Goal: Task Accomplishment & Management: Complete application form

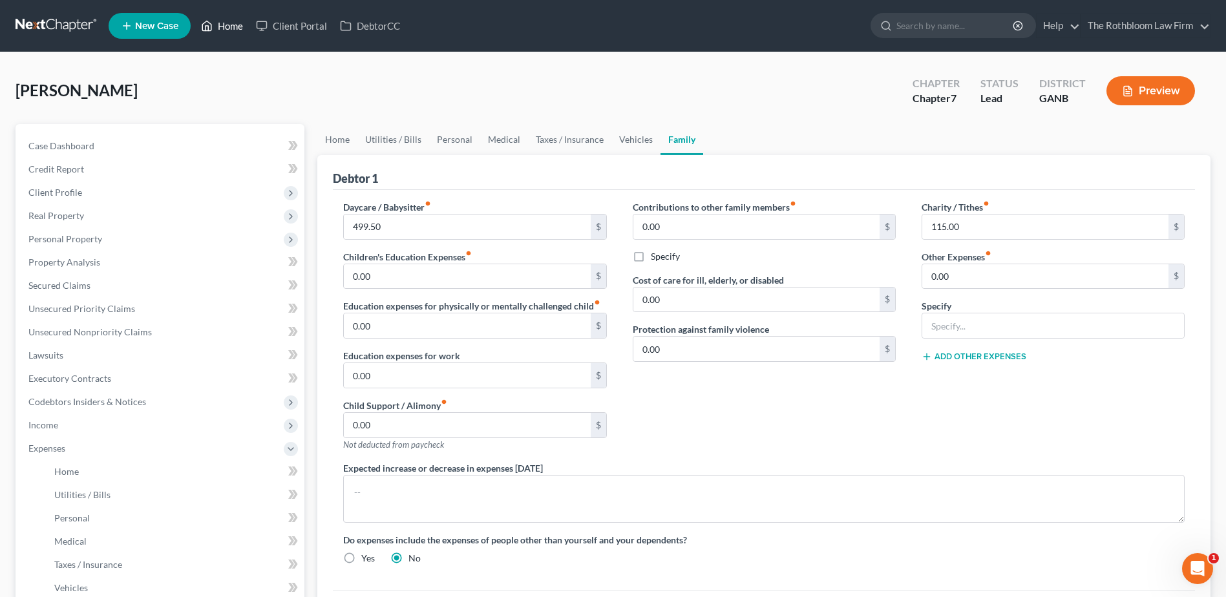
click at [244, 32] on link "Home" at bounding box center [222, 25] width 55 height 23
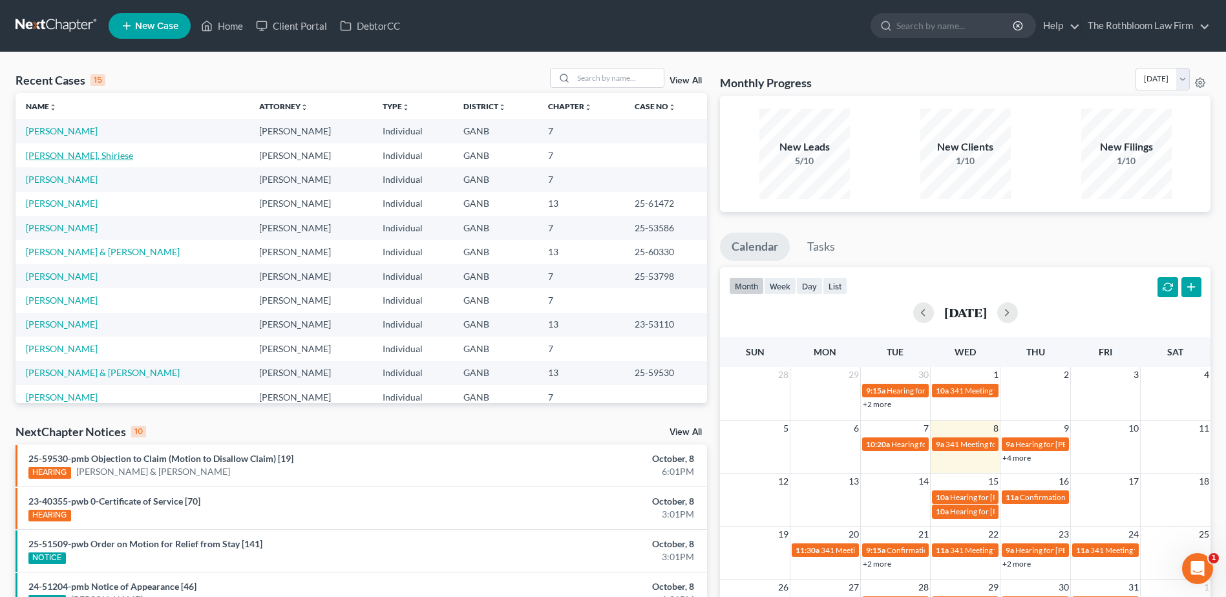
click at [41, 153] on link "DaCosta, Shiriese" at bounding box center [79, 155] width 107 height 11
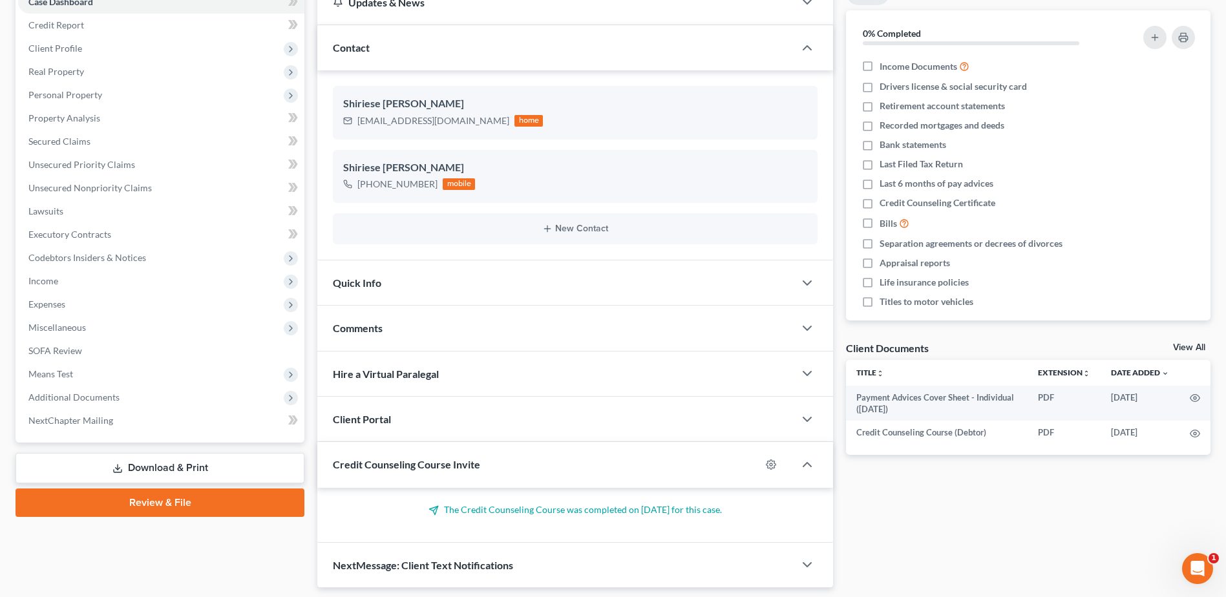
scroll to position [184, 0]
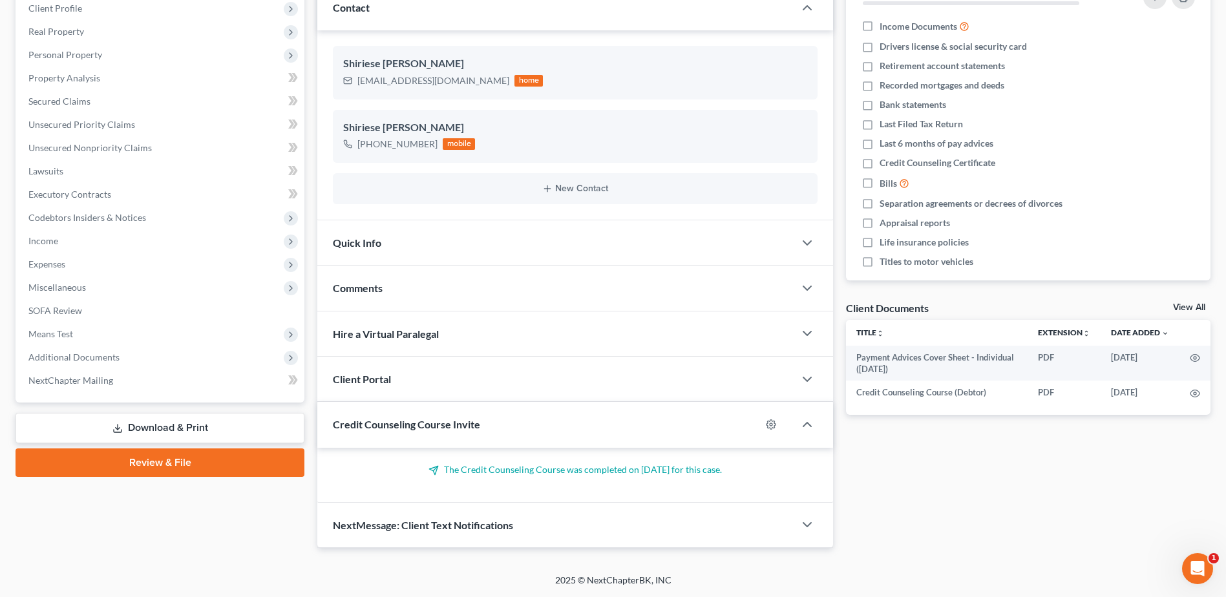
click at [190, 469] on link "Review & File" at bounding box center [160, 463] width 289 height 28
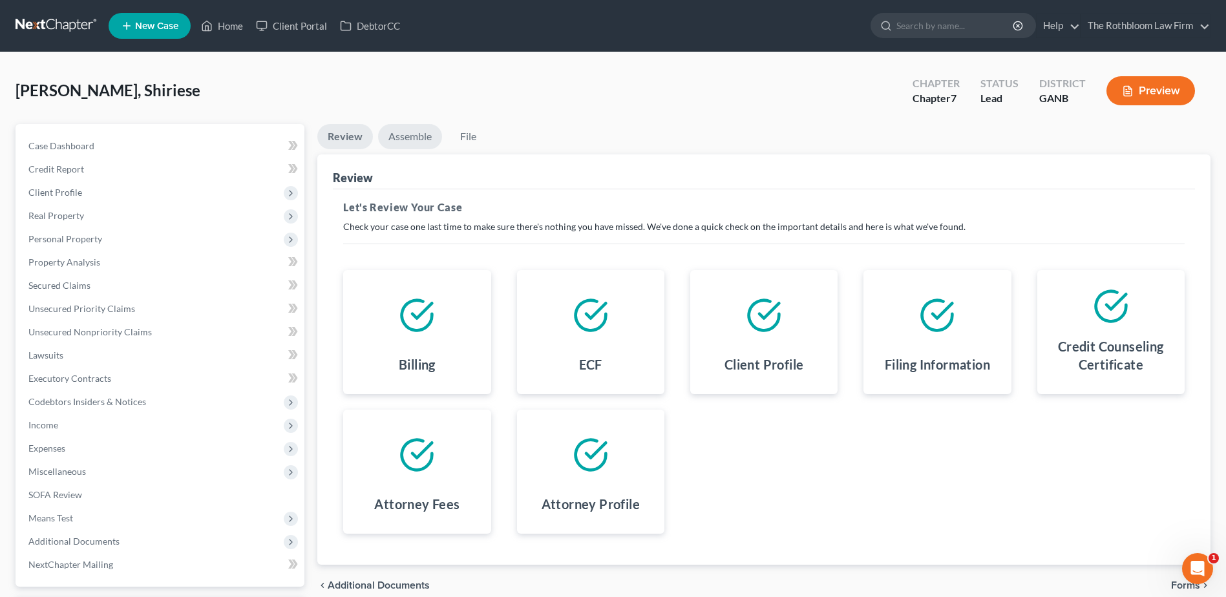
click at [414, 136] on link "Assemble" at bounding box center [410, 136] width 64 height 25
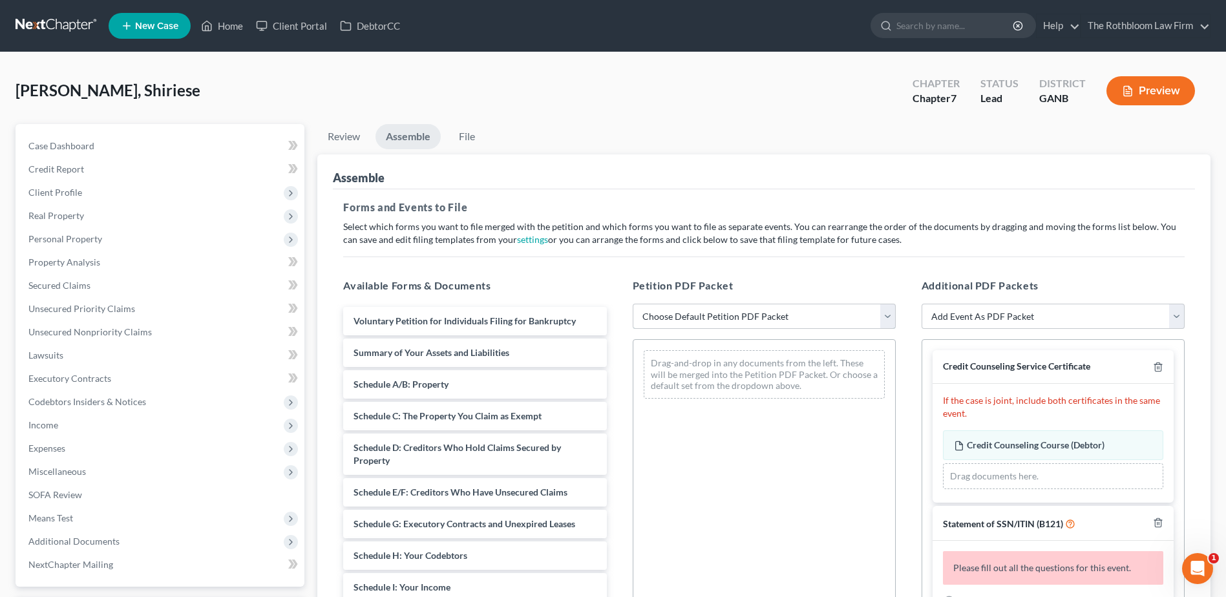
drag, startPoint x: 706, startPoint y: 315, endPoint x: 707, endPoint y: 322, distance: 6.5
click at [706, 315] on select "Choose Default Petition PDF Packet Complete Bankruptcy Petition (all forms and …" at bounding box center [764, 317] width 263 height 26
select select "3"
click at [633, 304] on select "Choose Default Petition PDF Packet Complete Bankruptcy Petition (all forms and …" at bounding box center [764, 317] width 263 height 26
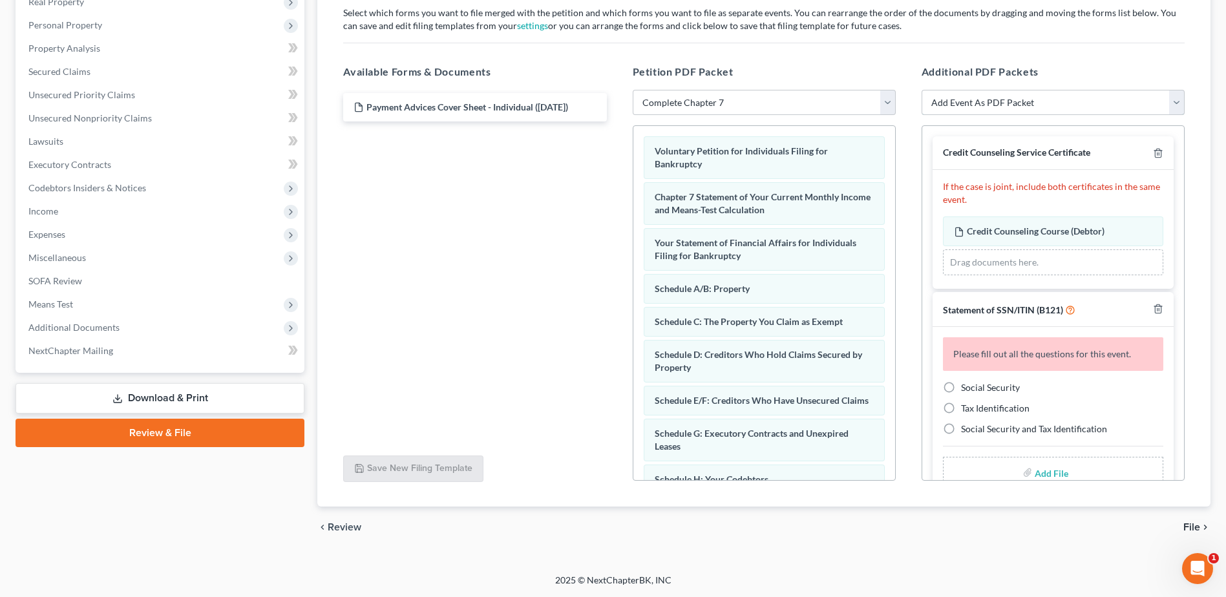
click at [1176, 104] on select "Add Event As PDF Packet 02-Application to Pay Filing Fee in Installments Amende…" at bounding box center [1053, 103] width 263 height 26
select select "17"
click at [922, 90] on select "Add Event As PDF Packet 02-Application to Pay Filing Fee in Installments Amende…" at bounding box center [1053, 103] width 263 height 26
select select
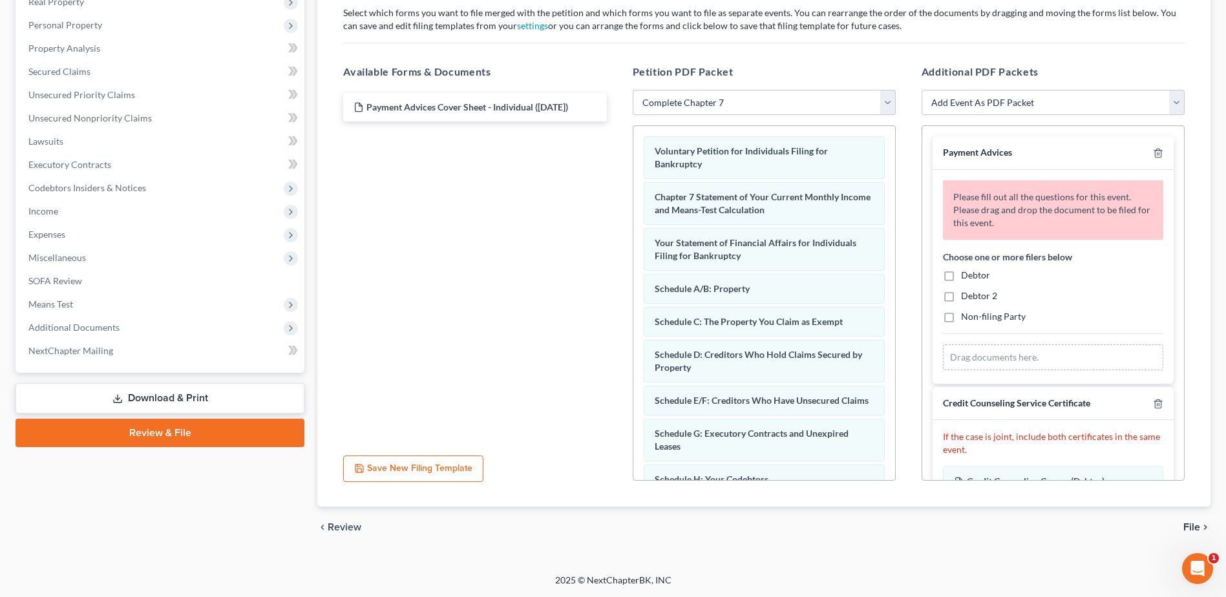
click at [961, 277] on label "Debtor" at bounding box center [975, 275] width 29 height 13
click at [966, 277] on input "Debtor" at bounding box center [970, 273] width 8 height 8
checkbox input "true"
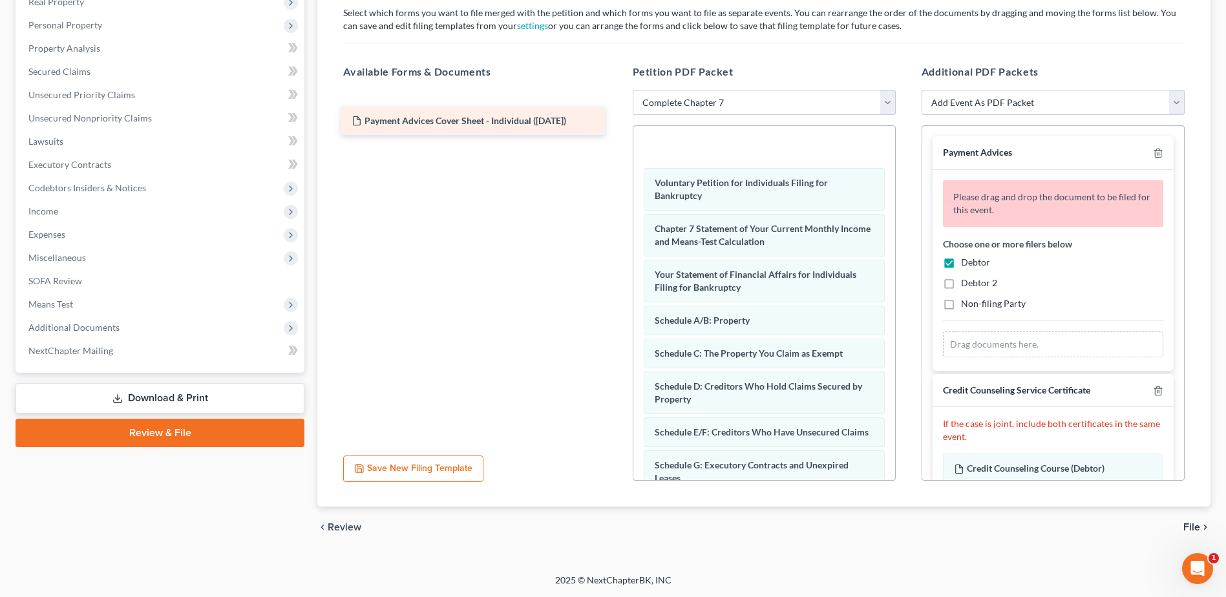
drag, startPoint x: 397, startPoint y: 106, endPoint x: 395, endPoint y: 120, distance: 13.7
click at [395, 90] on div "Payment Advices Cover Sheet - Individual (10/08/2025) Payment Advices Cover She…" at bounding box center [475, 90] width 284 height 0
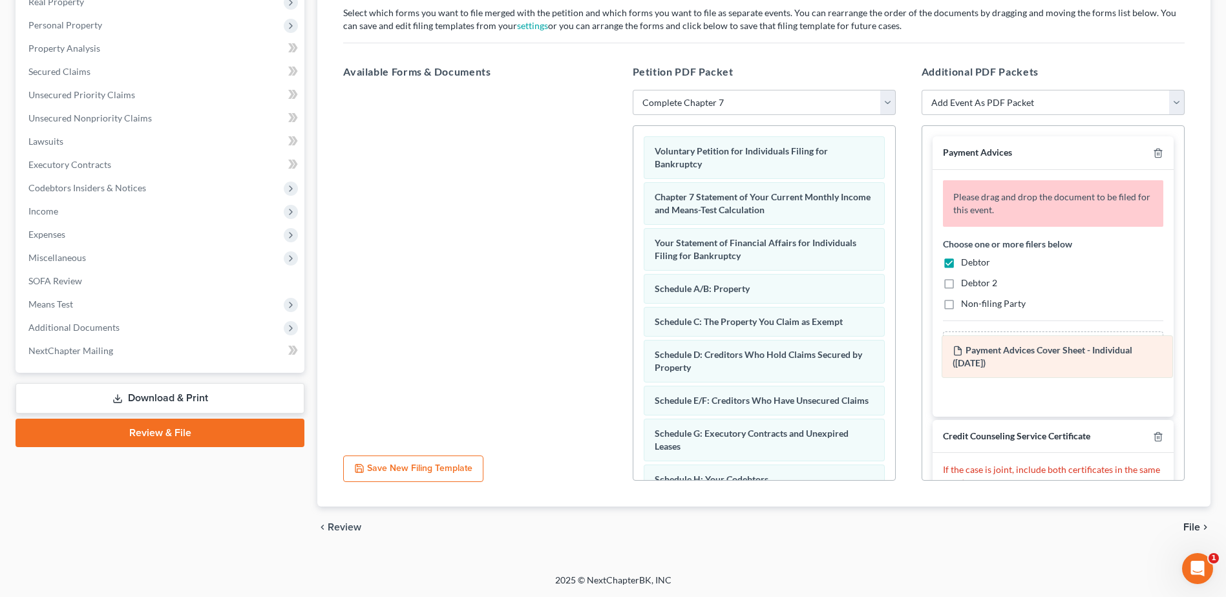
drag, startPoint x: 758, startPoint y: 152, endPoint x: 1056, endPoint y: 351, distance: 358.3
click at [895, 351] on div "Payment Advices Cover Sheet - Individual (10/08/2025) Payment Advices Cover She…" at bounding box center [764, 502] width 262 height 753
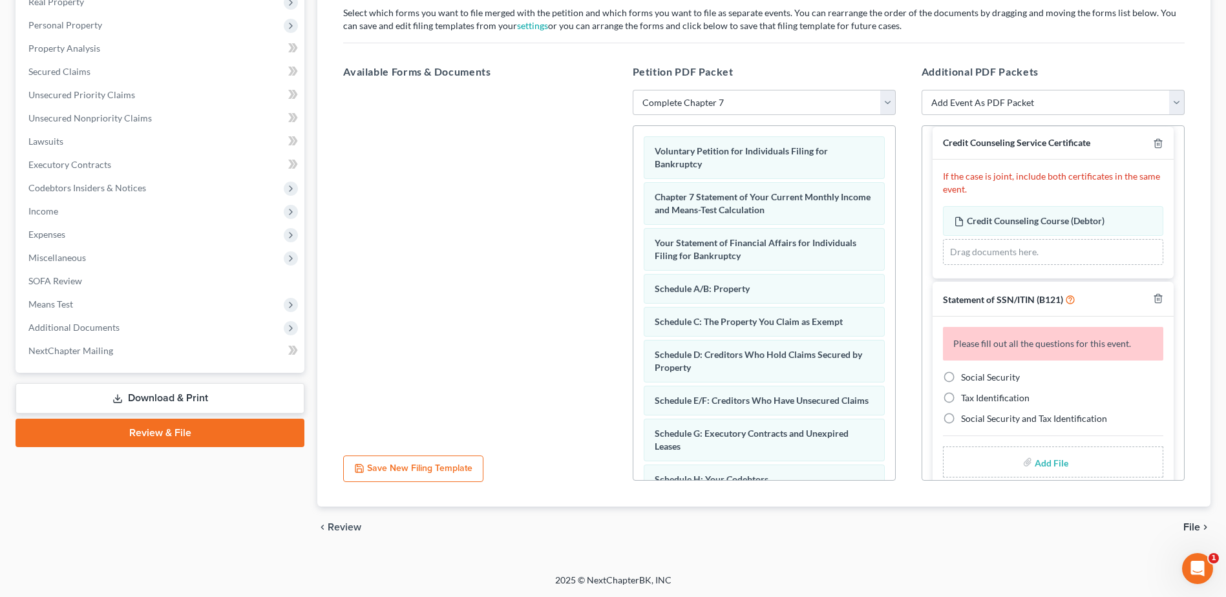
scroll to position [255, 0]
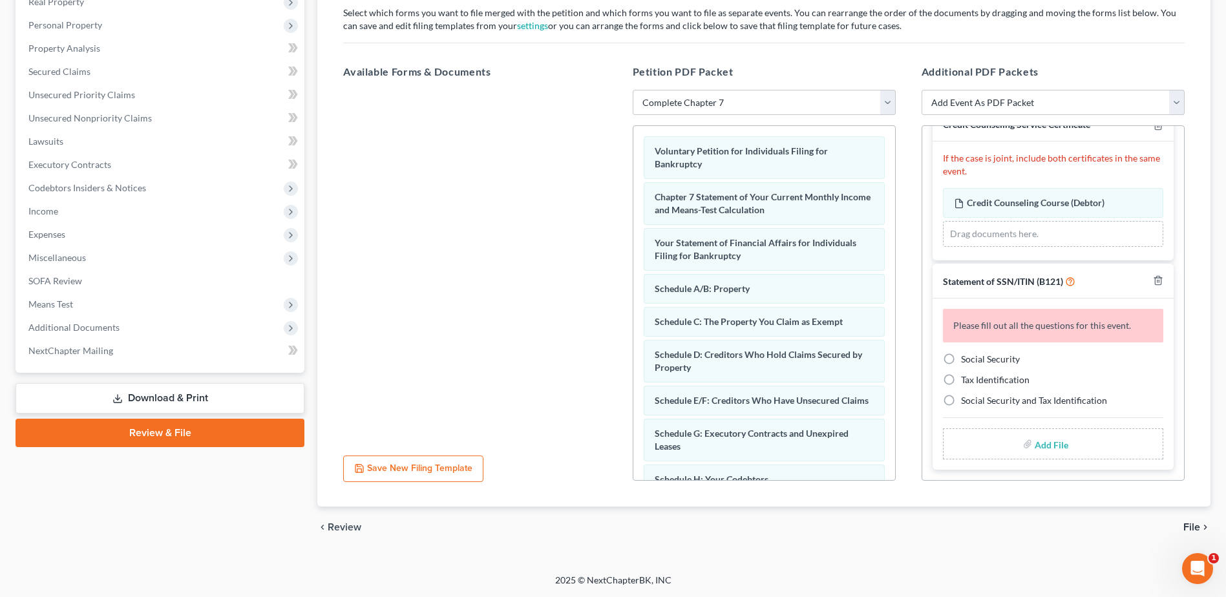
click at [961, 361] on label "Social Security" at bounding box center [990, 359] width 59 height 13
click at [966, 361] on input "Social Security" at bounding box center [970, 357] width 8 height 8
radio input "true"
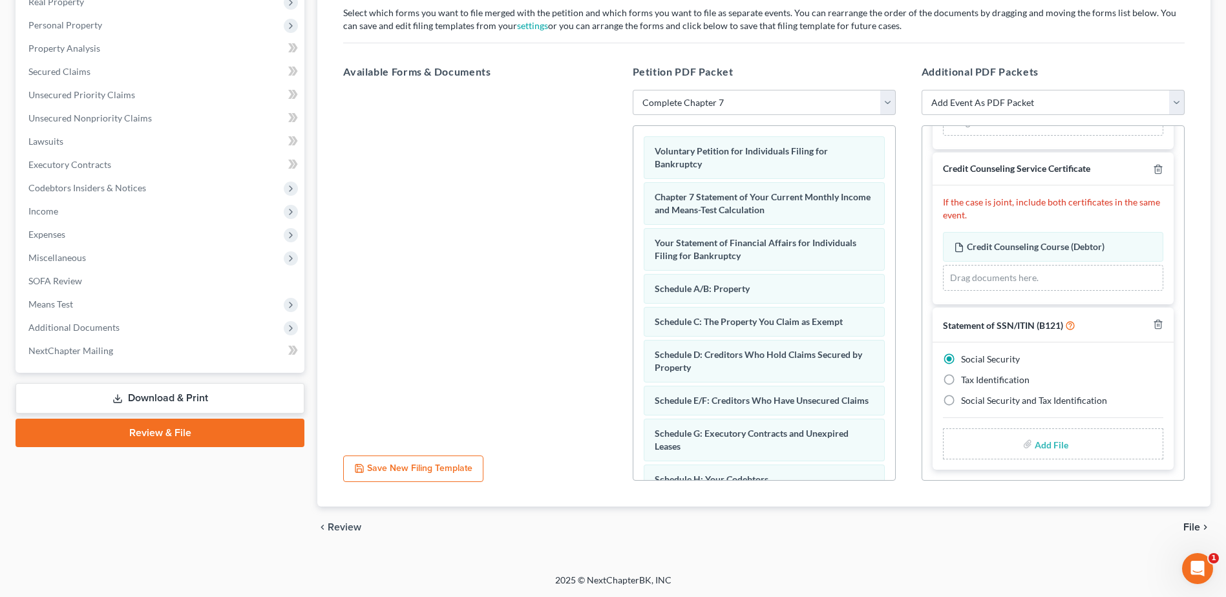
click at [1042, 450] on input "file" at bounding box center [1050, 443] width 31 height 23
type input "C:\fakepath\SSN Form.pdf"
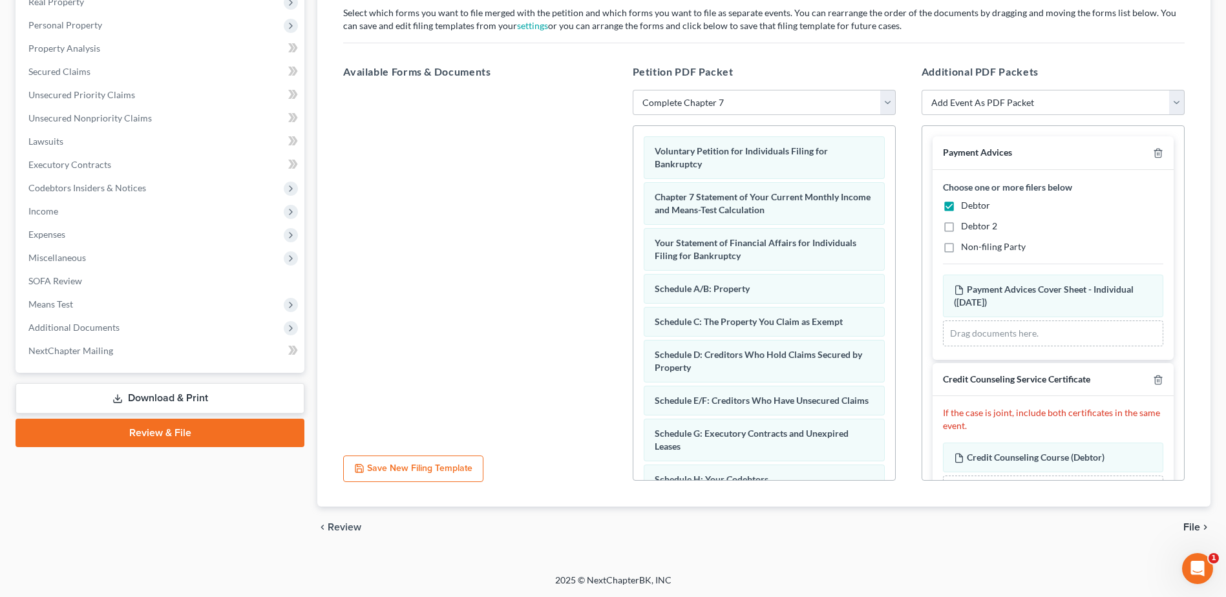
scroll to position [0, 0]
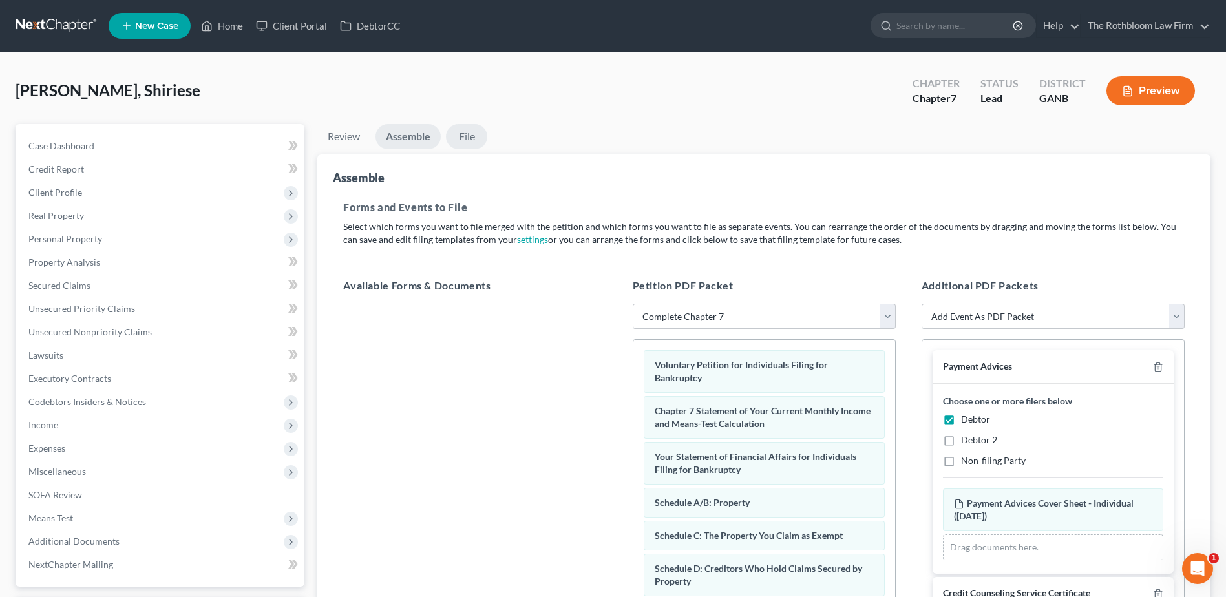
click at [470, 138] on link "File" at bounding box center [466, 136] width 41 height 25
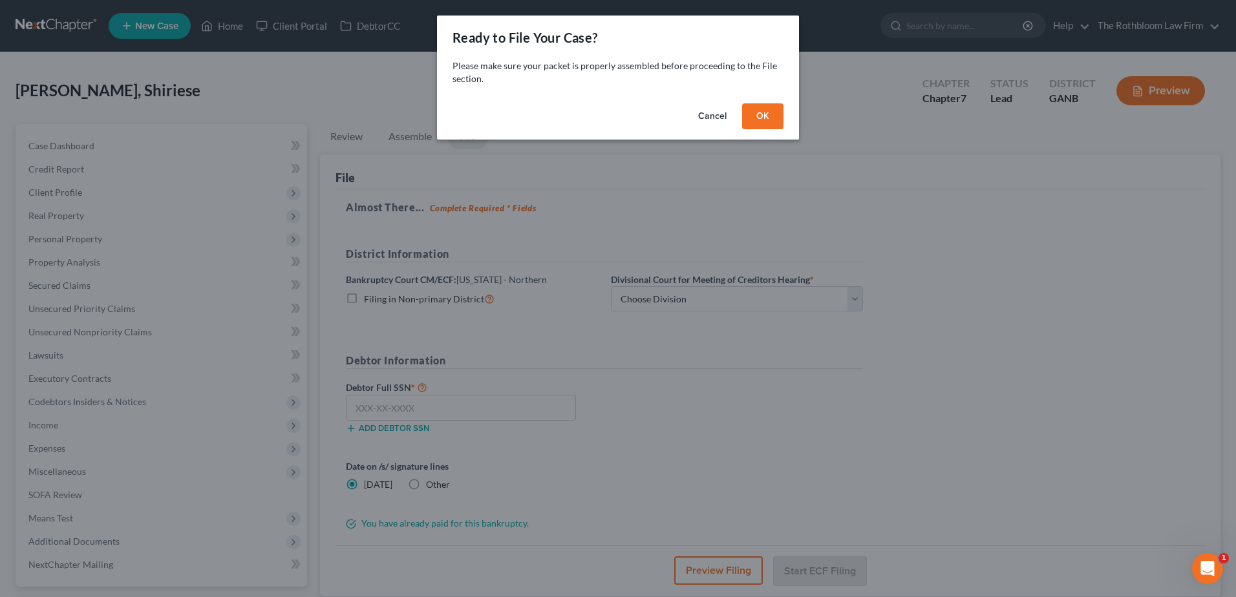
click at [772, 118] on button "OK" at bounding box center [762, 116] width 41 height 26
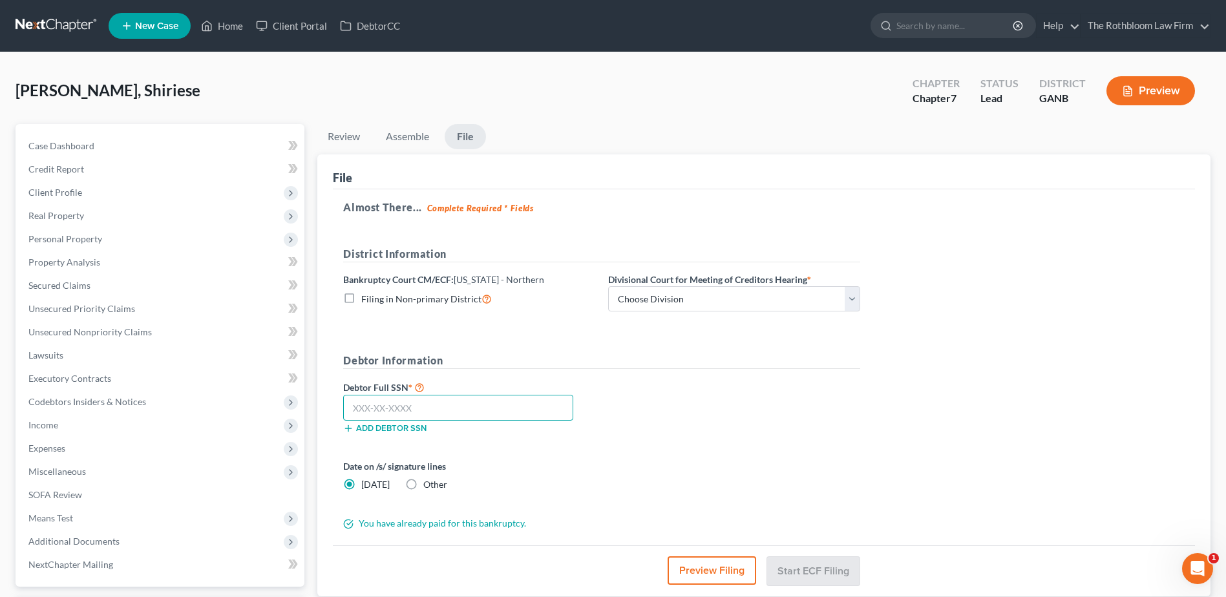
click at [377, 412] on input "text" at bounding box center [458, 408] width 230 height 26
type input "276-86-6503"
click at [853, 295] on select "Choose Division Atlanta Gainesville Newnan Rome" at bounding box center [734, 299] width 252 height 26
select select "0"
click at [608, 286] on select "Choose Division Atlanta Gainesville Newnan Rome" at bounding box center [734, 299] width 252 height 26
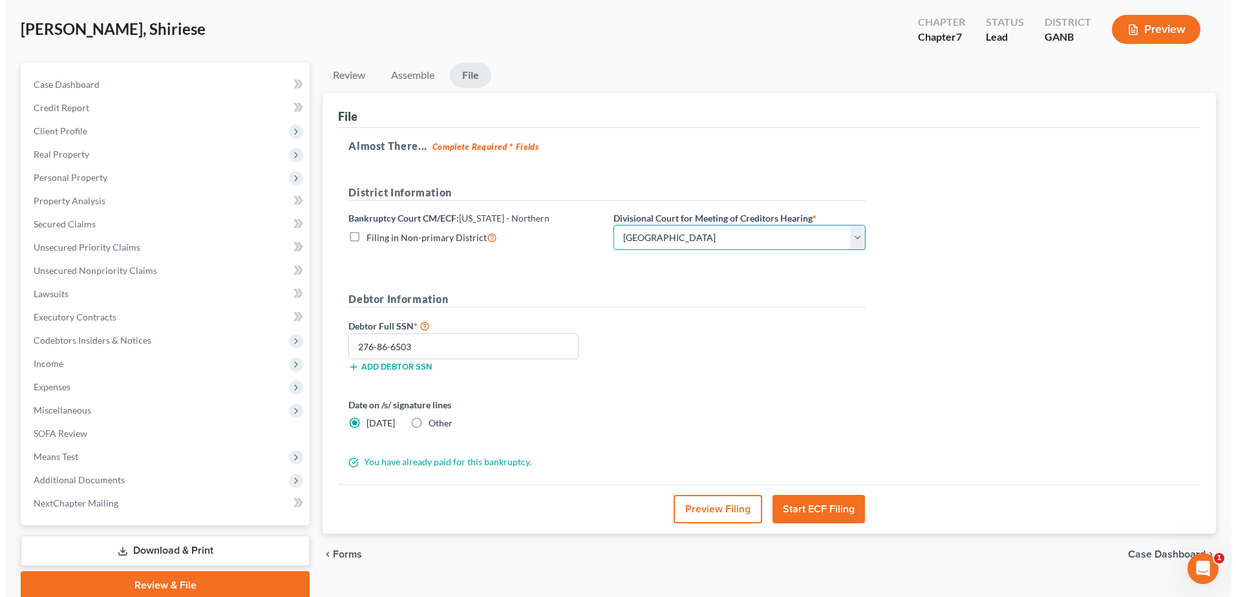
scroll to position [113, 0]
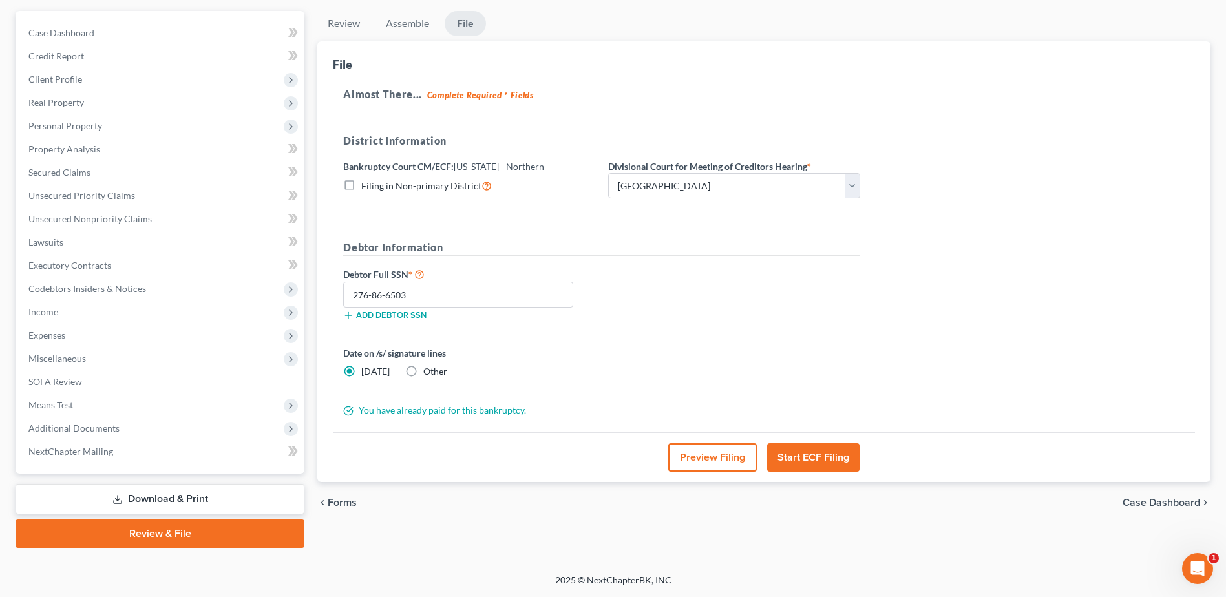
click at [810, 460] on button "Start ECF Filing" at bounding box center [813, 457] width 92 height 28
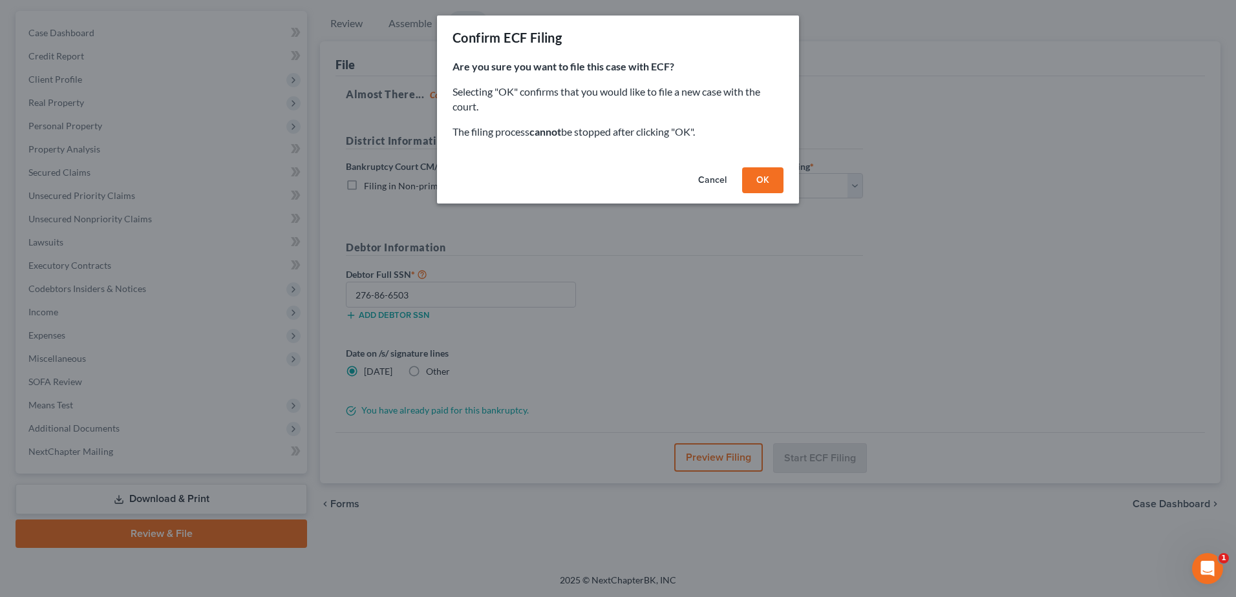
click at [765, 178] on button "OK" at bounding box center [762, 180] width 41 height 26
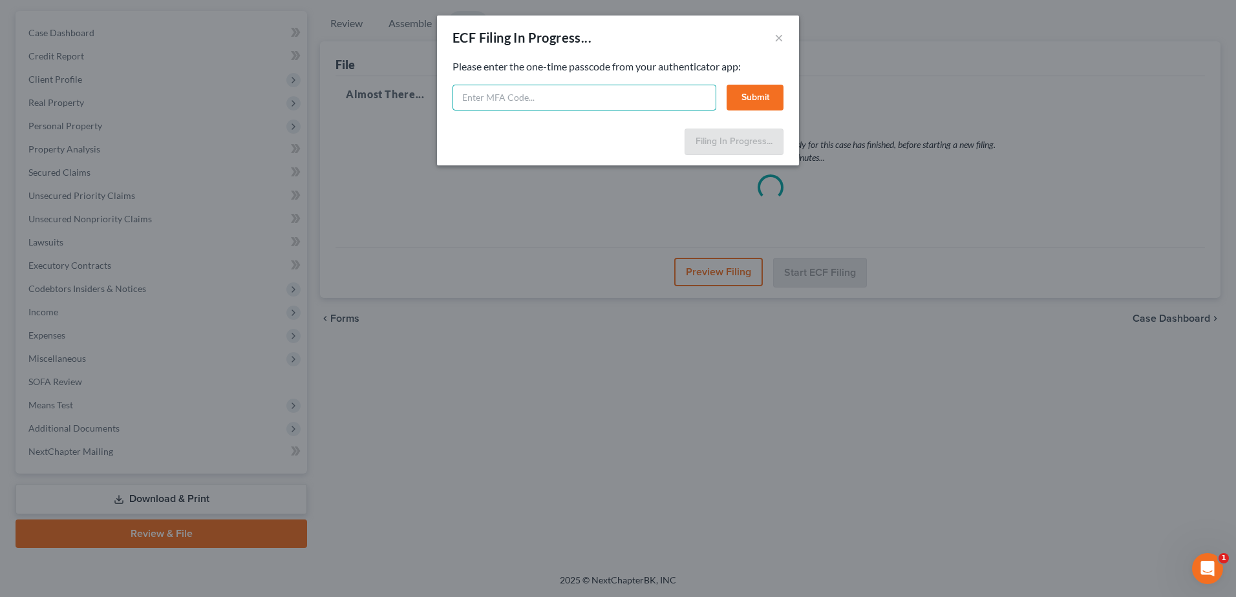
click at [540, 104] on input "text" at bounding box center [584, 98] width 264 height 26
type input "721571"
click at [771, 98] on button "Submit" at bounding box center [754, 98] width 57 height 26
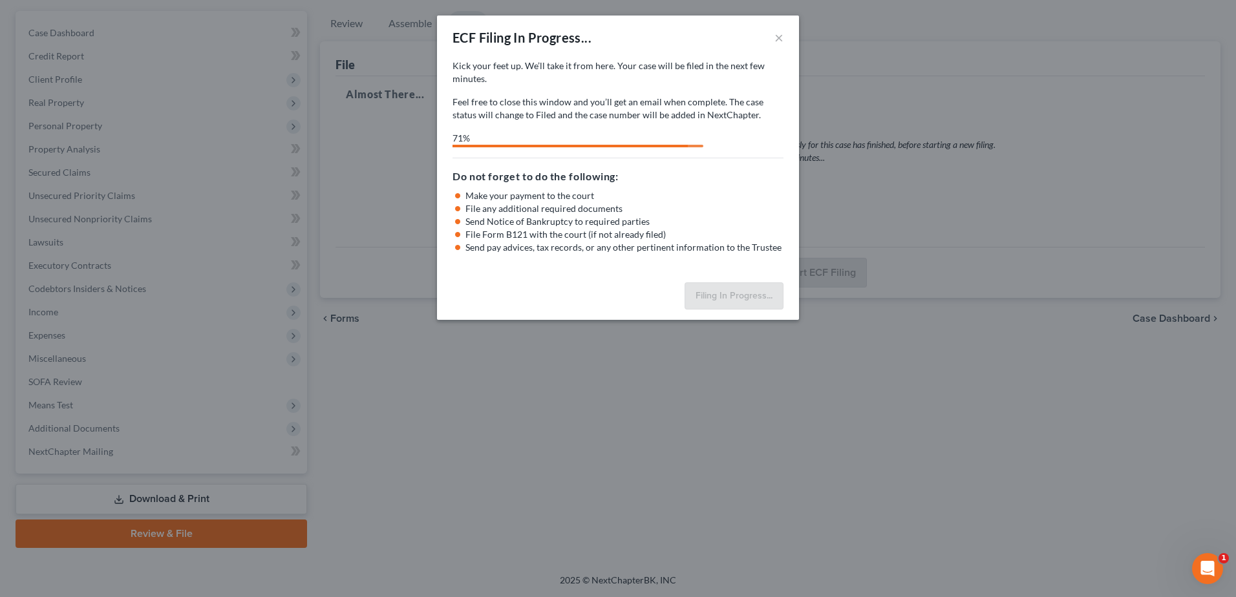
select select "0"
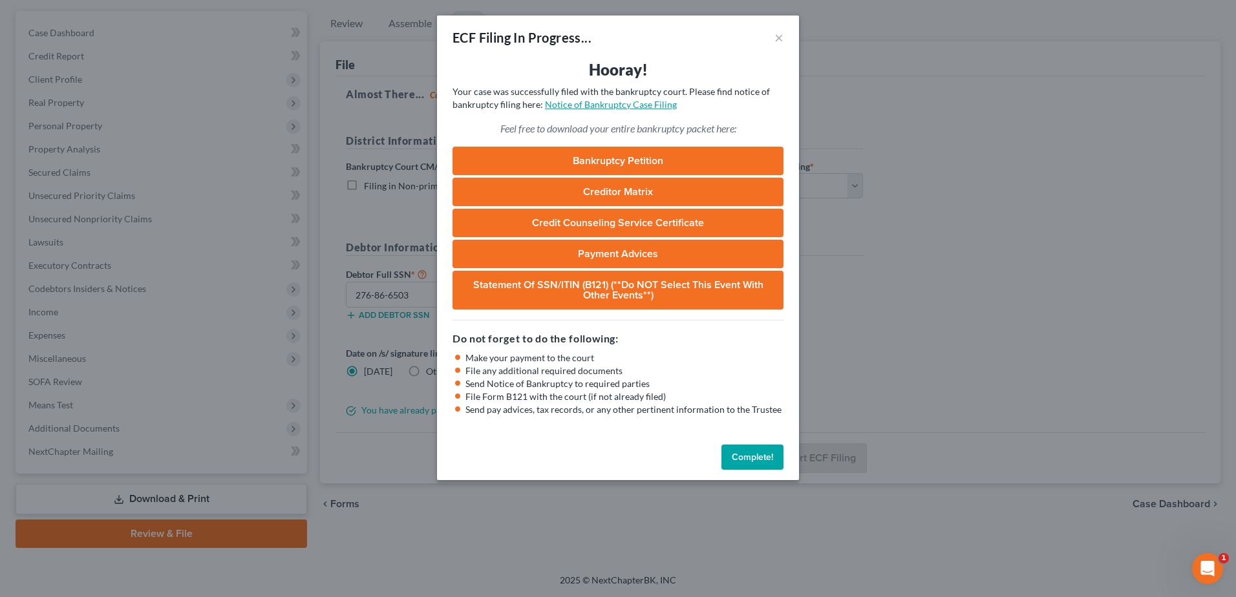
click at [623, 103] on link "Notice of Bankruptcy Case Filing" at bounding box center [611, 104] width 132 height 11
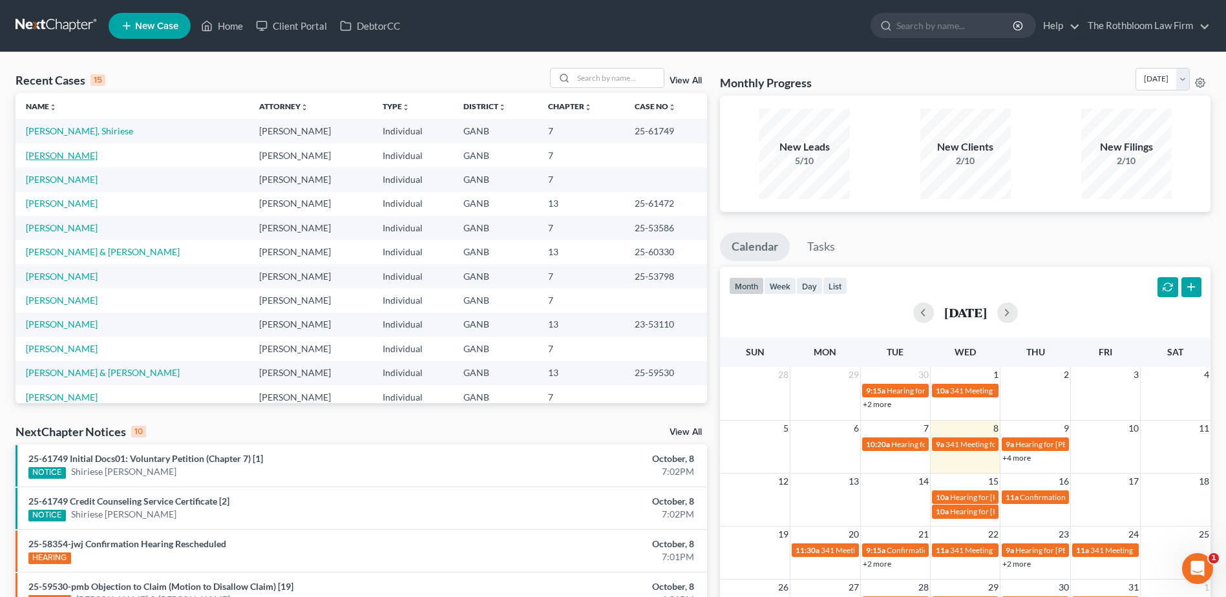
click at [58, 153] on link "Anderson, Michael" at bounding box center [62, 155] width 72 height 11
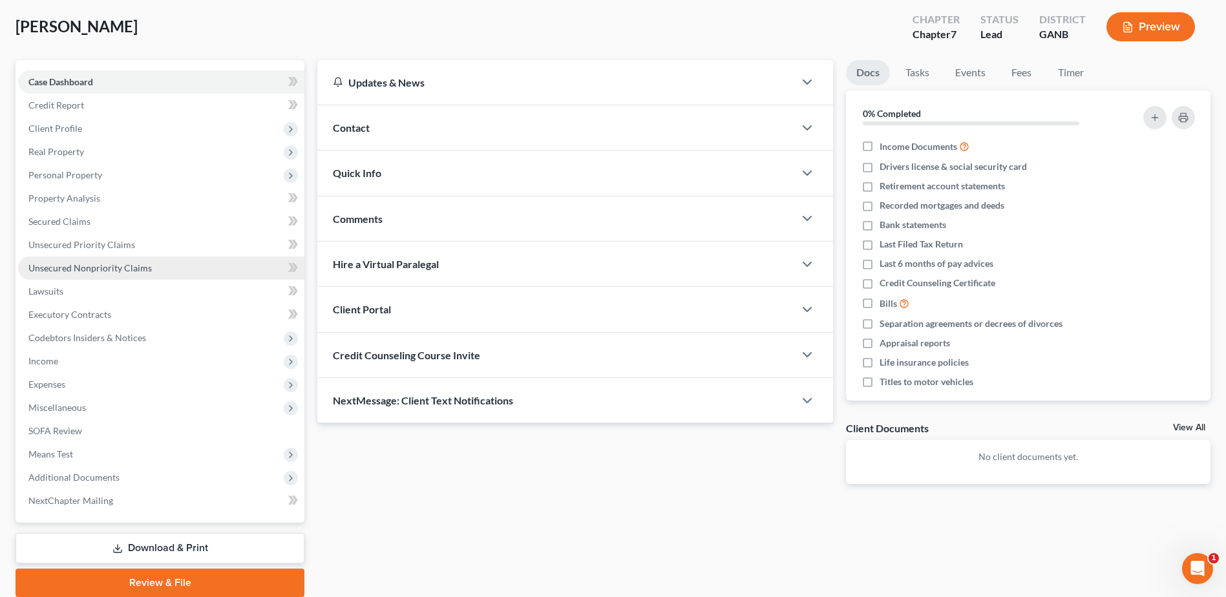
scroll to position [113, 0]
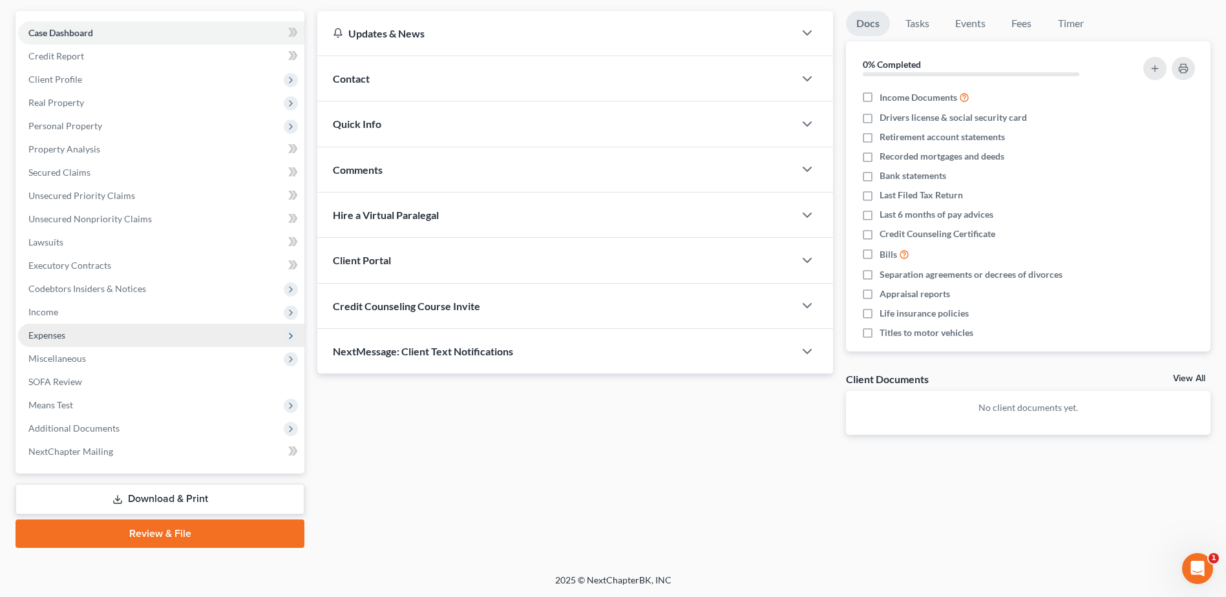
click at [79, 339] on span "Expenses" at bounding box center [161, 335] width 286 height 23
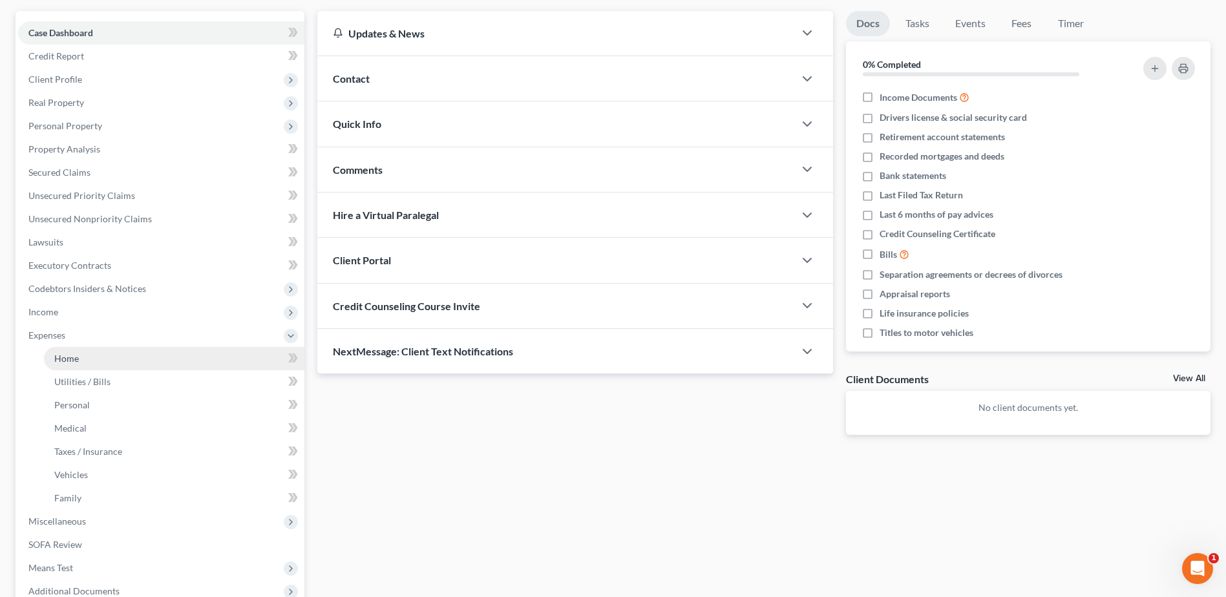
click at [67, 359] on span "Home" at bounding box center [66, 358] width 25 height 11
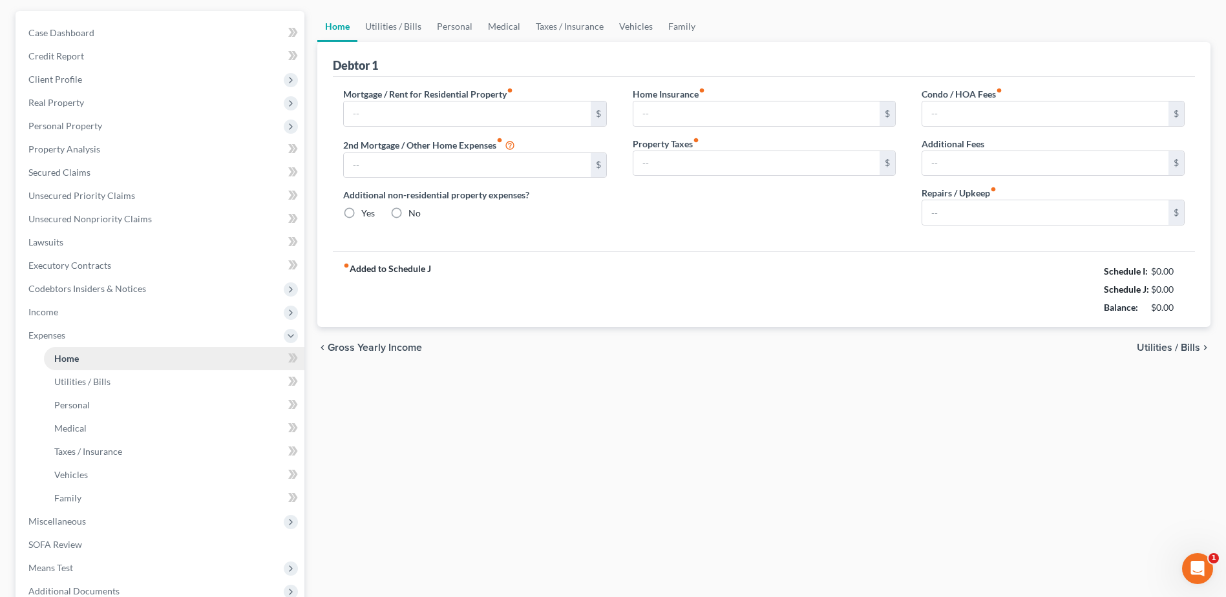
type input "0.00"
radio input "true"
type input "0.00"
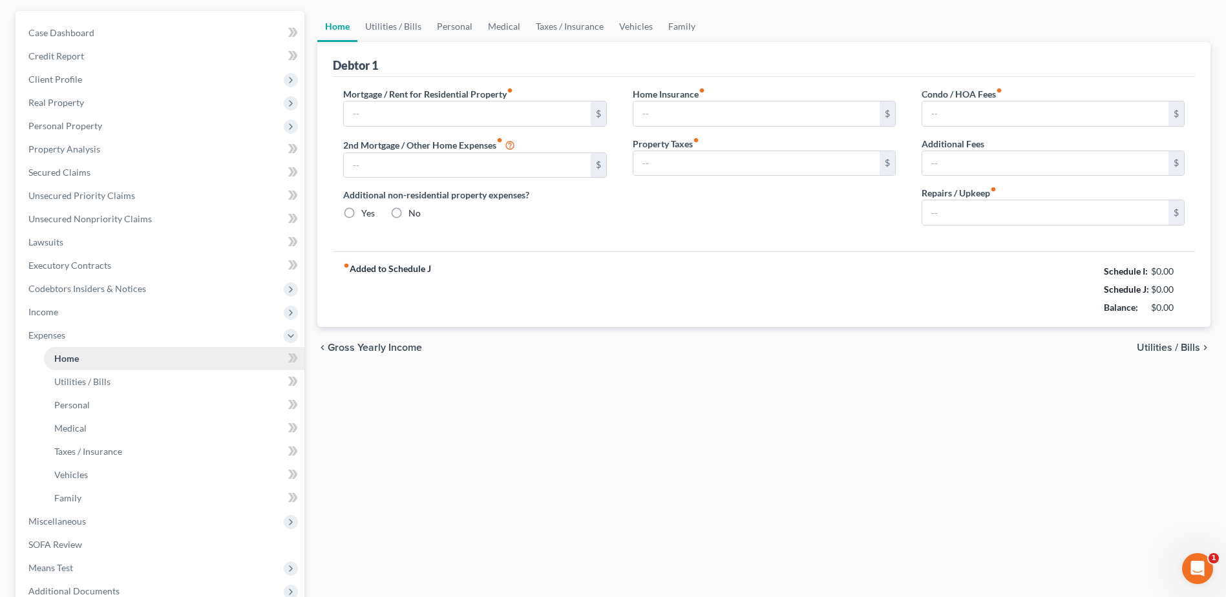
type input "0.00"
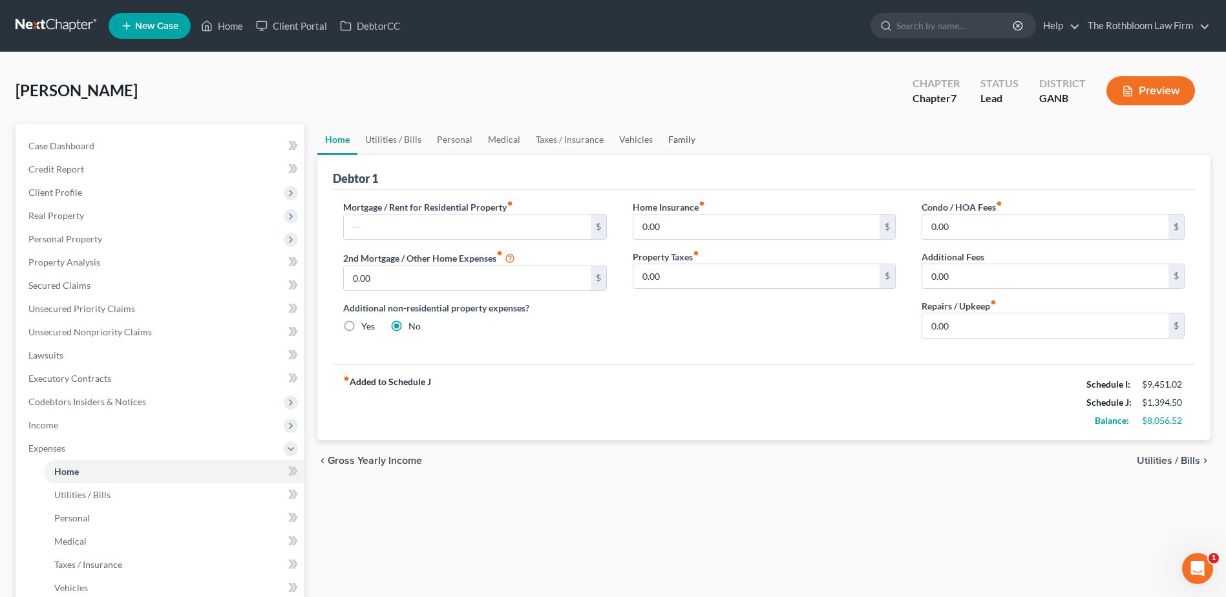
click at [681, 145] on link "Family" at bounding box center [682, 139] width 43 height 31
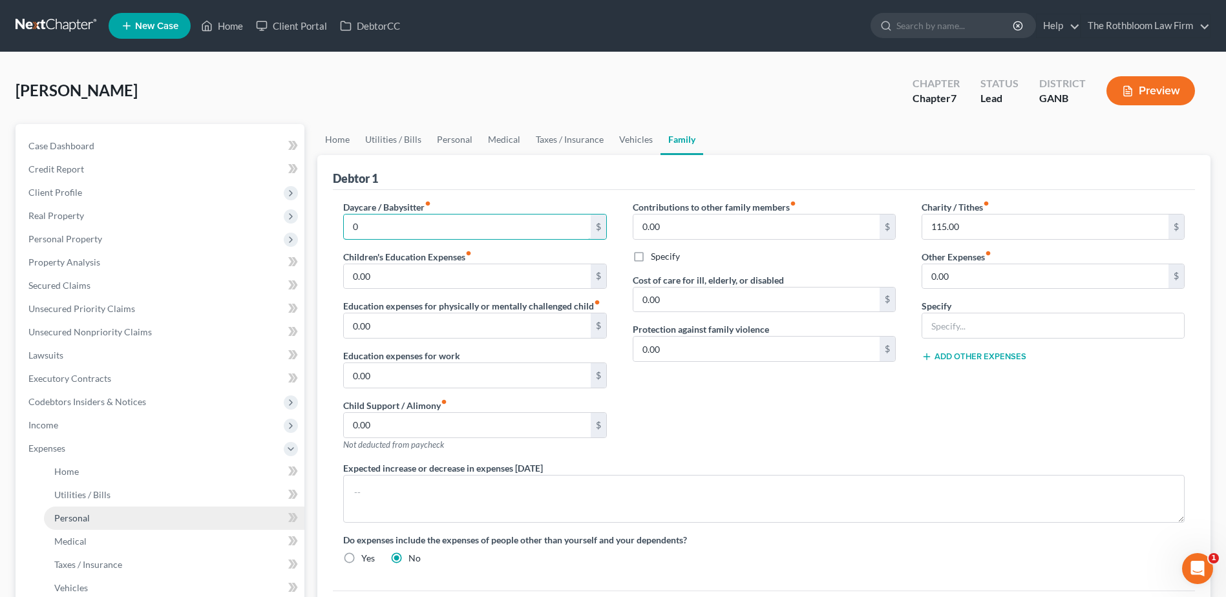
scroll to position [129, 0]
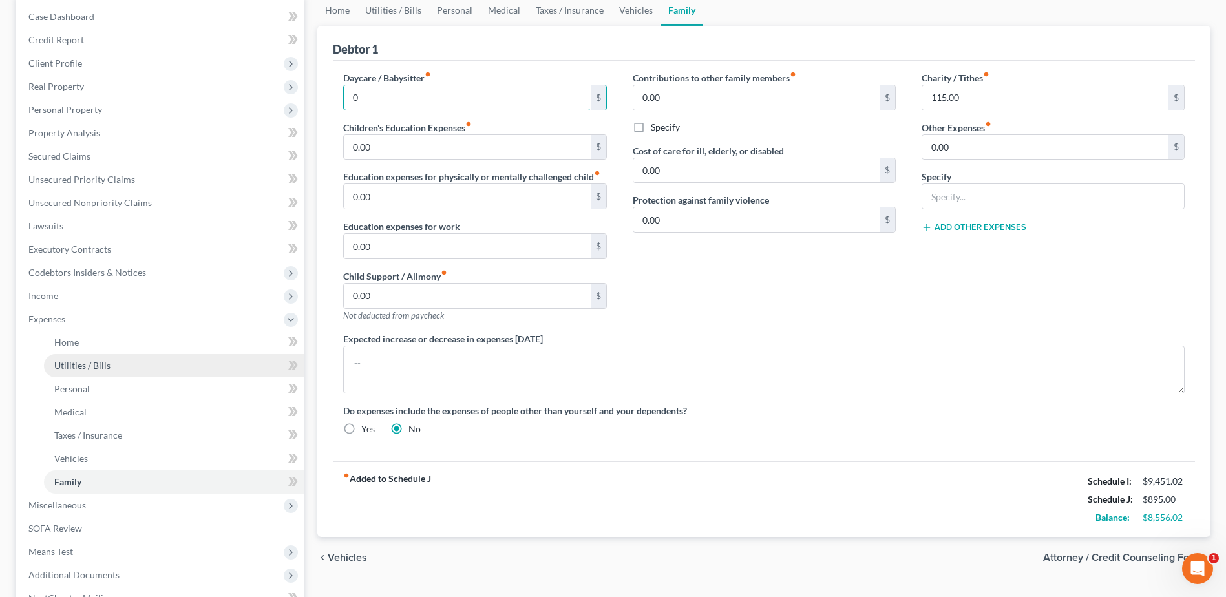
type input "0"
click at [105, 368] on span "Utilities / Bills" at bounding box center [82, 365] width 56 height 11
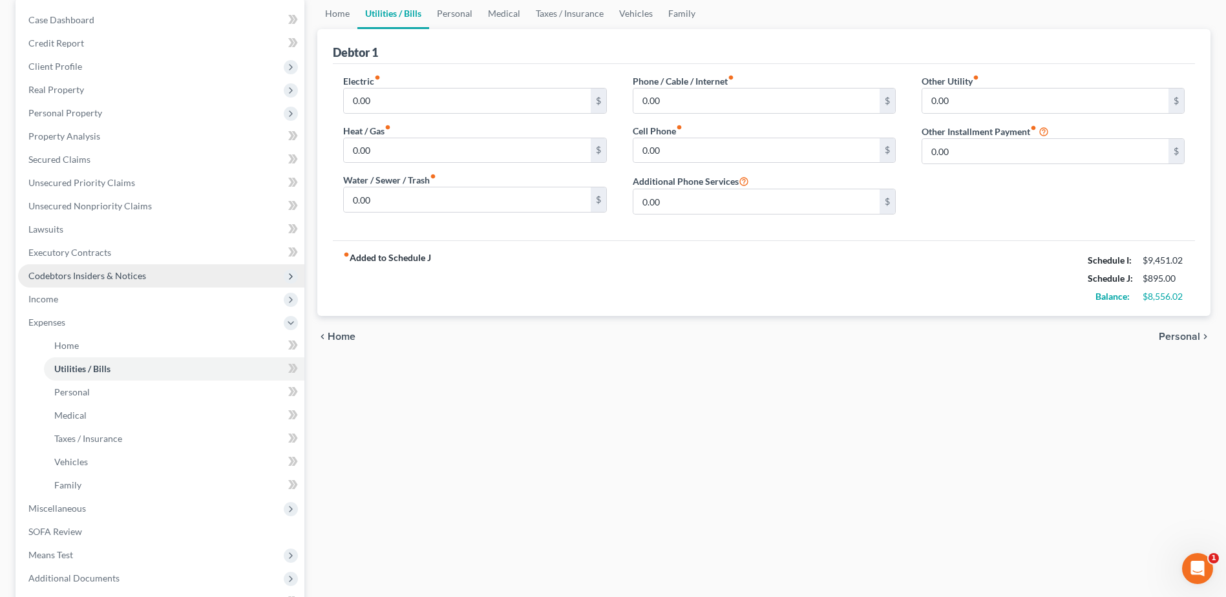
scroll to position [259, 0]
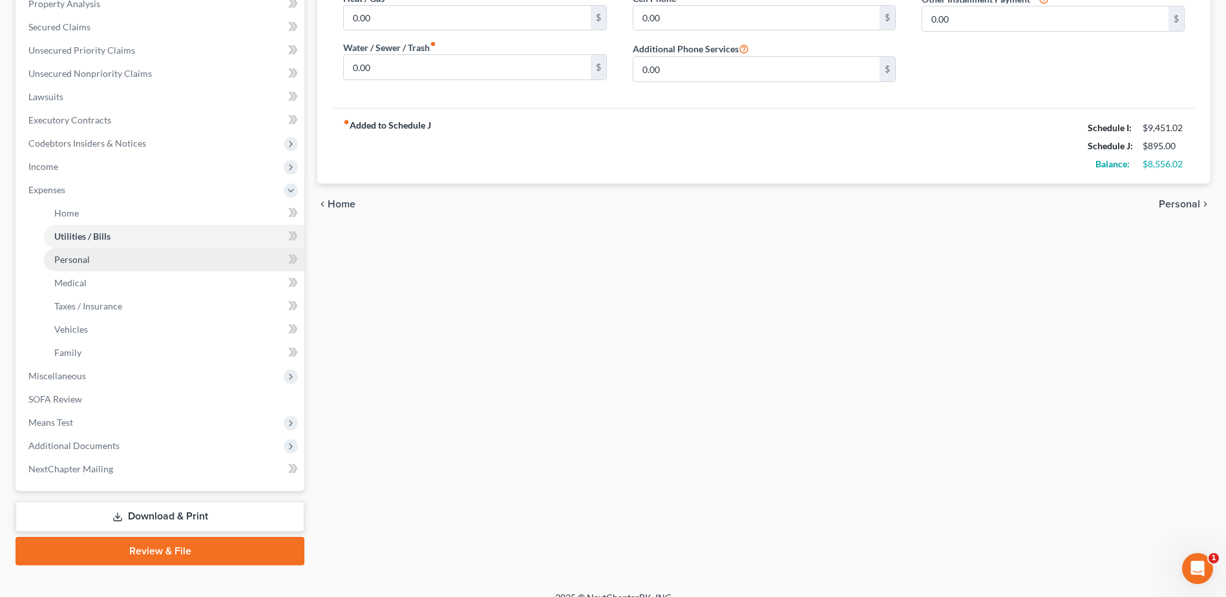
click at [76, 260] on span "Personal" at bounding box center [72, 259] width 36 height 11
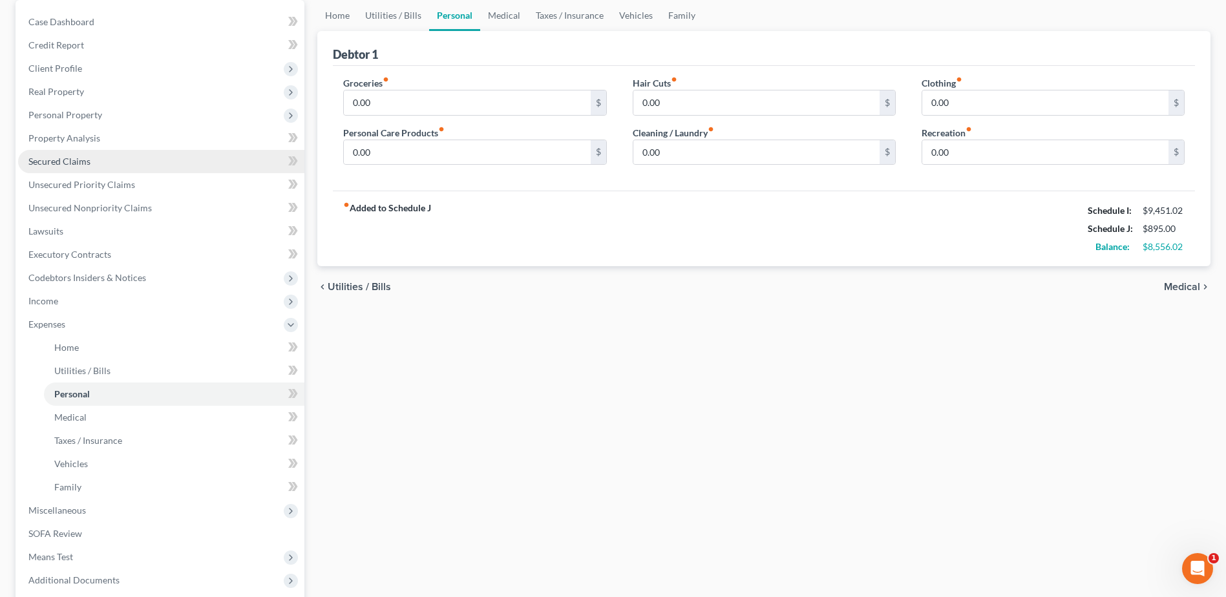
scroll to position [129, 0]
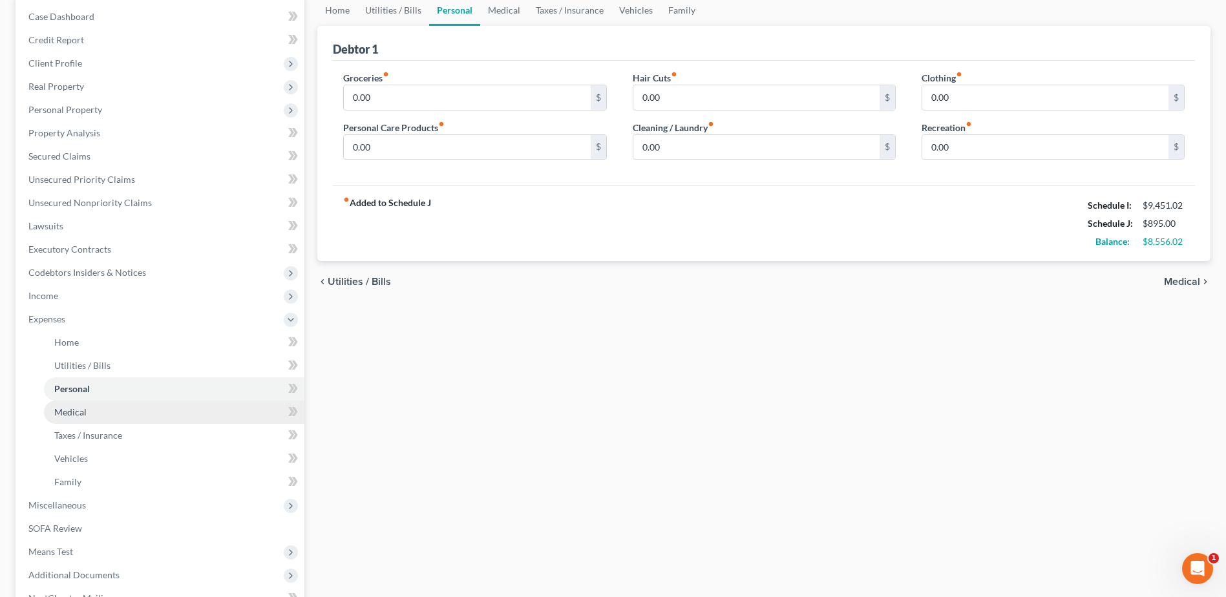
click at [74, 410] on span "Medical" at bounding box center [70, 412] width 32 height 11
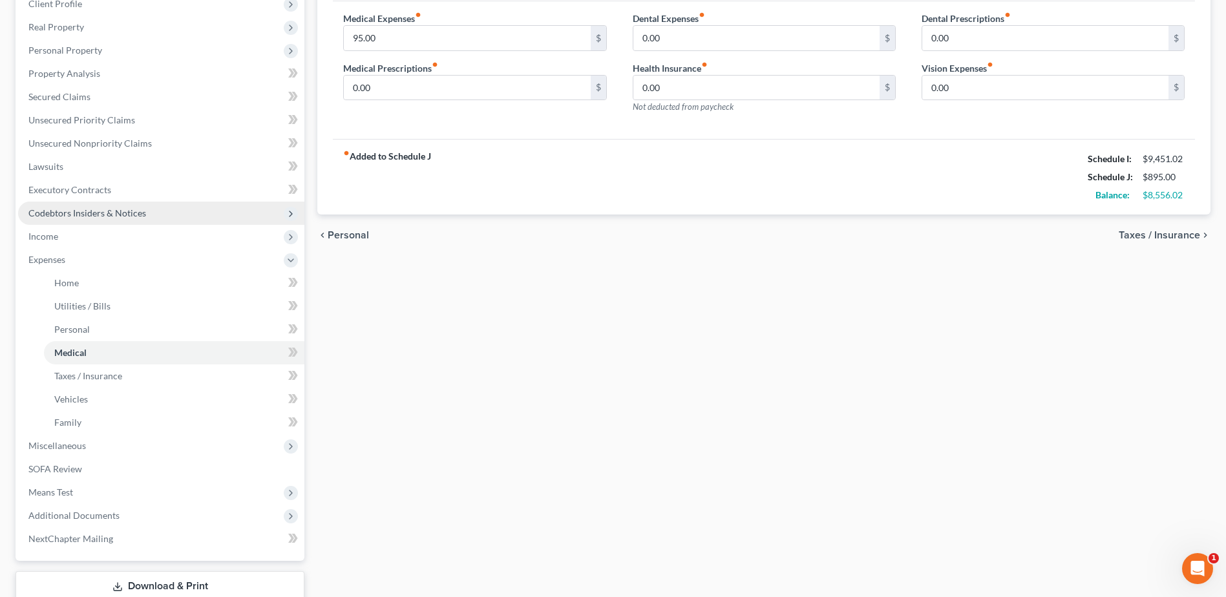
scroll to position [194, 0]
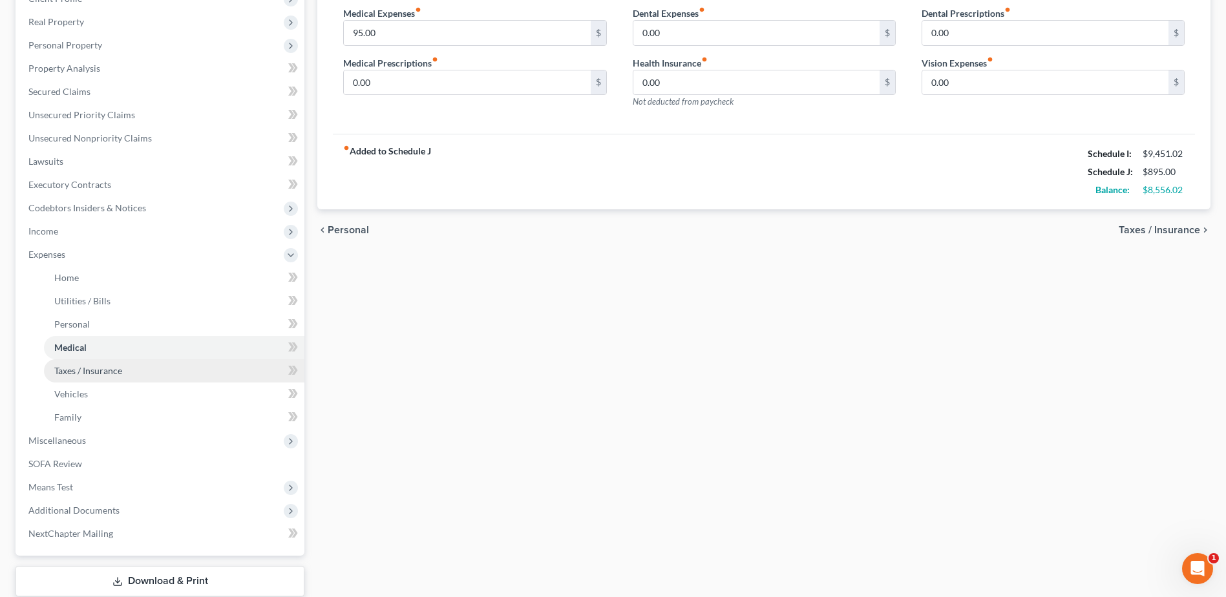
click at [94, 376] on link "Taxes / Insurance" at bounding box center [174, 370] width 260 height 23
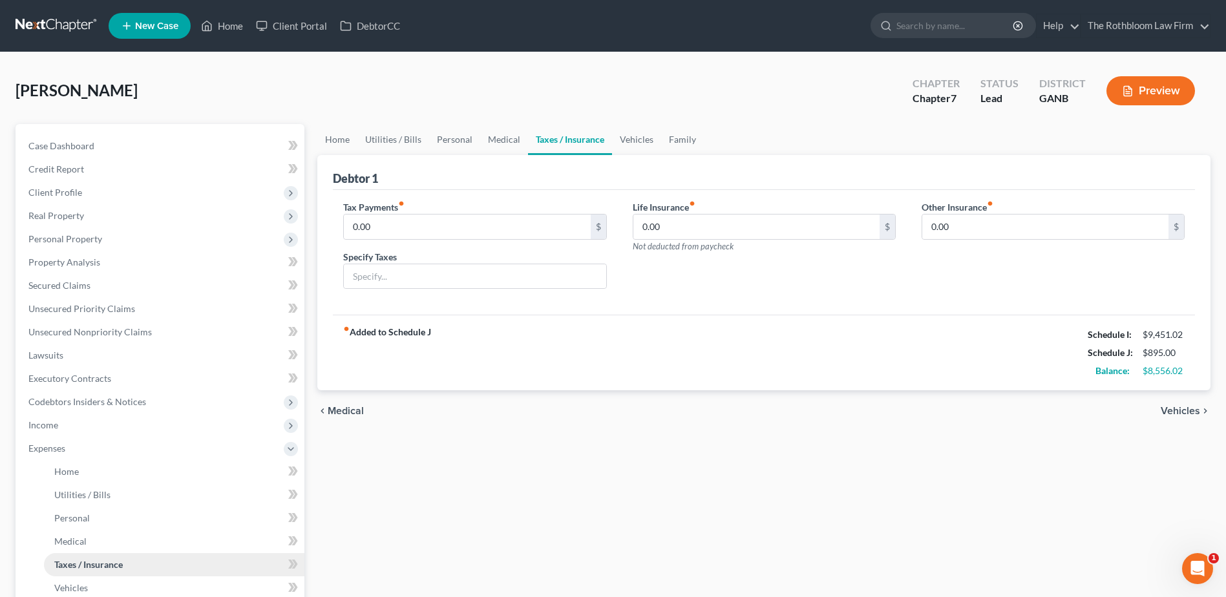
scroll to position [259, 0]
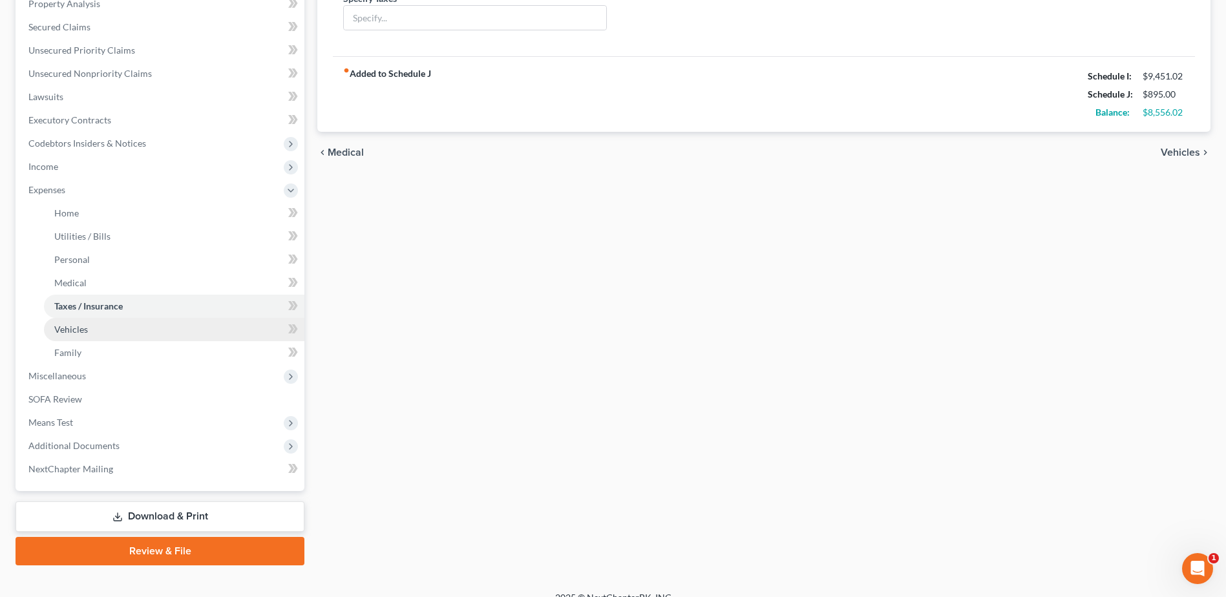
click at [83, 325] on span "Vehicles" at bounding box center [71, 329] width 34 height 11
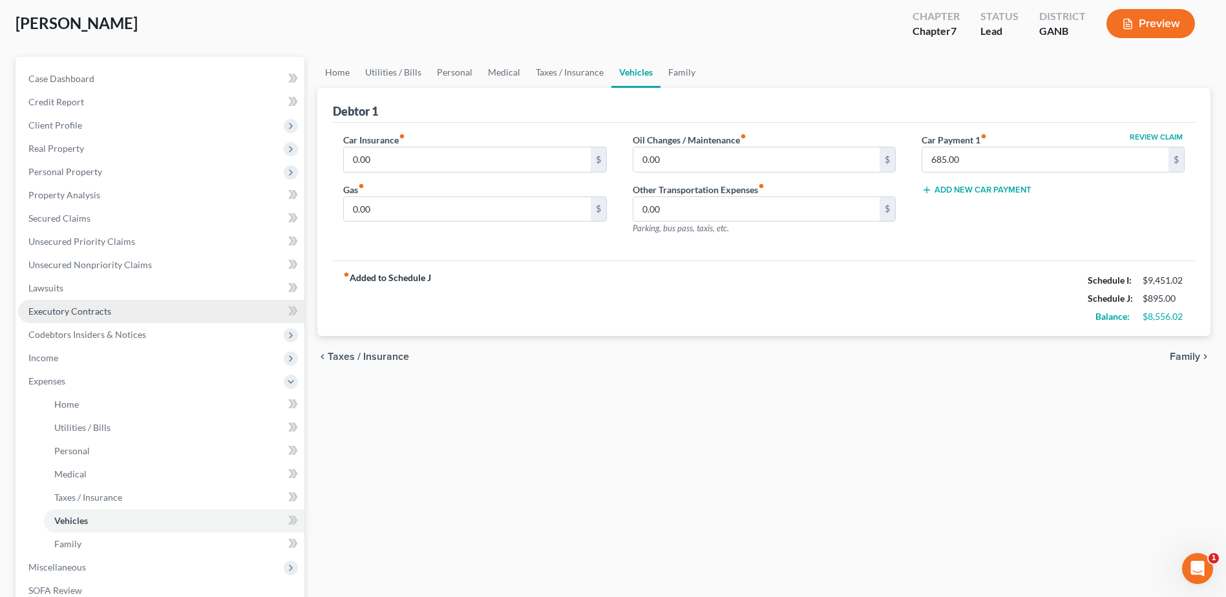
scroll to position [194, 0]
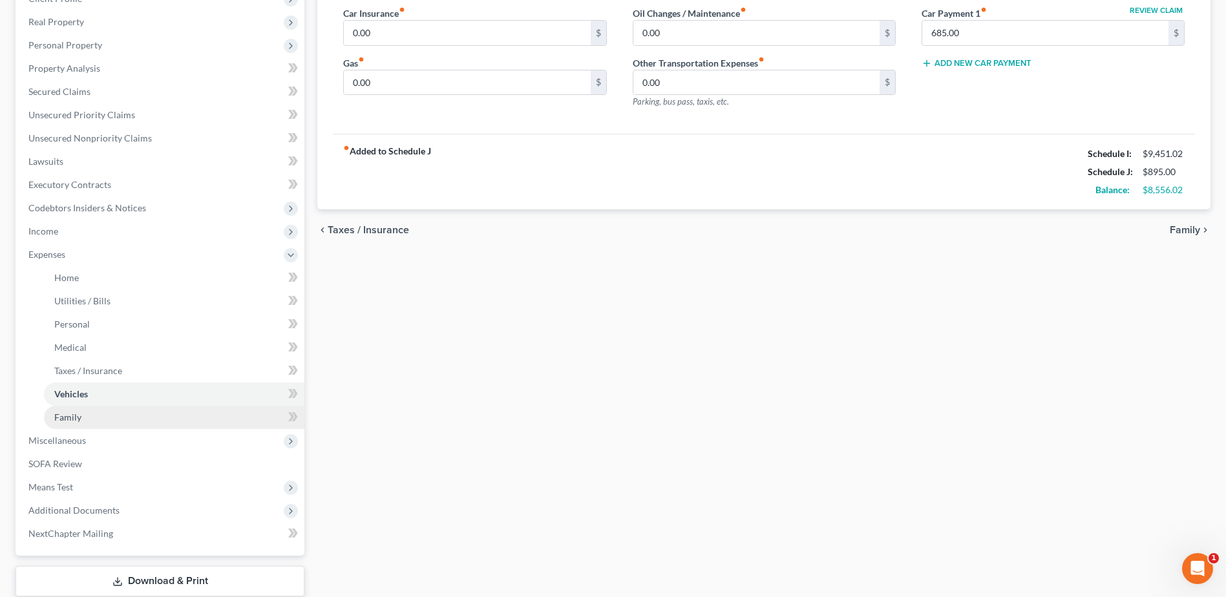
click at [92, 414] on link "Family" at bounding box center [174, 417] width 260 height 23
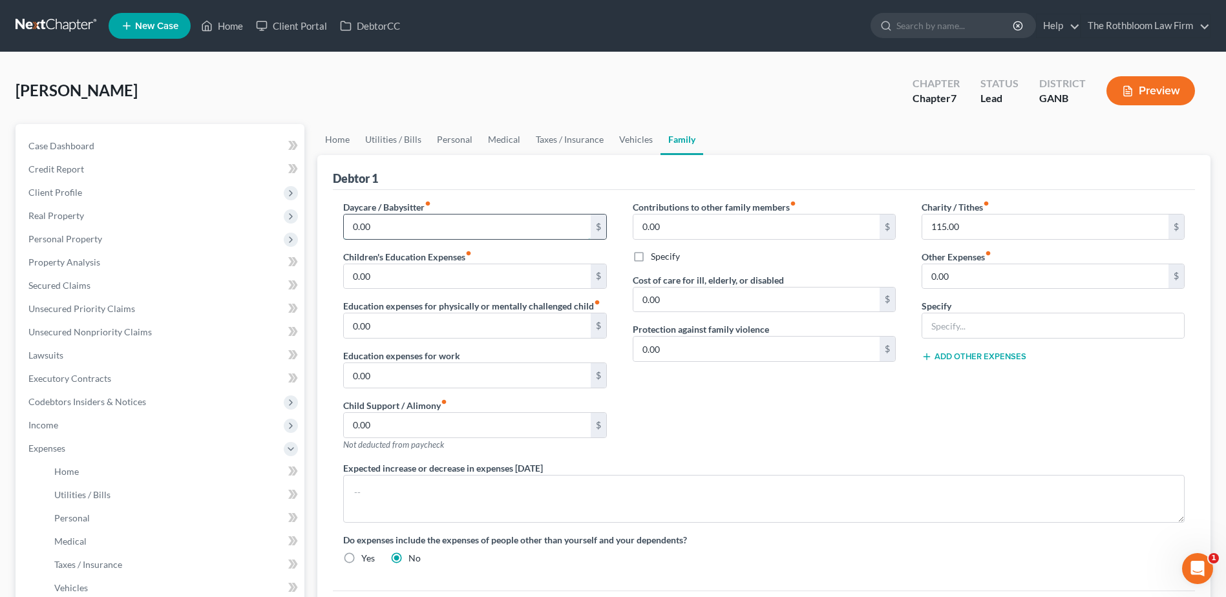
click at [385, 227] on input "0.00" at bounding box center [467, 227] width 246 height 25
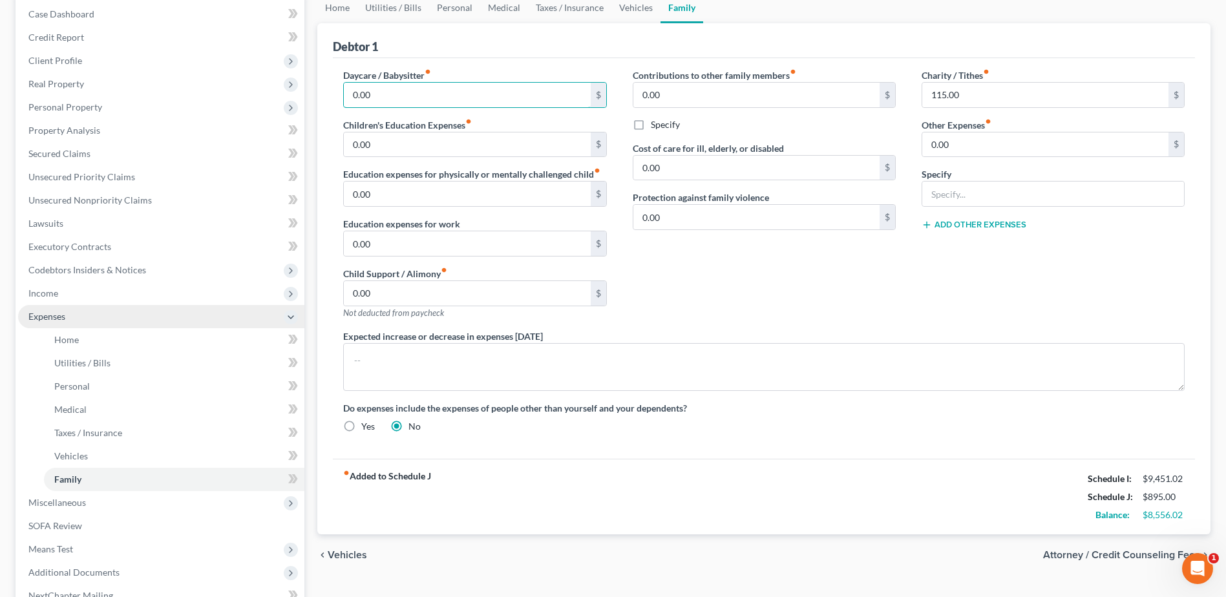
scroll to position [259, 0]
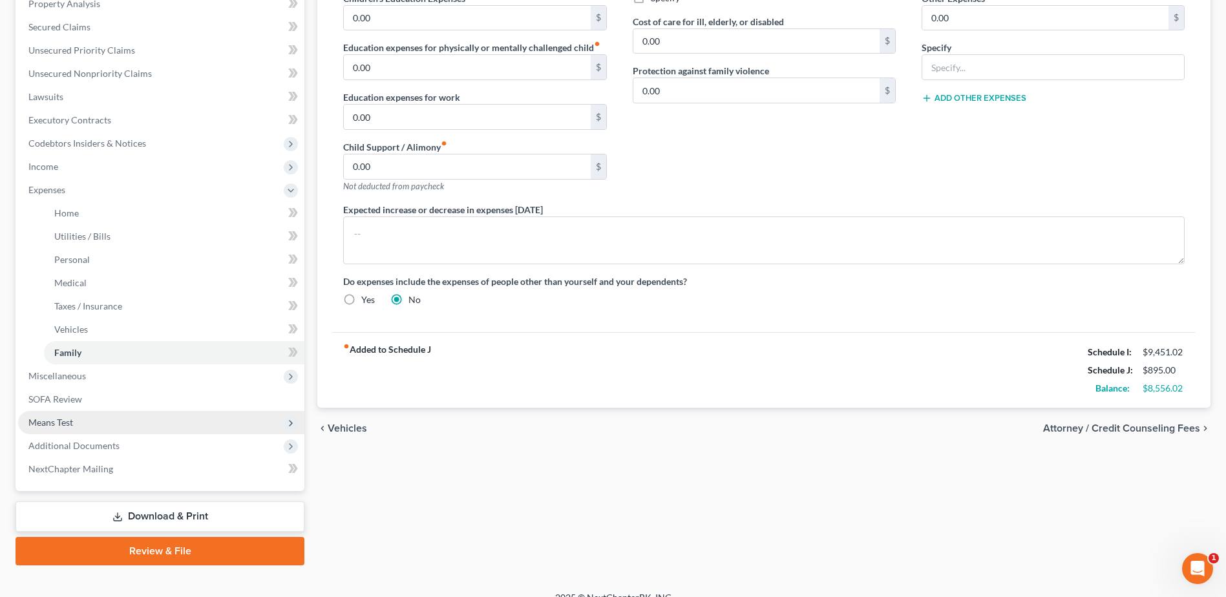
click at [86, 425] on span "Means Test" at bounding box center [161, 422] width 286 height 23
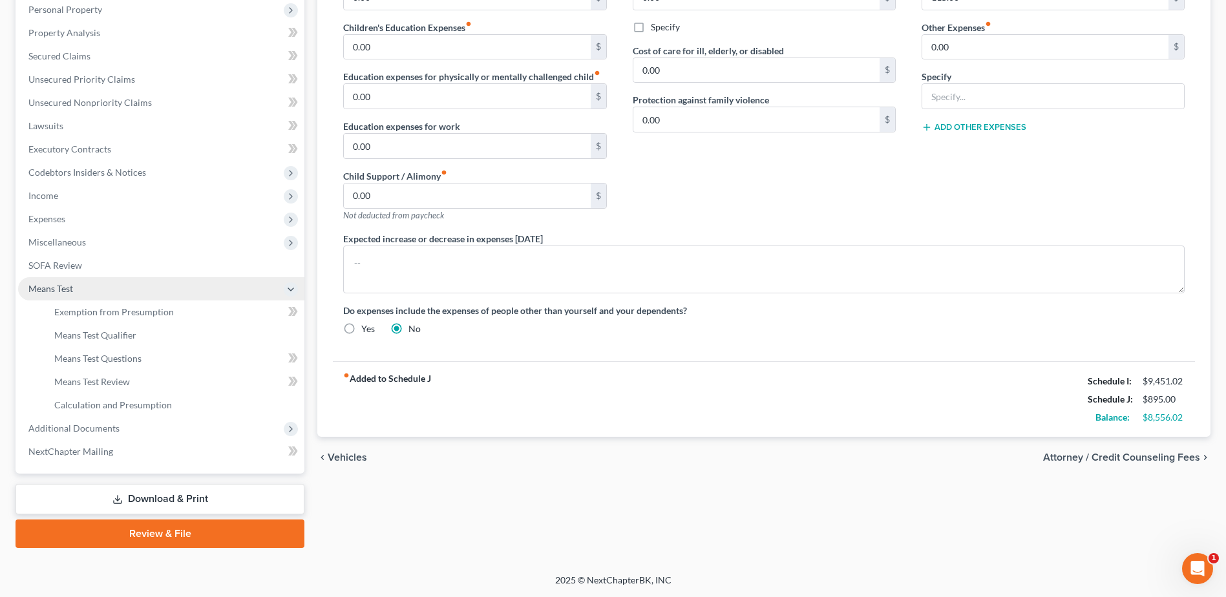
scroll to position [229, 0]
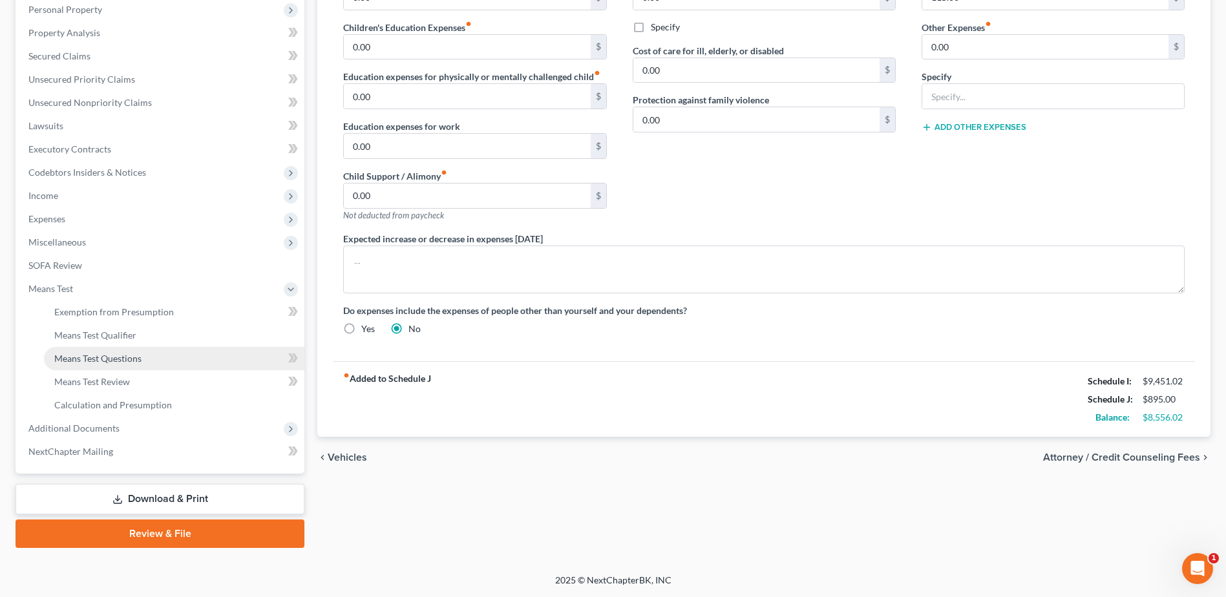
click at [89, 359] on span "Means Test Questions" at bounding box center [97, 358] width 87 height 11
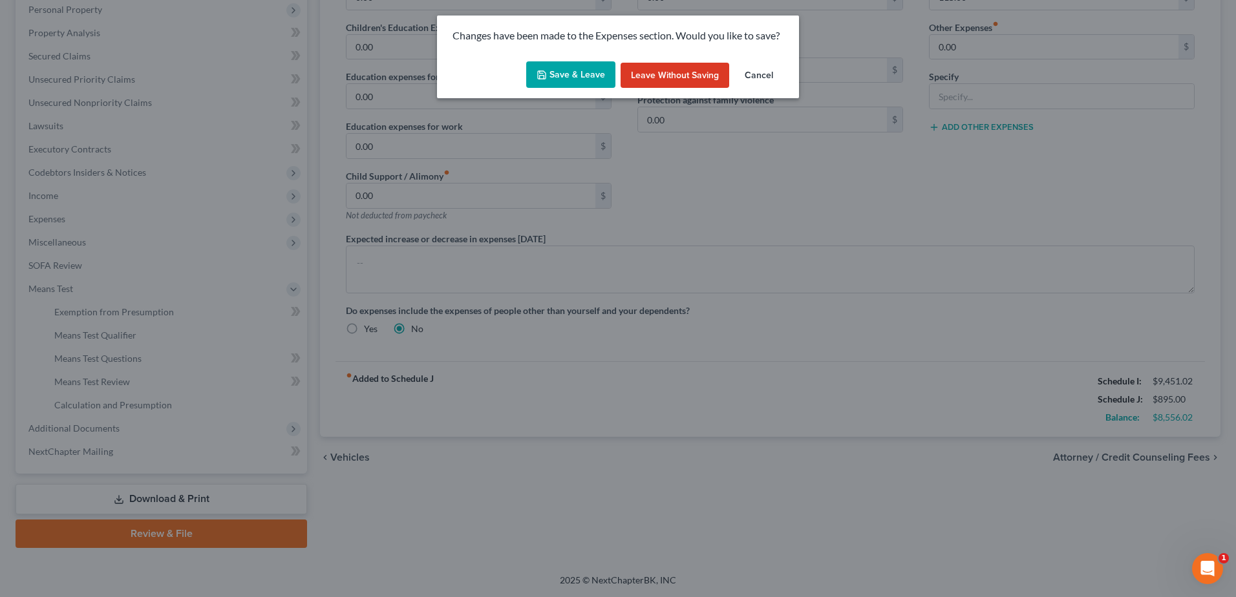
click at [566, 79] on button "Save & Leave" at bounding box center [570, 74] width 89 height 27
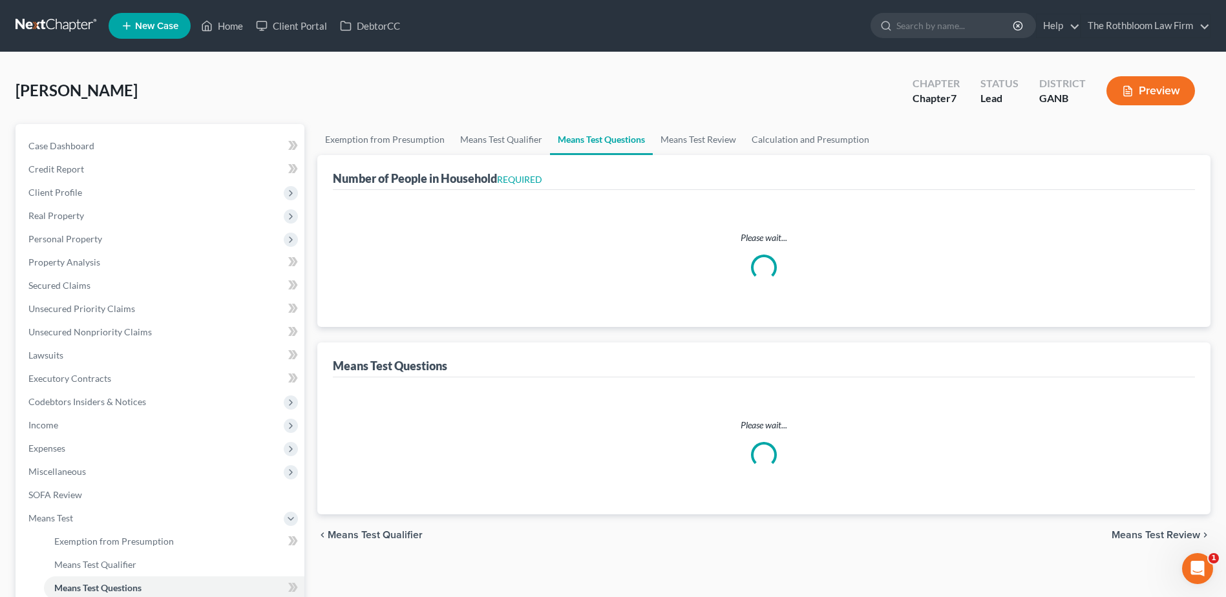
select select "0"
select select "60"
select select "0"
select select "60"
select select "1"
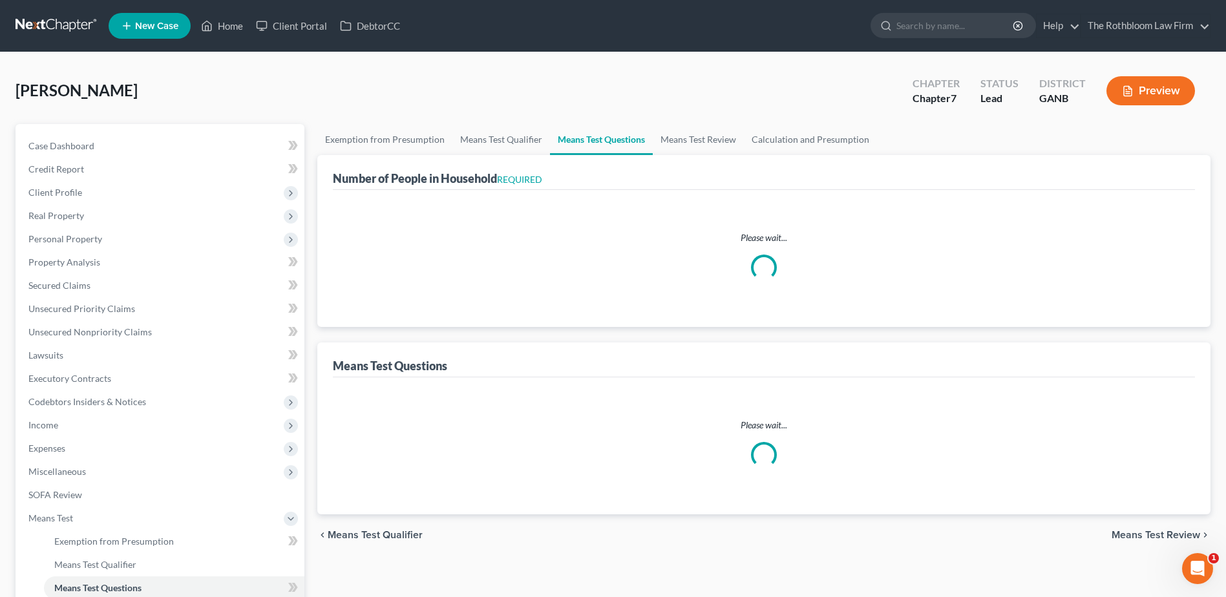
select select "4"
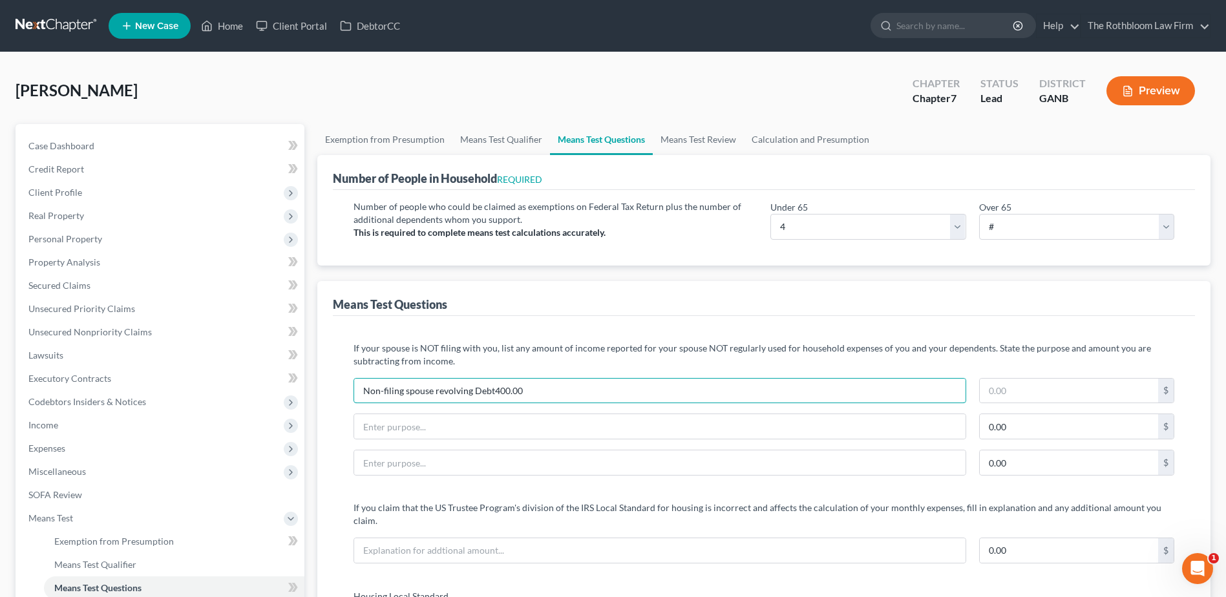
type input "Non-filing spouse revolving Debt"
drag, startPoint x: 523, startPoint y: 395, endPoint x: 348, endPoint y: 401, distance: 174.6
click at [348, 401] on div "Non-filing spouse revolving Debt" at bounding box center [659, 391] width 625 height 26
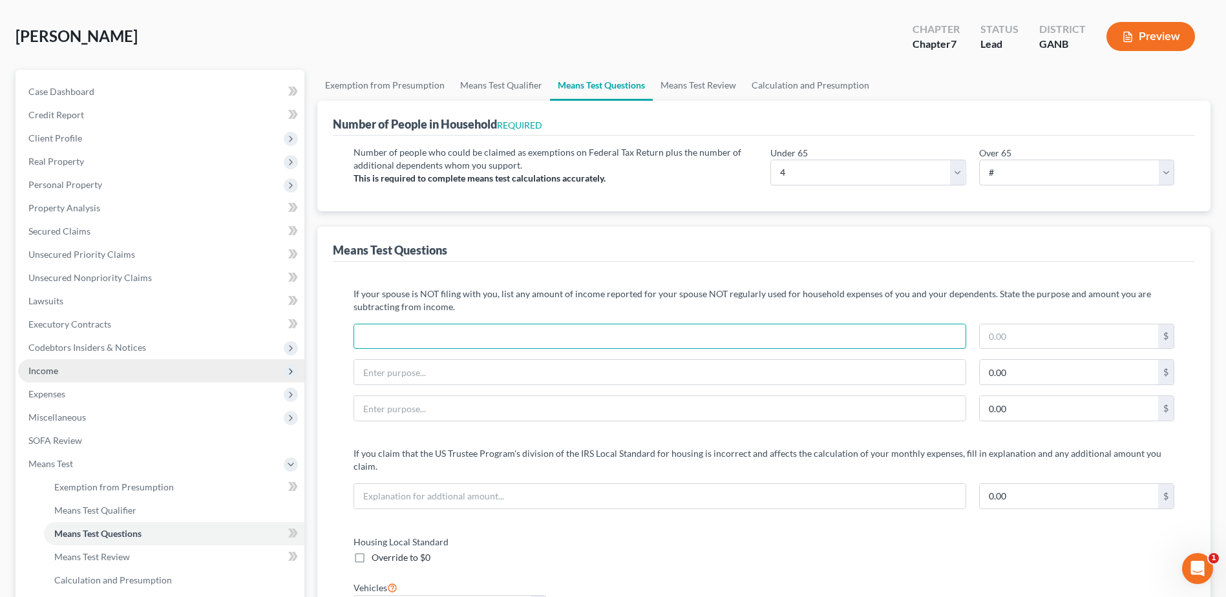
scroll to position [129, 0]
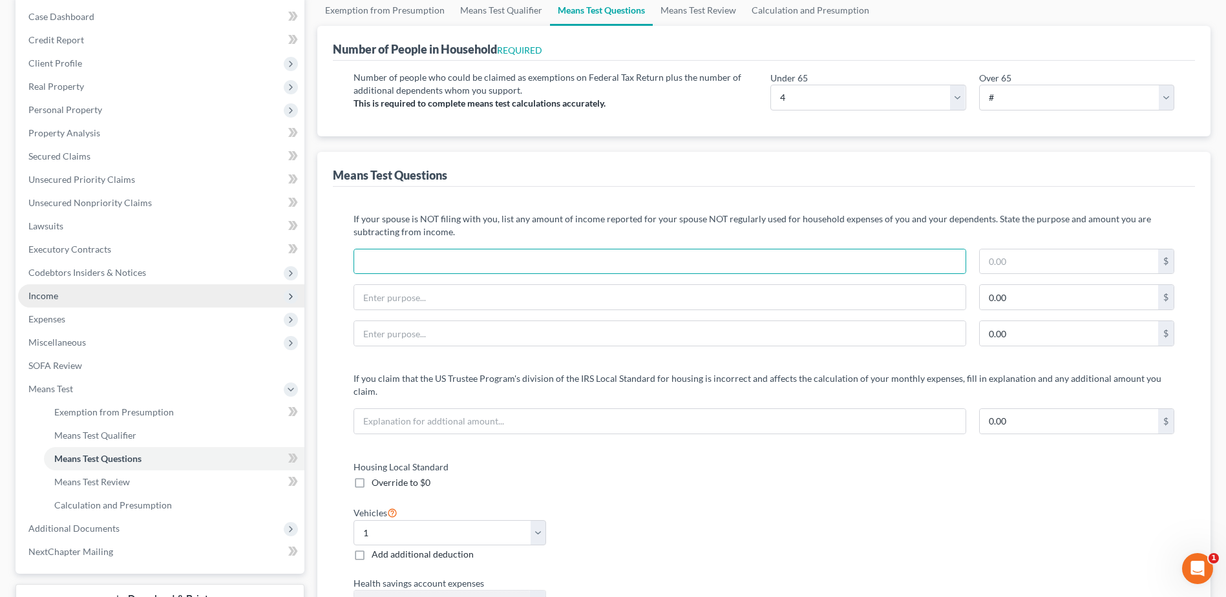
click at [54, 296] on span "Income" at bounding box center [43, 295] width 30 height 11
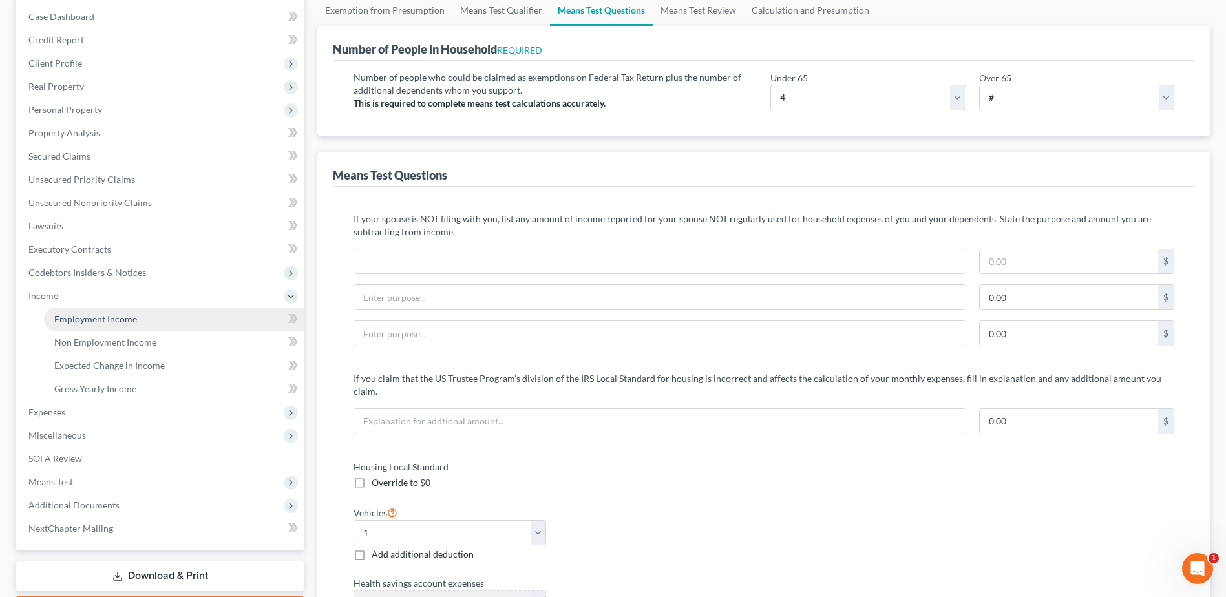
click at [65, 320] on span "Employment Income" at bounding box center [95, 318] width 83 height 11
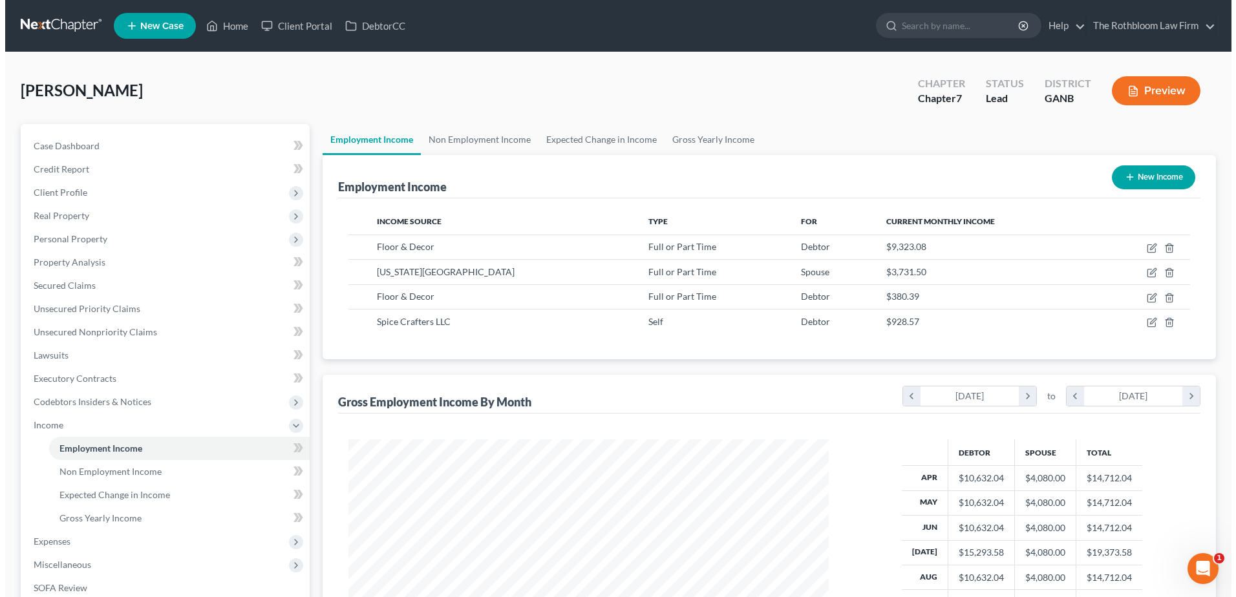
scroll to position [240, 505]
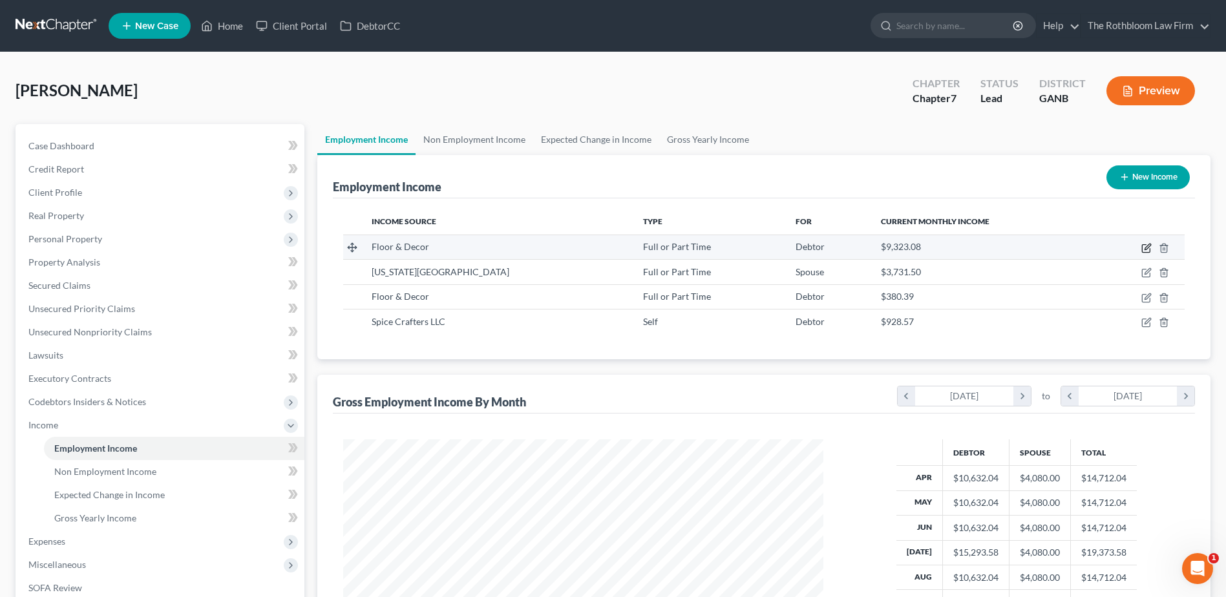
click at [1148, 247] on icon "button" at bounding box center [1146, 248] width 10 height 10
select select "0"
select select "10"
select select "2"
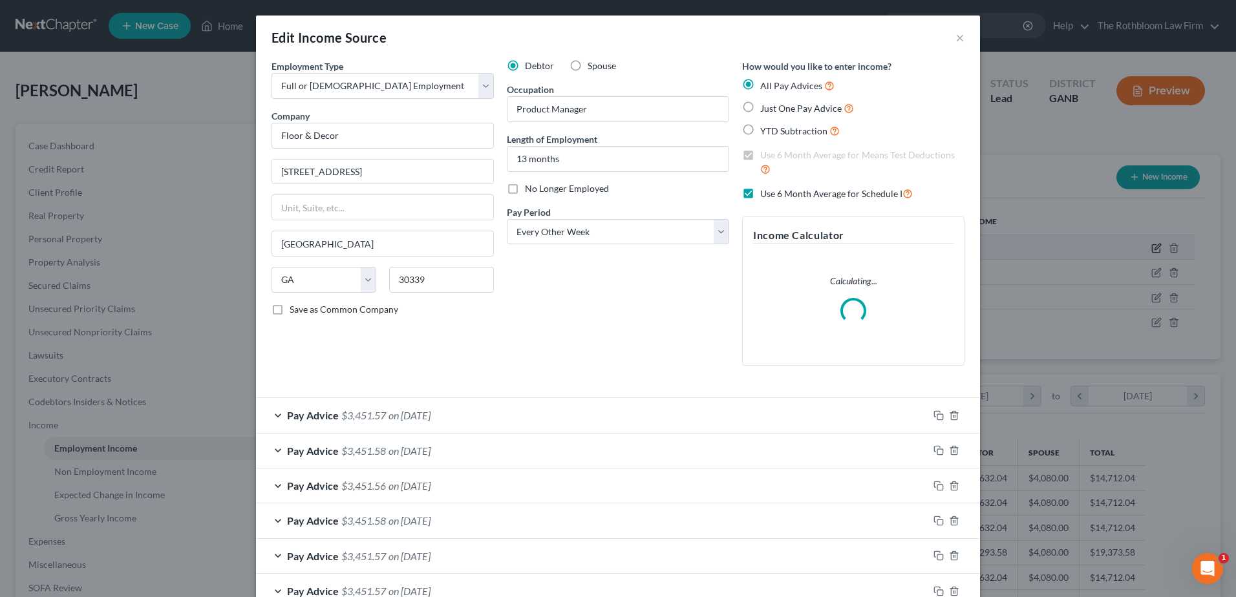
scroll to position [242, 511]
click at [399, 418] on span "on 09/11/2025" at bounding box center [409, 415] width 42 height 12
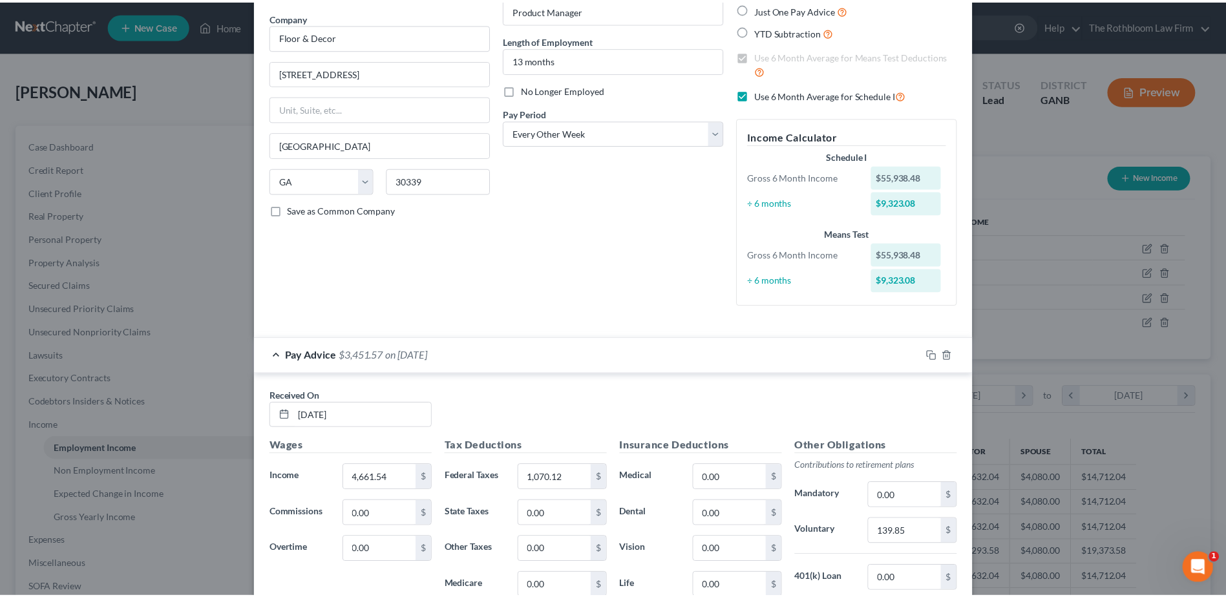
scroll to position [0, 0]
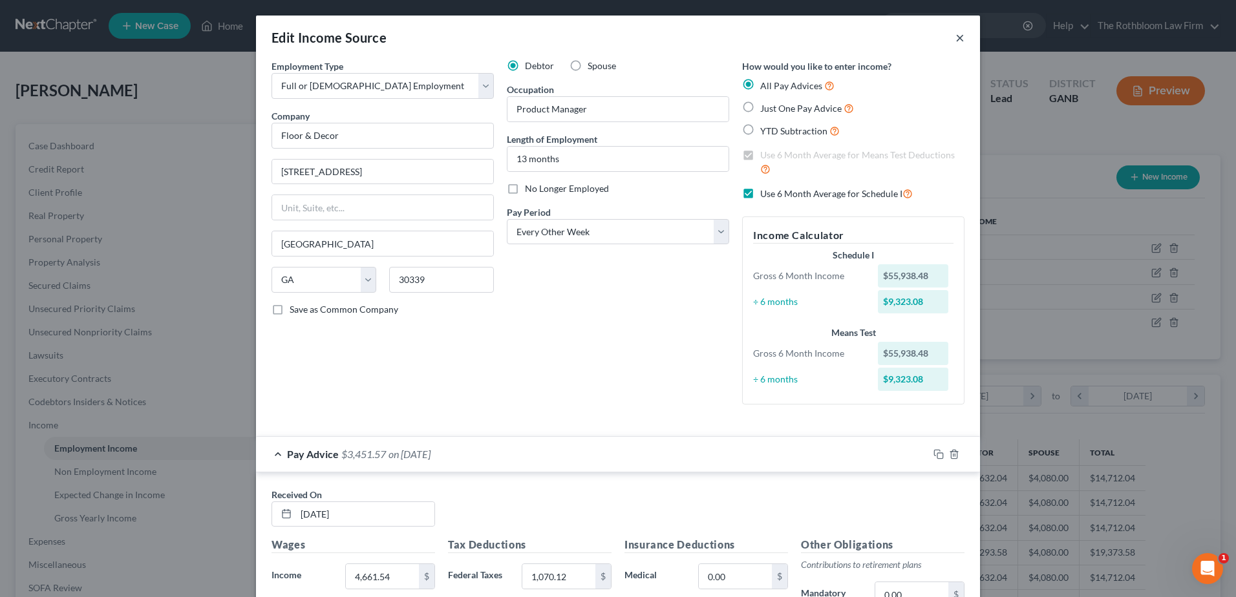
click at [955, 36] on button "×" at bounding box center [959, 38] width 9 height 16
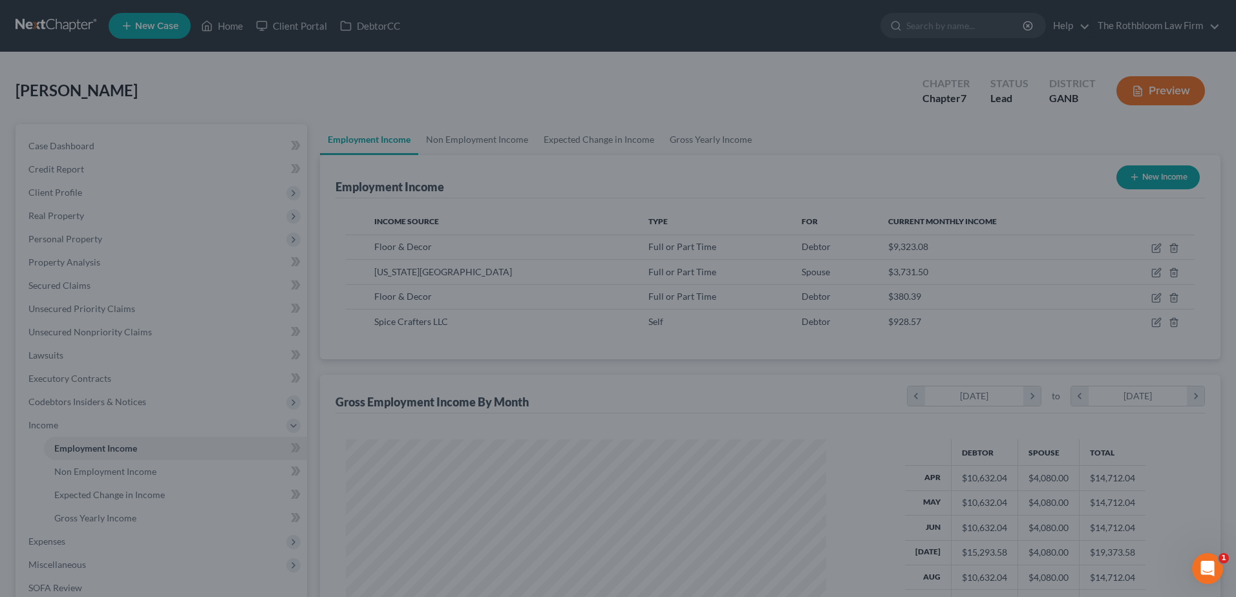
scroll to position [646056, 645790]
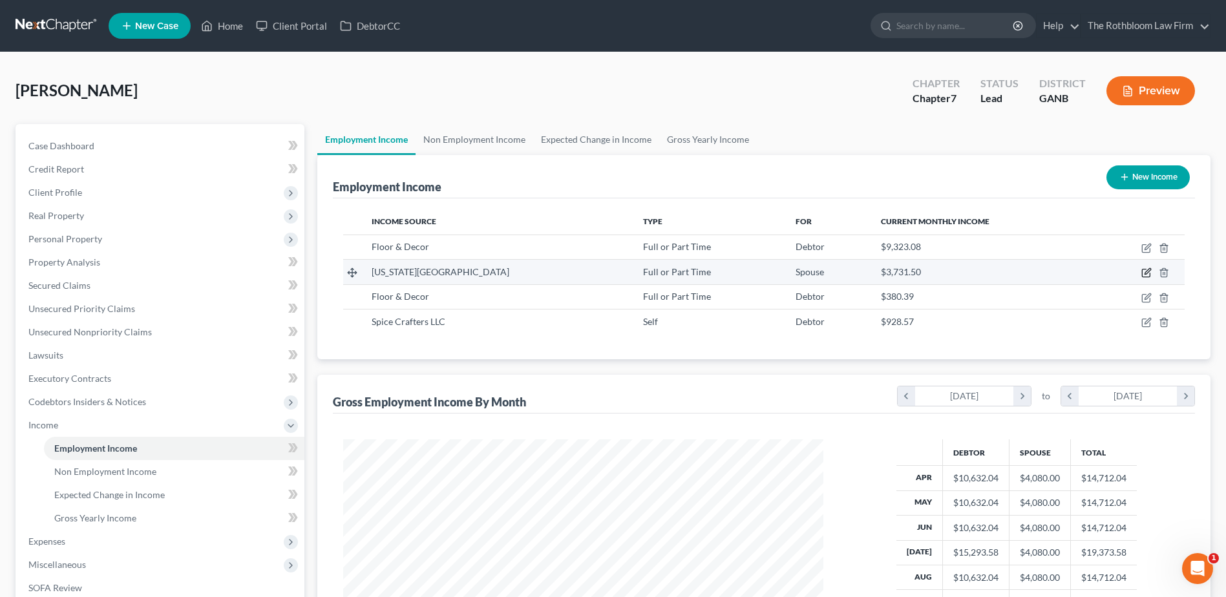
click at [1145, 275] on icon "button" at bounding box center [1148, 272] width 6 height 6
select select "0"
select select "2"
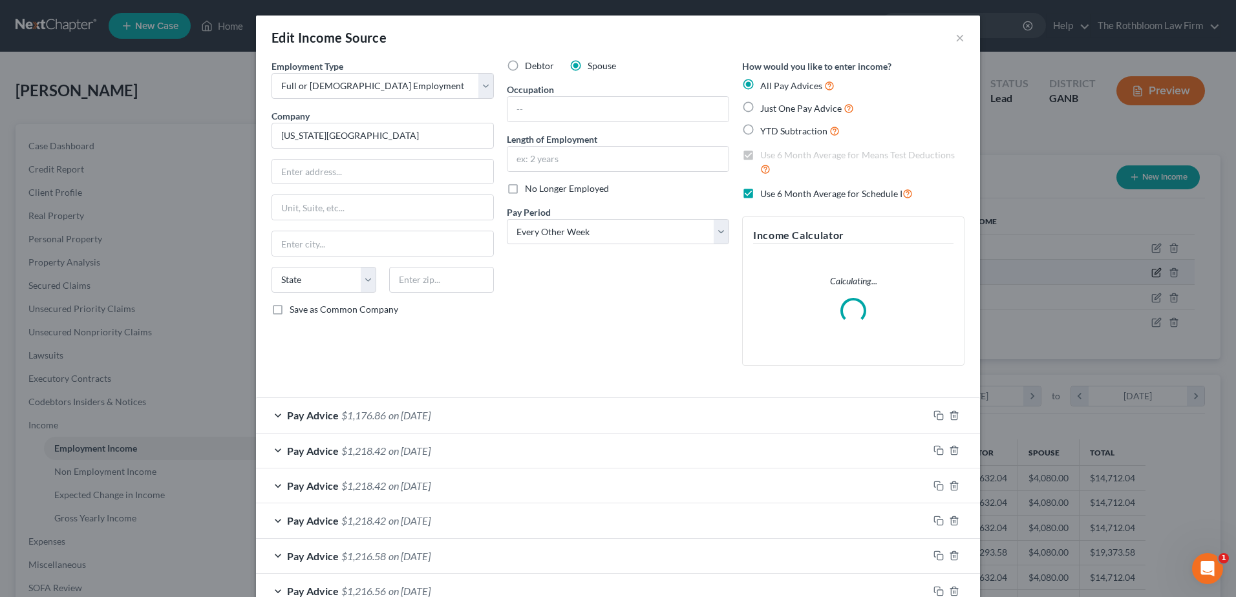
scroll to position [242, 511]
click at [402, 408] on div "Pay Advice $1,176.86 on 09/05/2025" at bounding box center [592, 415] width 672 height 34
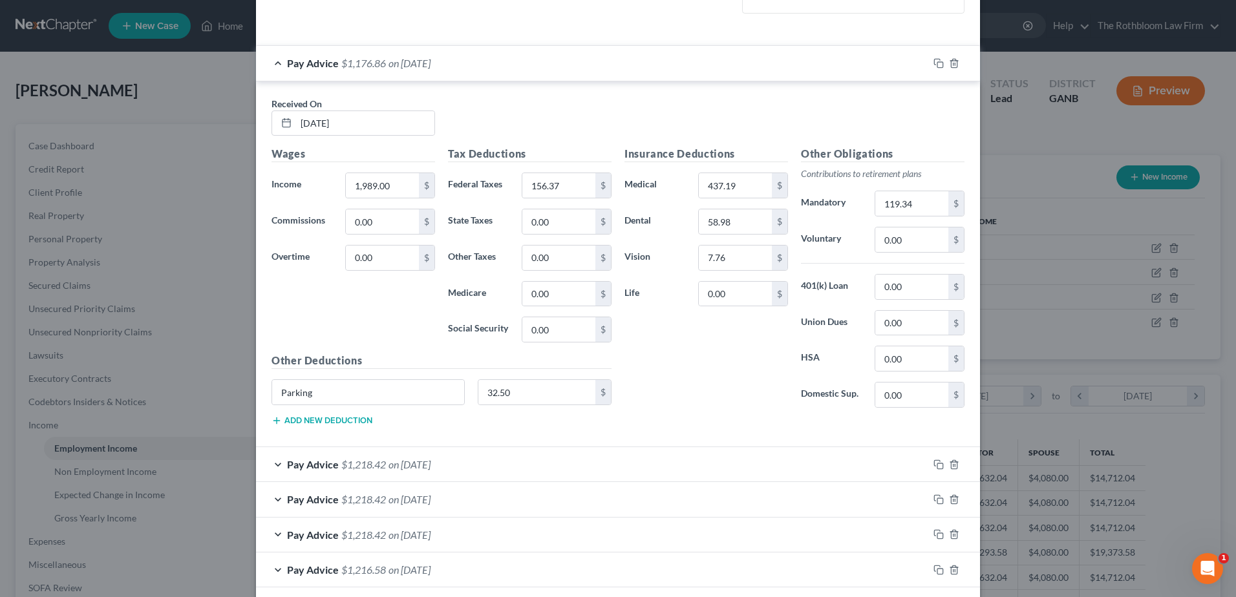
scroll to position [517, 0]
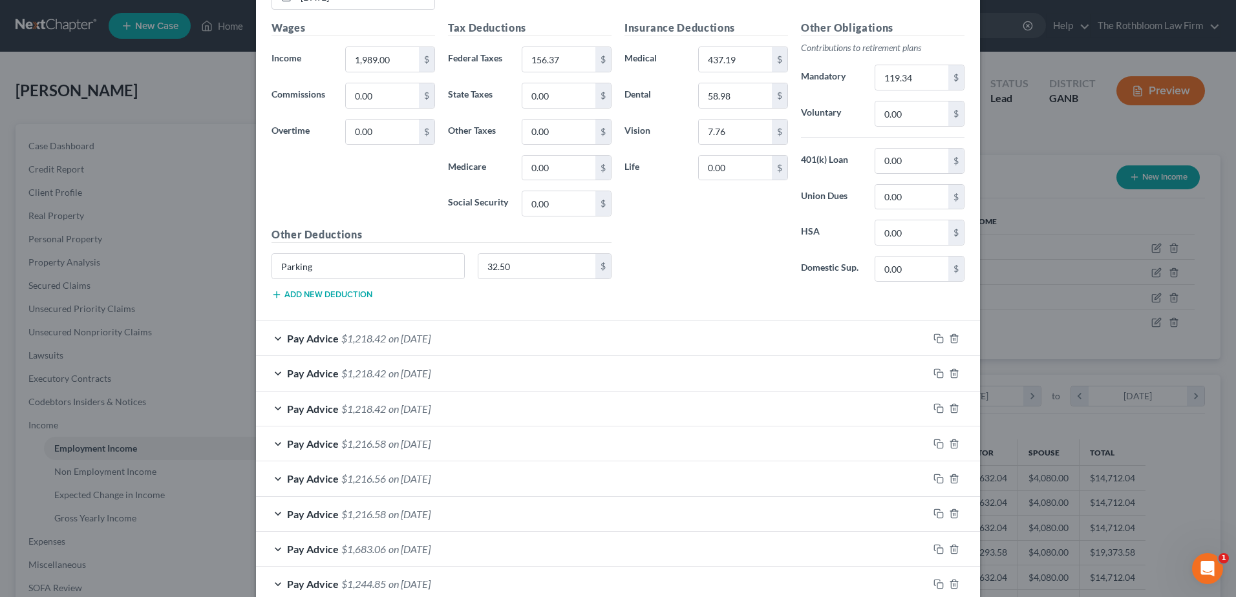
click at [407, 372] on span "on 08/02/2025" at bounding box center [409, 373] width 42 height 12
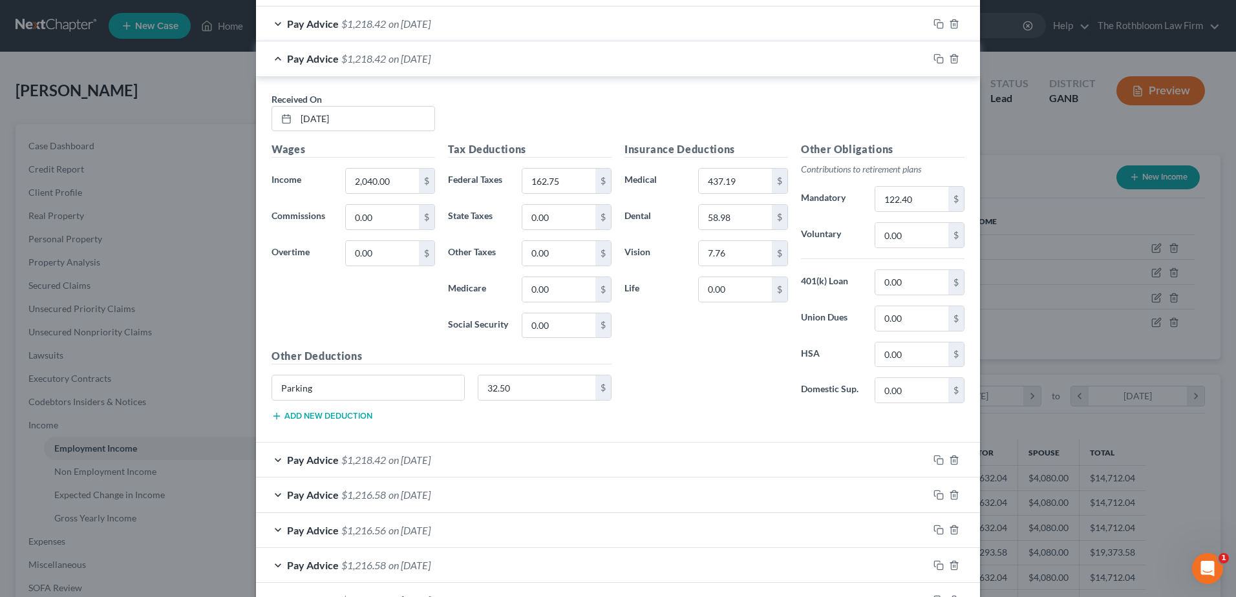
scroll to position [969, 0]
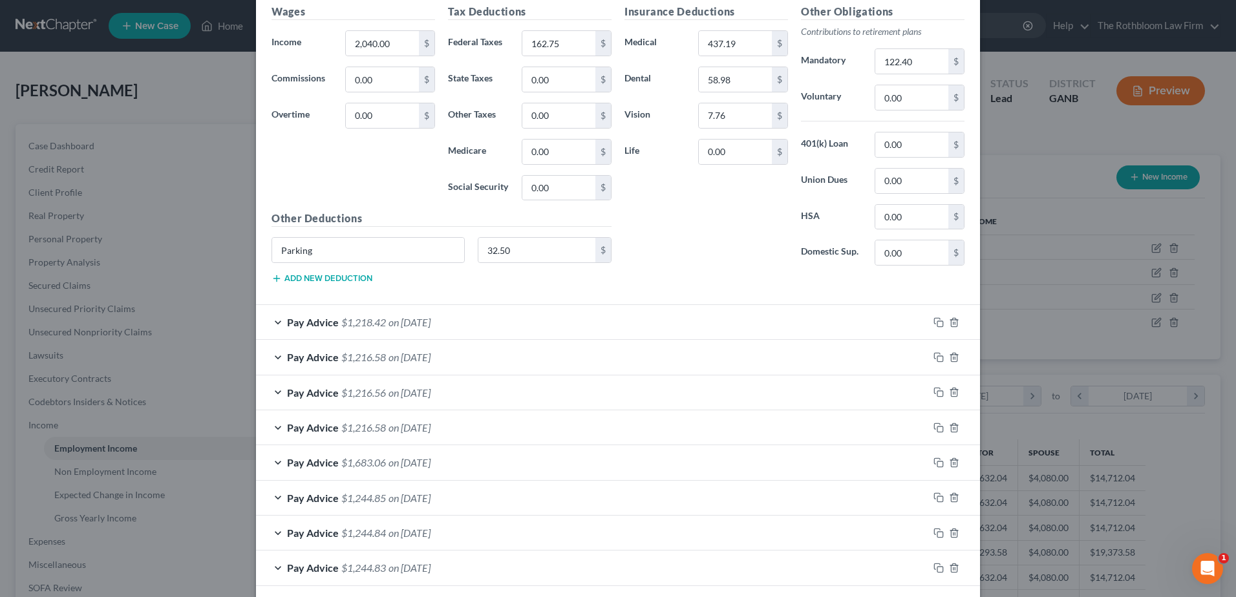
click at [402, 328] on span "on 07/19/2025" at bounding box center [409, 322] width 42 height 12
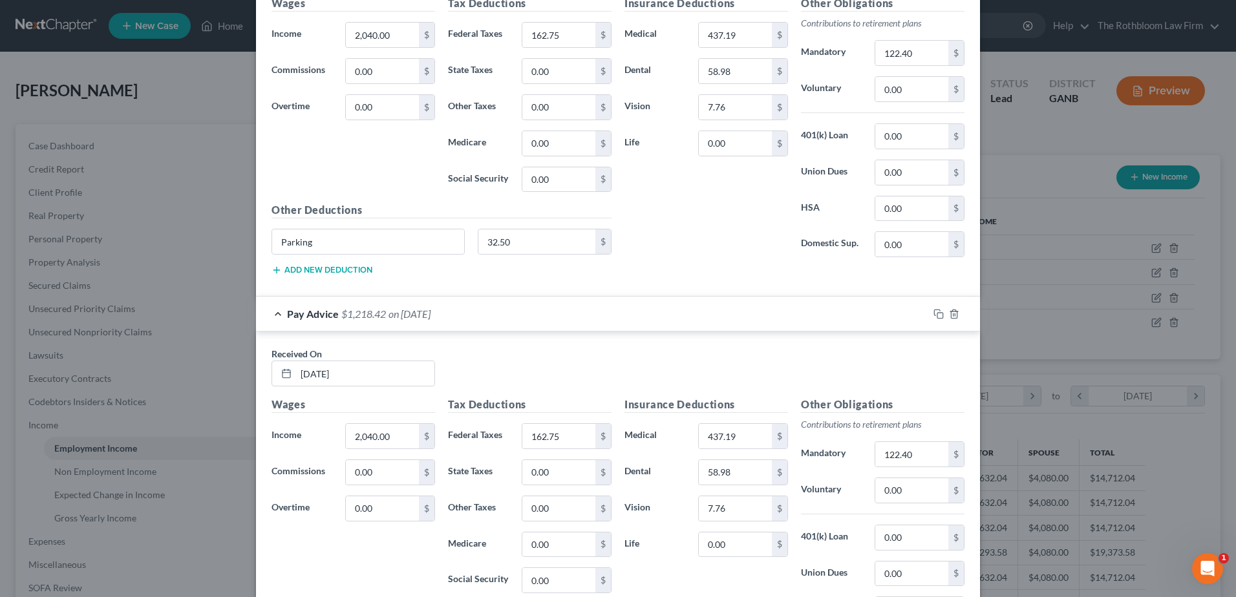
scroll to position [1163, 0]
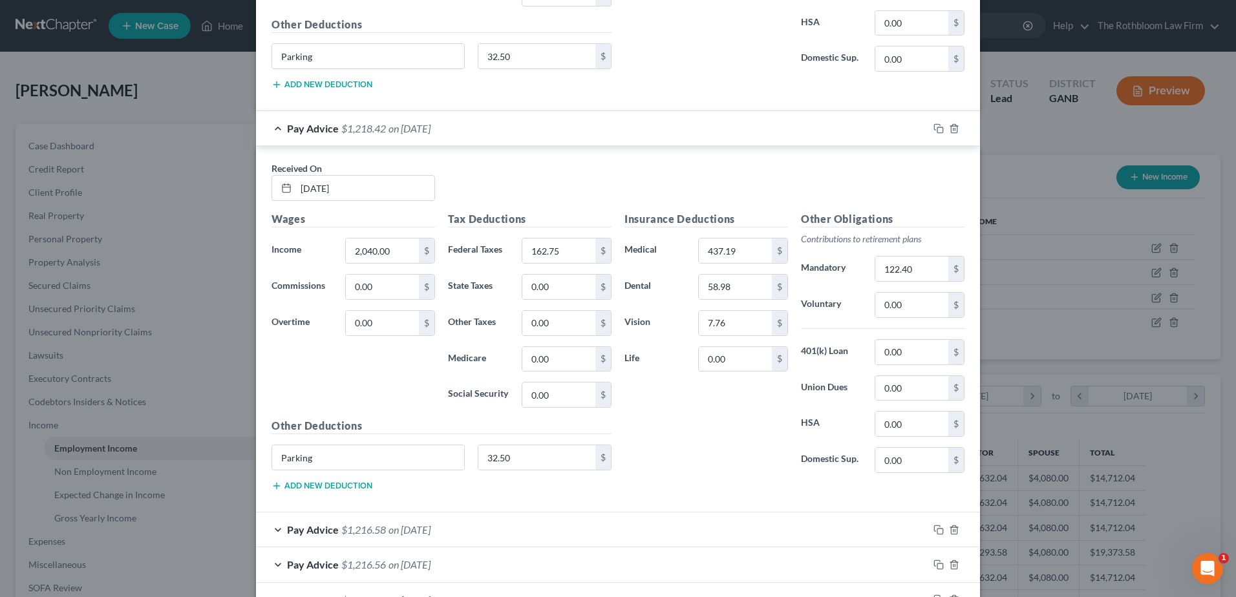
click at [404, 522] on div "Pay Advice $1,216.58 on 07/05/2025" at bounding box center [592, 530] width 672 height 34
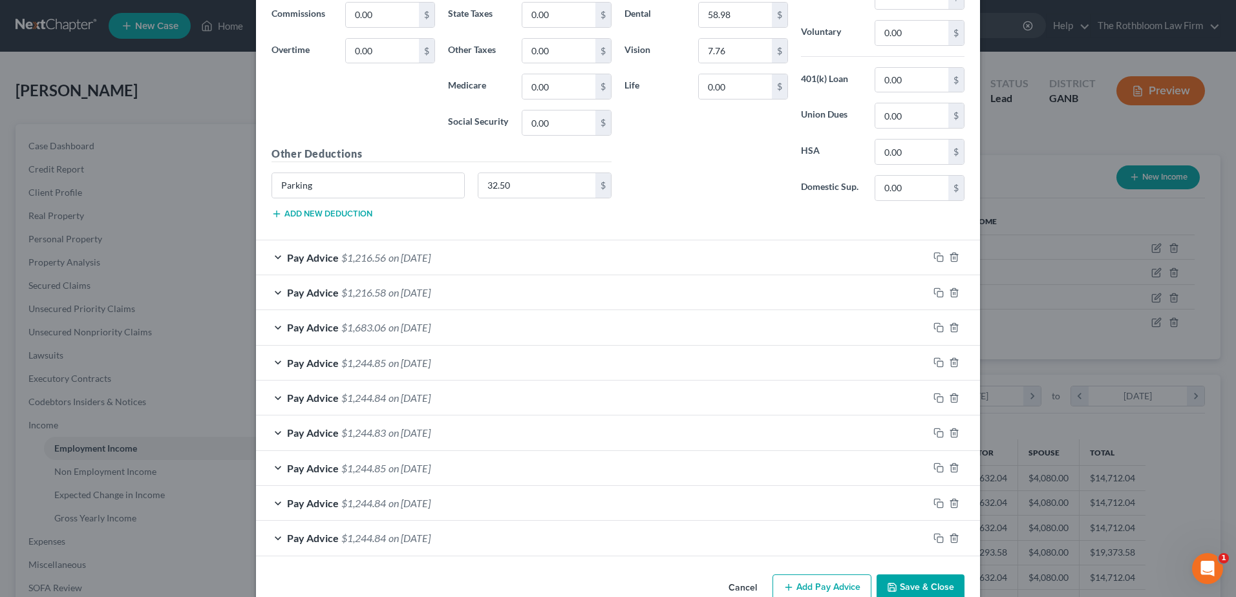
scroll to position [1867, 0]
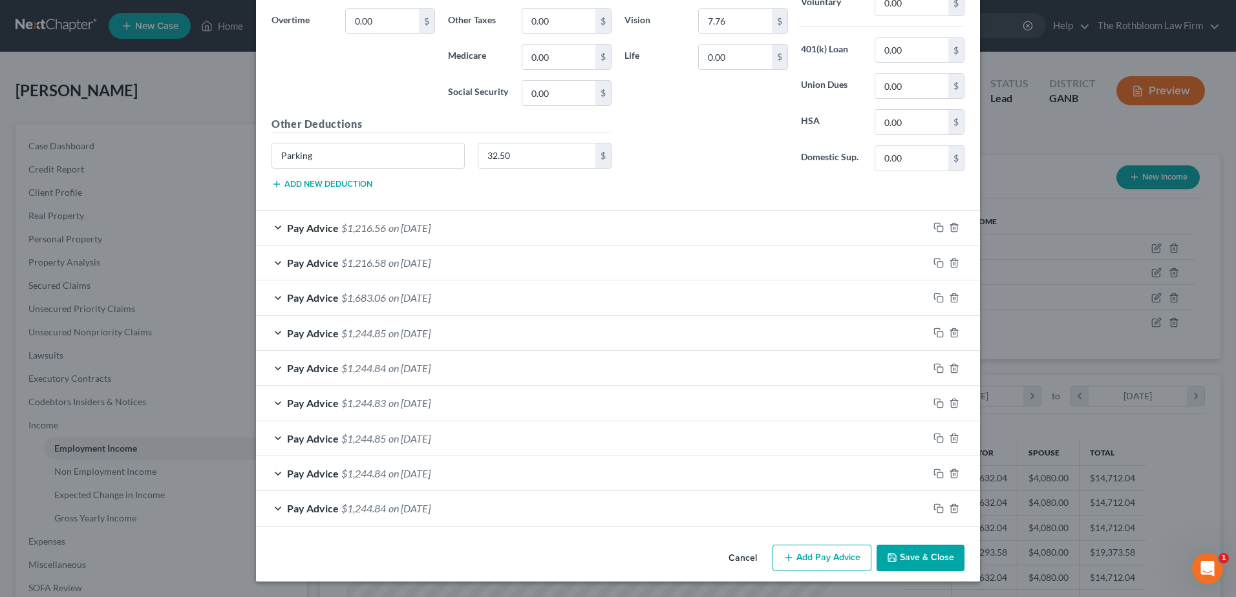
click at [393, 474] on span "on 03/21/2025" at bounding box center [409, 473] width 42 height 12
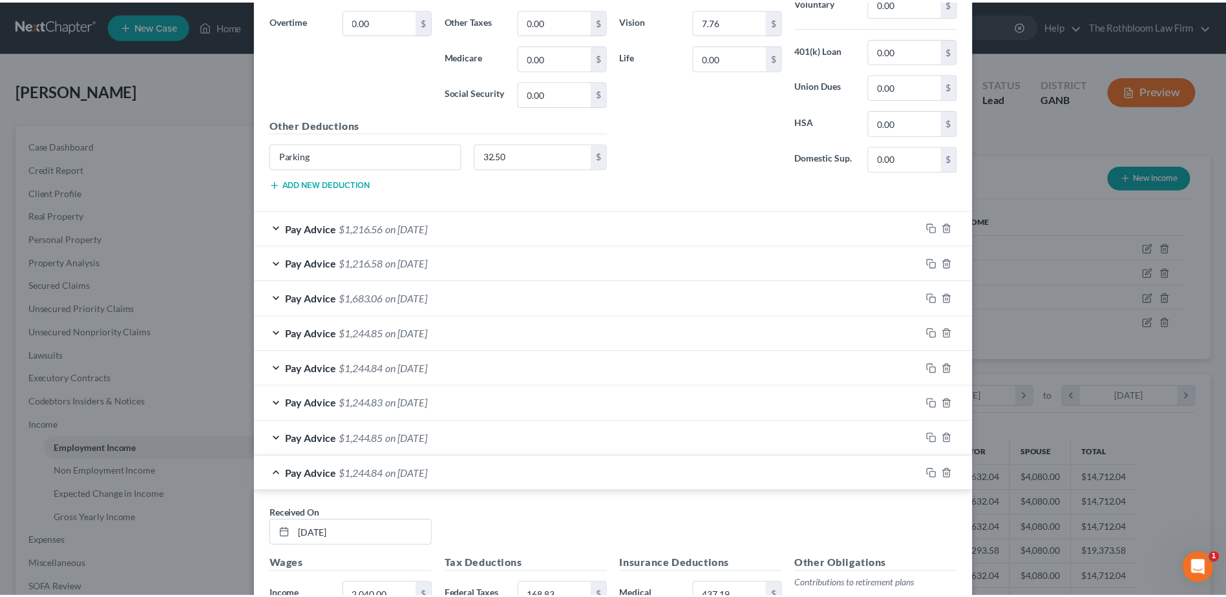
scroll to position [2233, 0]
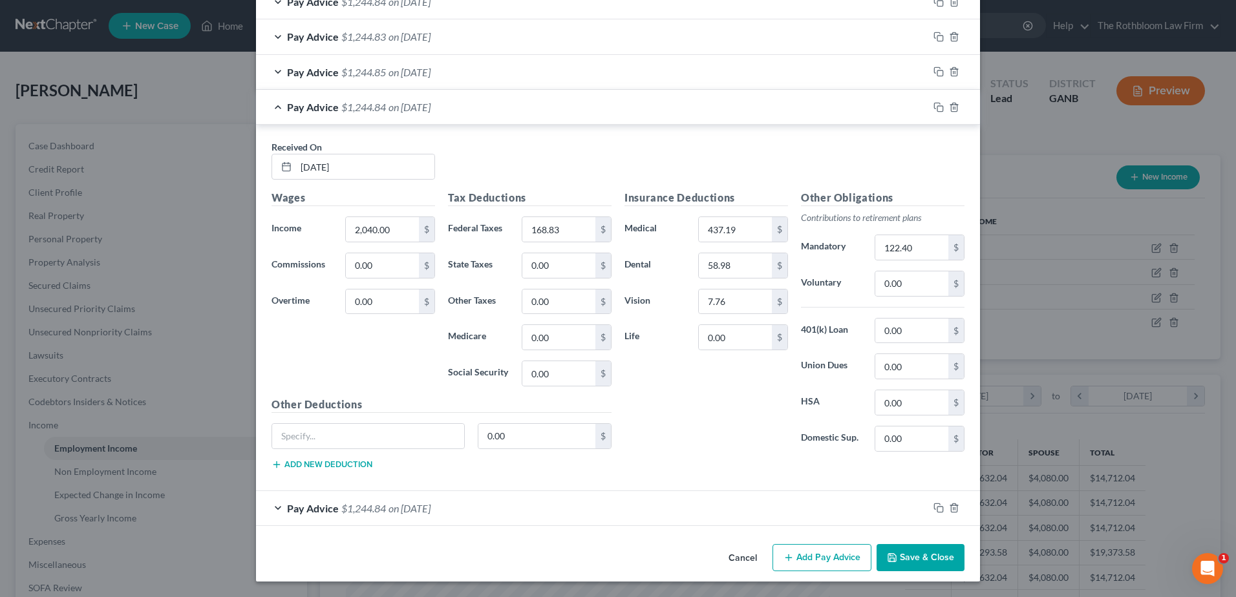
click at [924, 560] on button "Save & Close" at bounding box center [920, 557] width 88 height 27
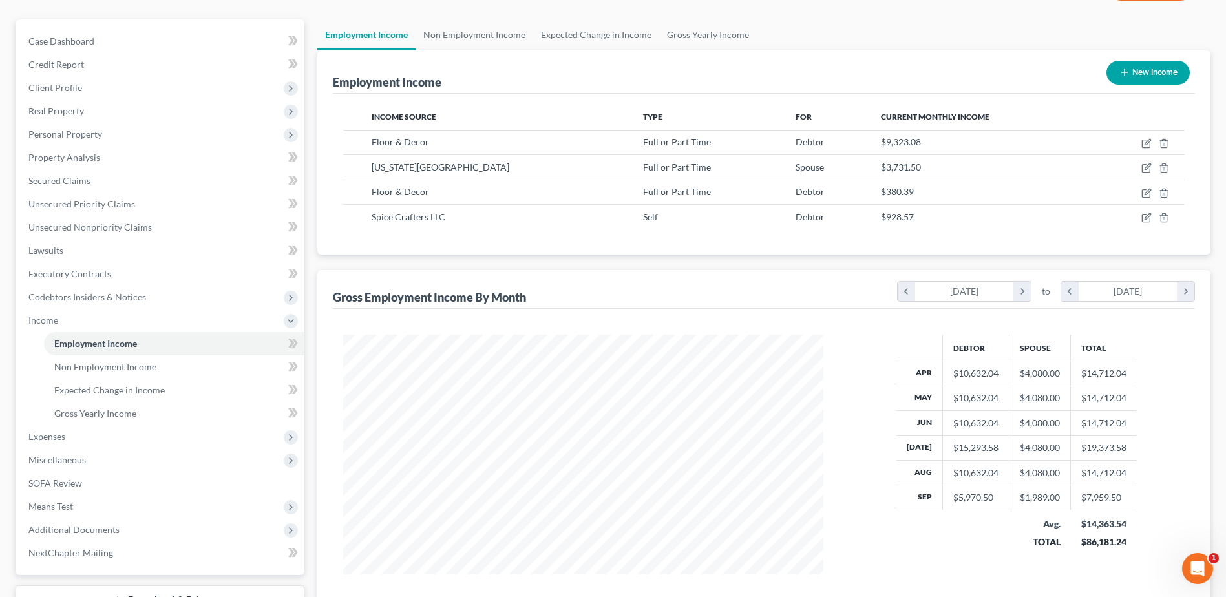
scroll to position [206, 0]
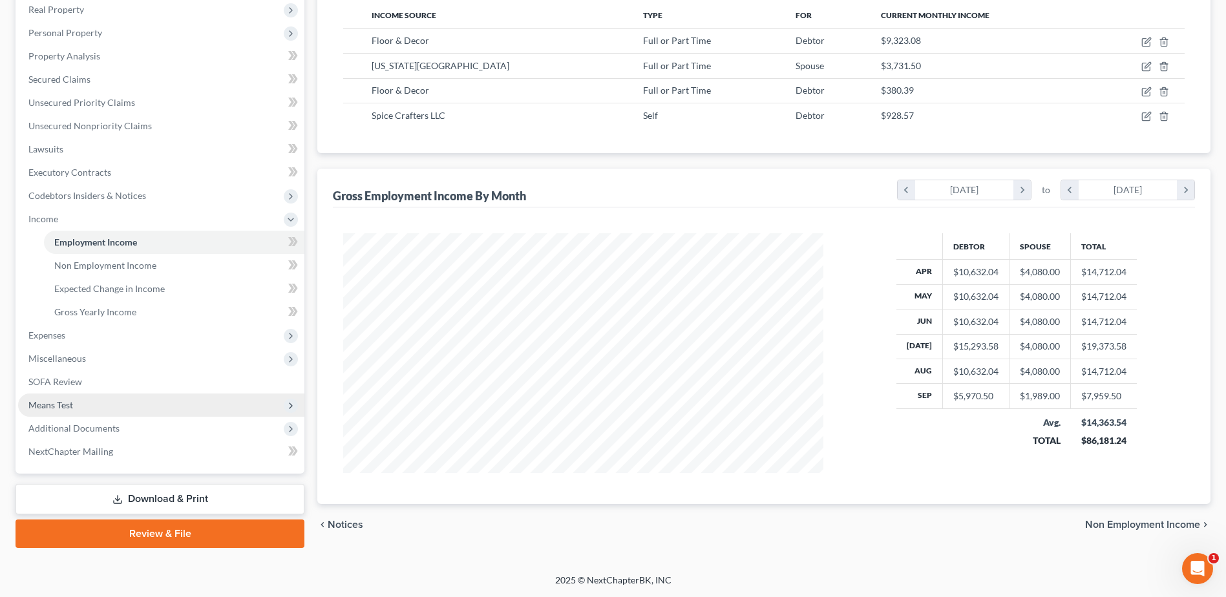
click at [48, 408] on span "Means Test" at bounding box center [50, 404] width 45 height 11
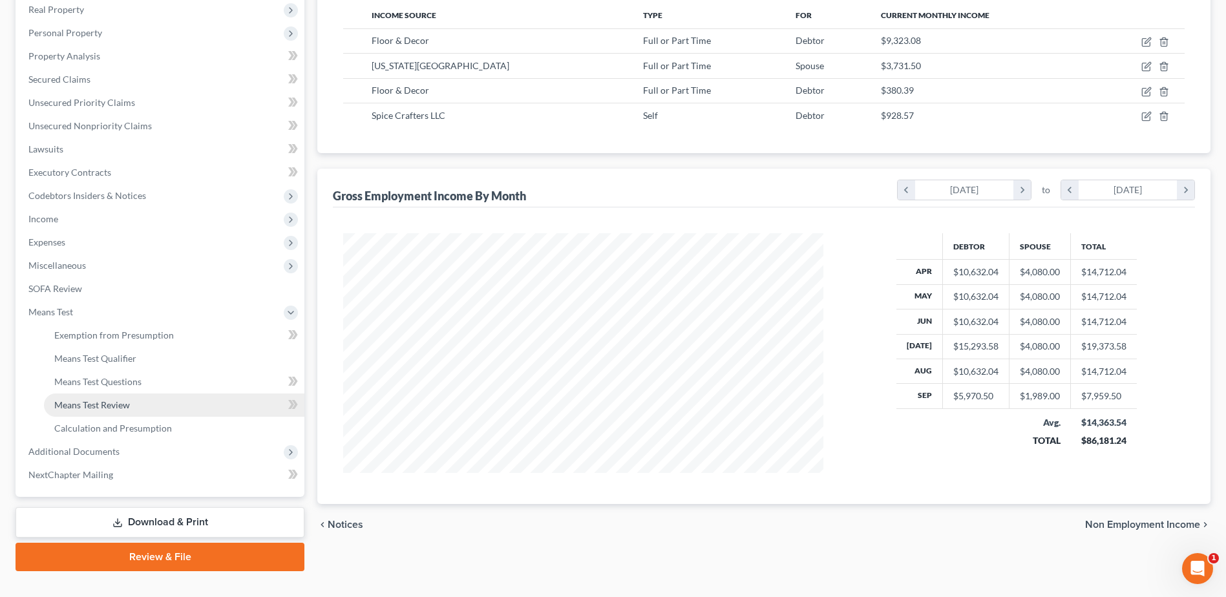
click at [101, 404] on span "Means Test Review" at bounding box center [92, 404] width 76 height 11
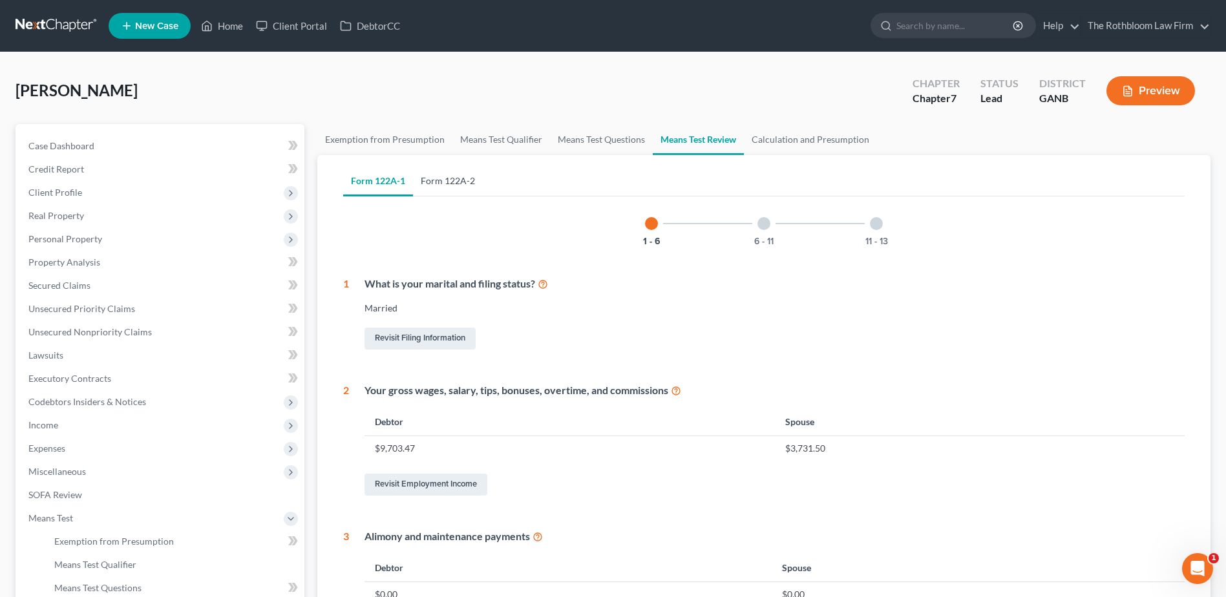
click at [445, 184] on link "Form 122A-2" at bounding box center [448, 180] width 70 height 31
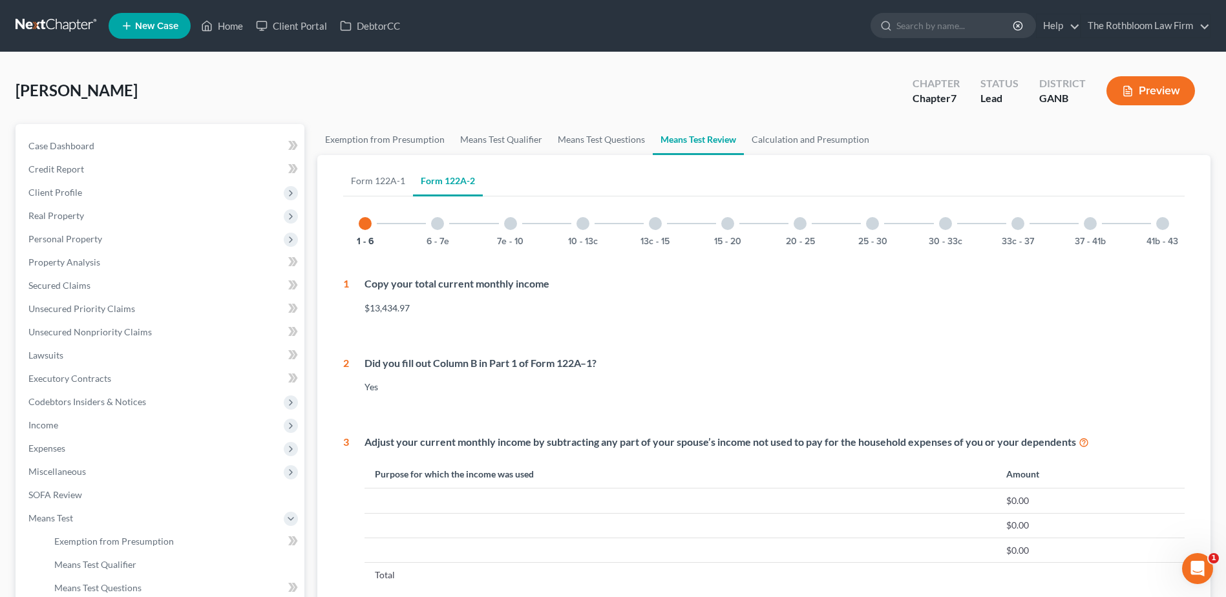
click at [726, 232] on div "15 - 20" at bounding box center [728, 224] width 44 height 44
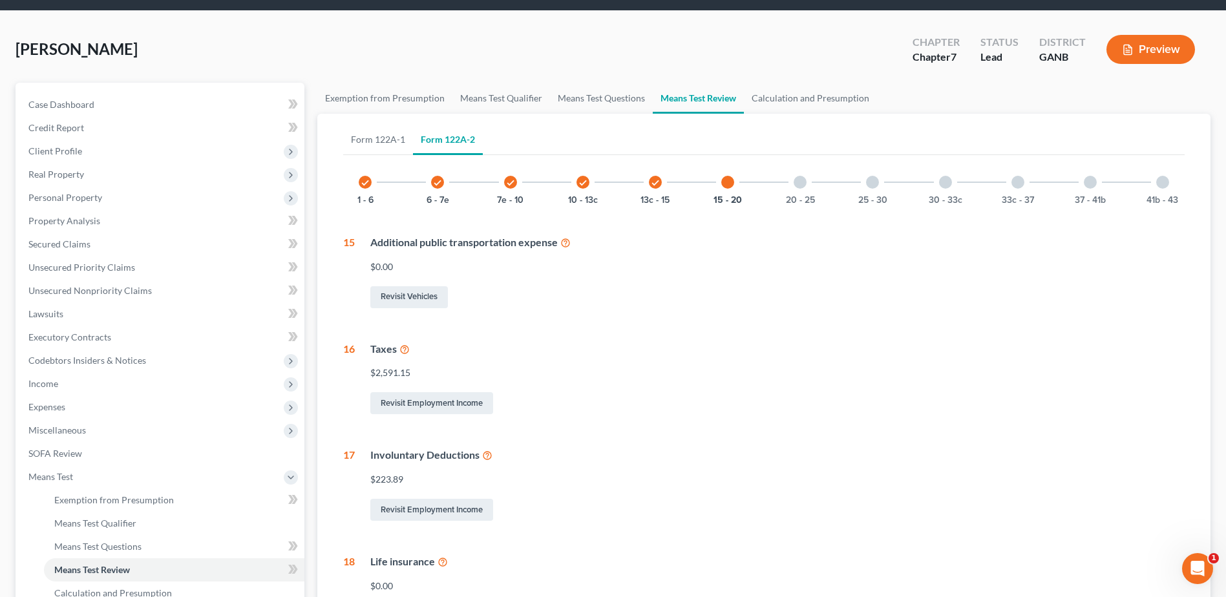
scroll to position [194, 0]
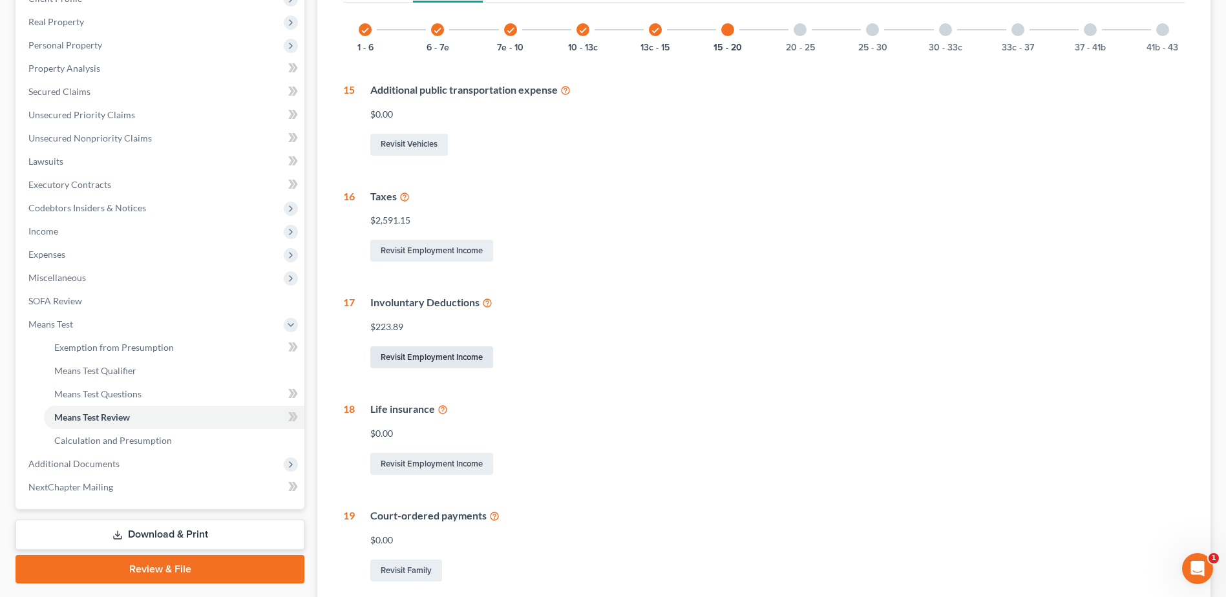
click at [421, 351] on link "Revisit Employment Income" at bounding box center [431, 357] width 123 height 22
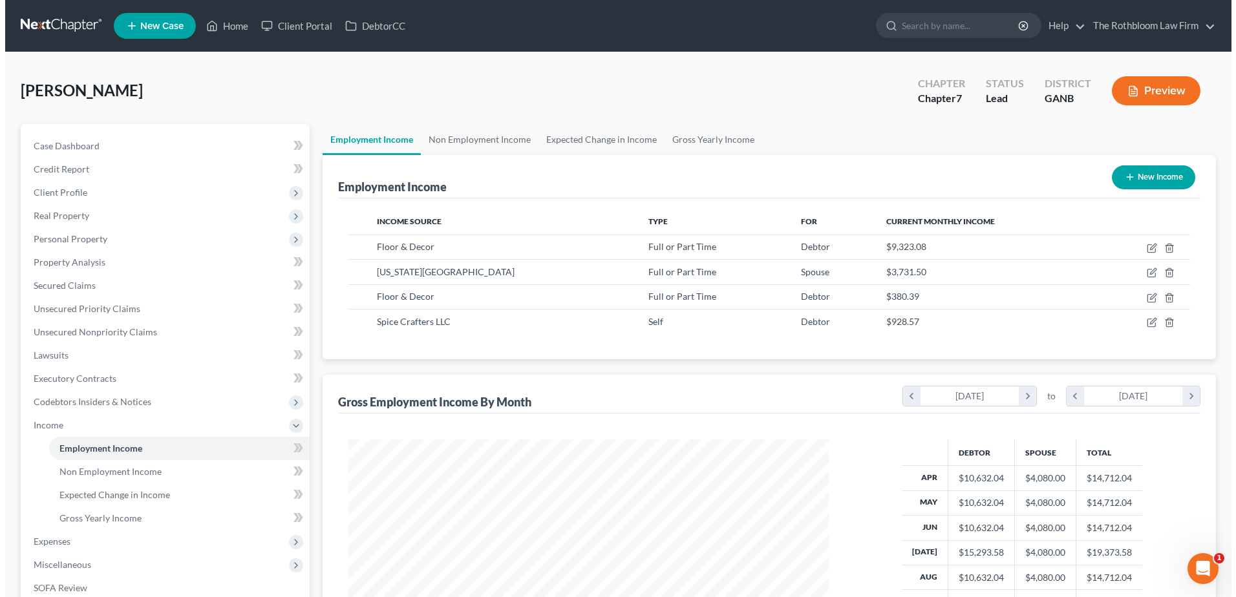
scroll to position [240, 505]
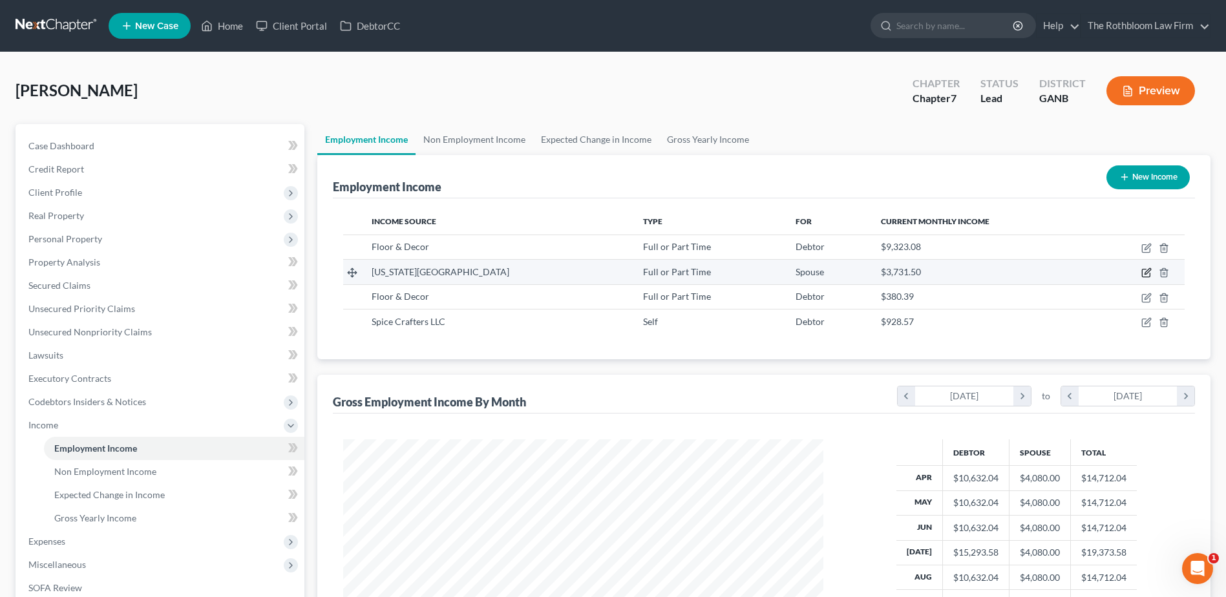
click at [1148, 273] on icon "button" at bounding box center [1148, 272] width 6 height 6
select select "0"
select select "2"
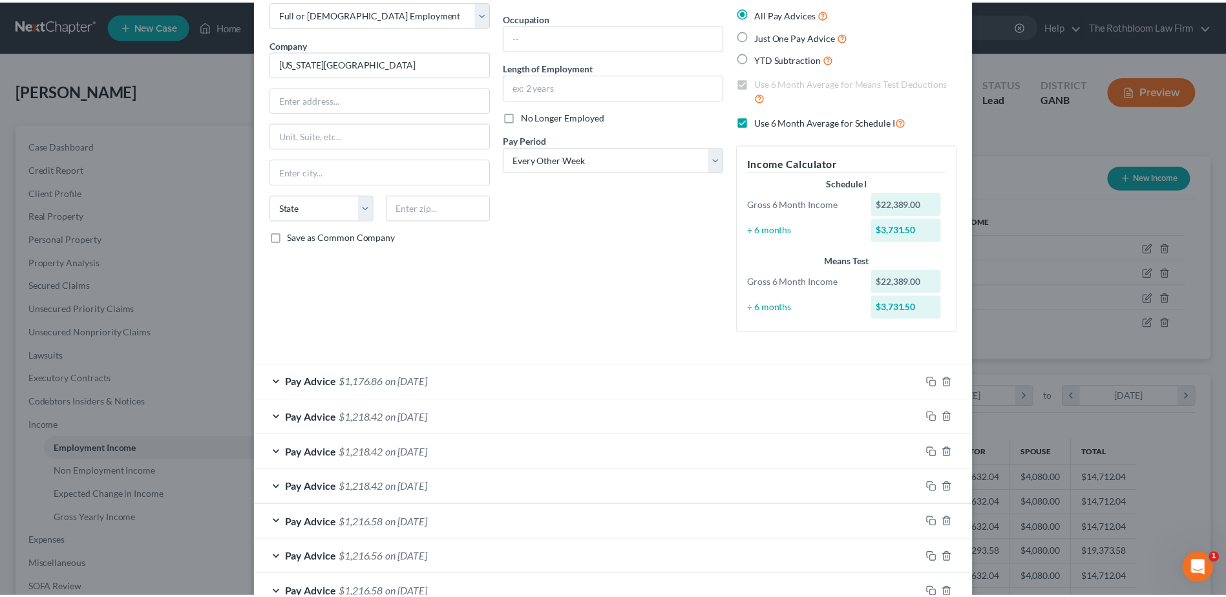
scroll to position [0, 0]
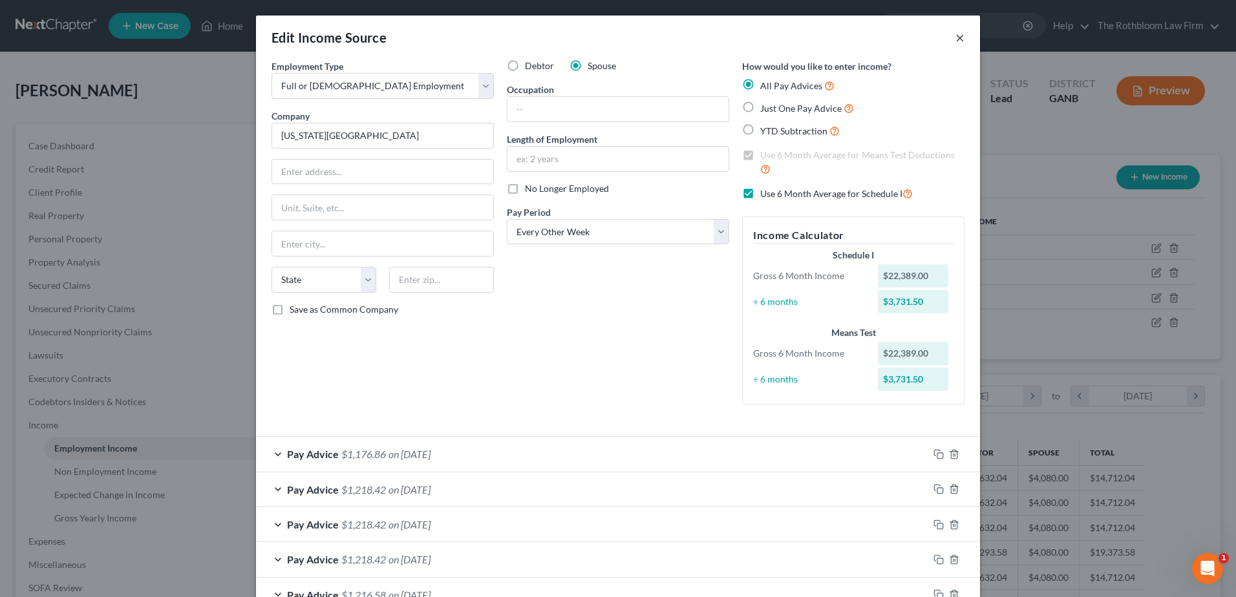
click at [955, 45] on button "×" at bounding box center [959, 38] width 9 height 16
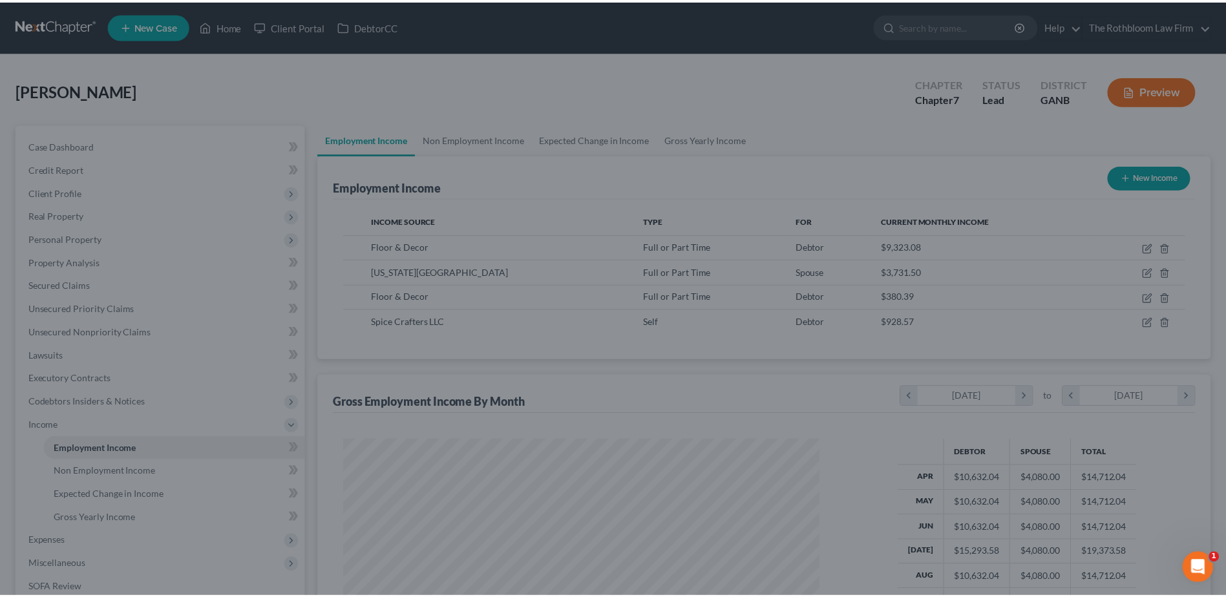
scroll to position [646056, 645790]
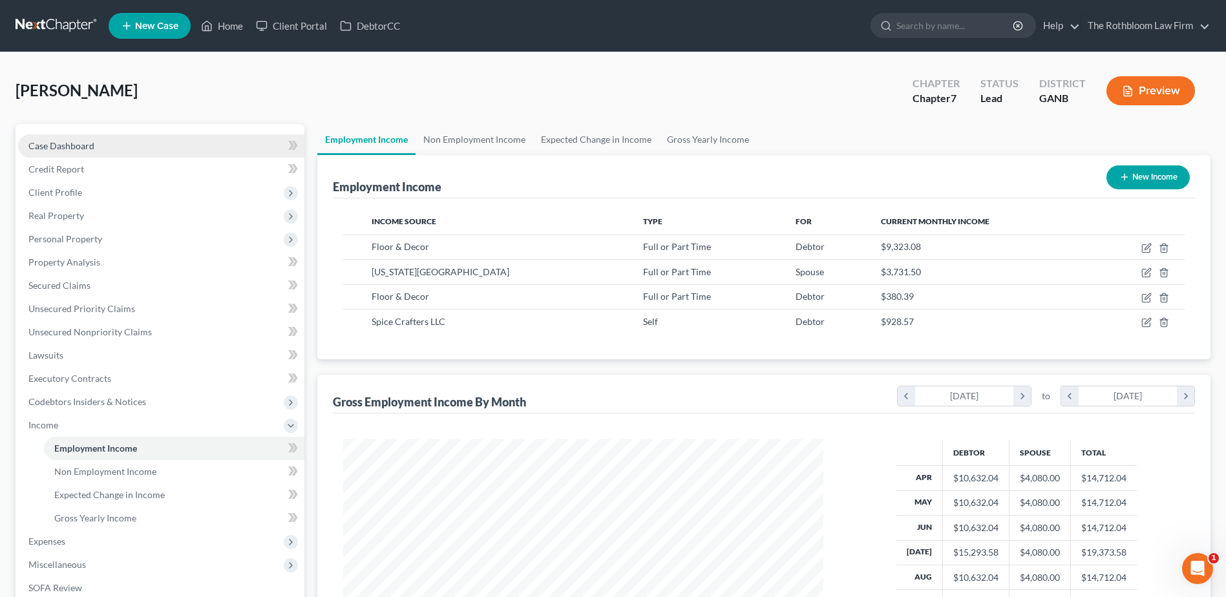
click at [71, 145] on span "Case Dashboard" at bounding box center [61, 145] width 66 height 11
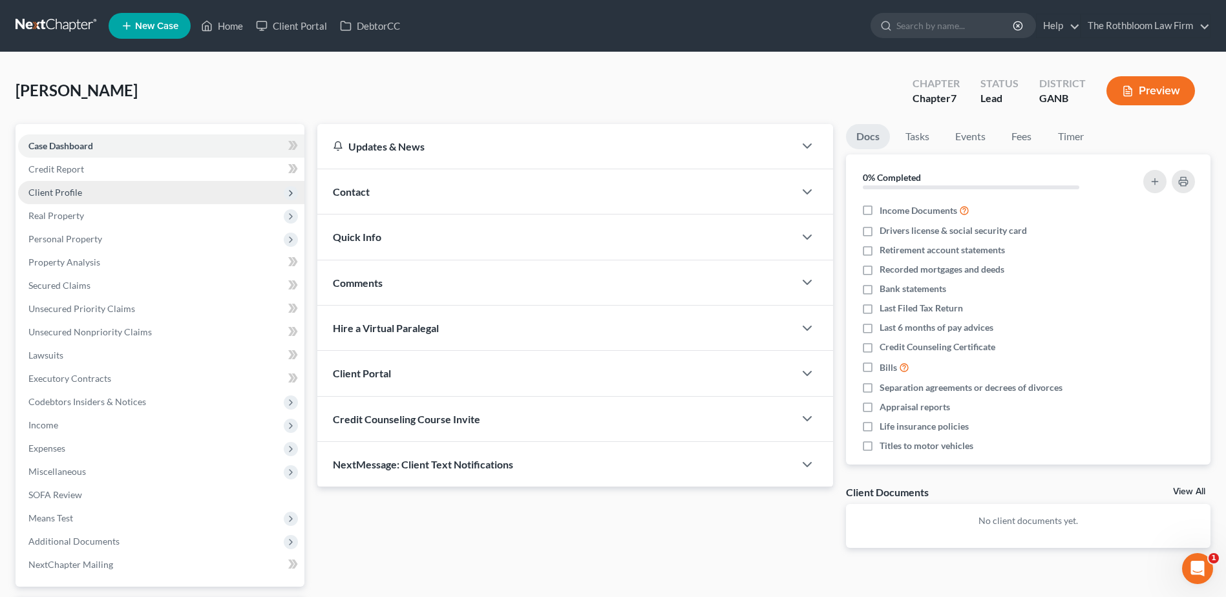
click at [69, 194] on span "Client Profile" at bounding box center [55, 192] width 54 height 11
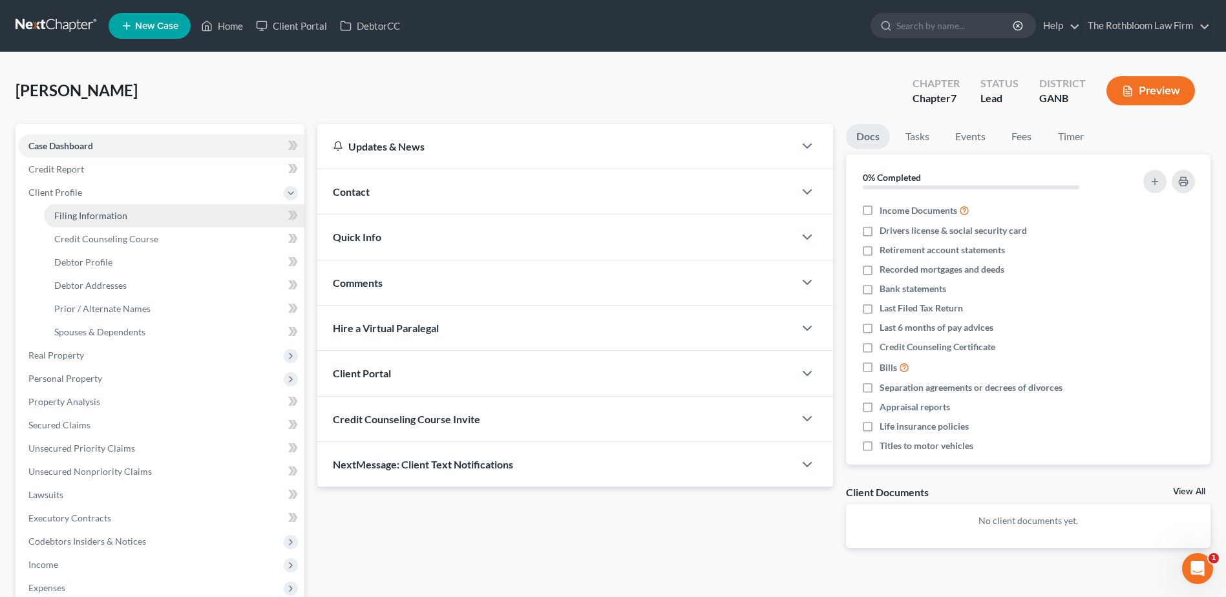
click at [115, 218] on span "Filing Information" at bounding box center [90, 215] width 73 height 11
select select "1"
select select "0"
select select "10"
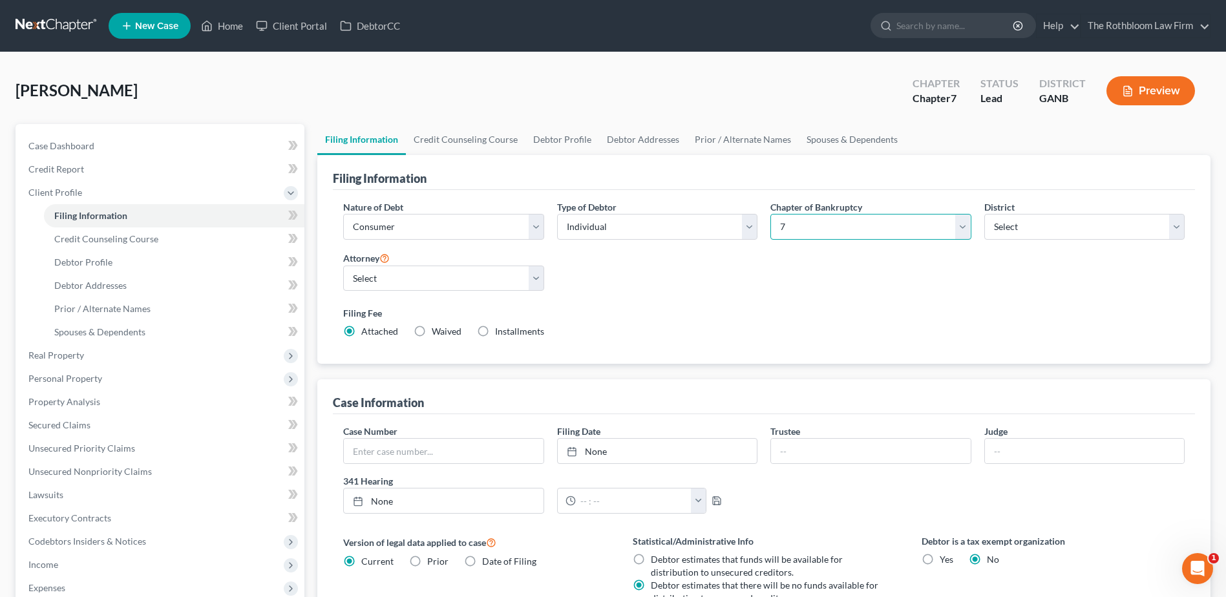
click at [966, 227] on select "Select 7 11 12 13" at bounding box center [870, 227] width 200 height 26
select select "3"
click at [770, 214] on select "Select 7 11 12 13" at bounding box center [870, 227] width 200 height 26
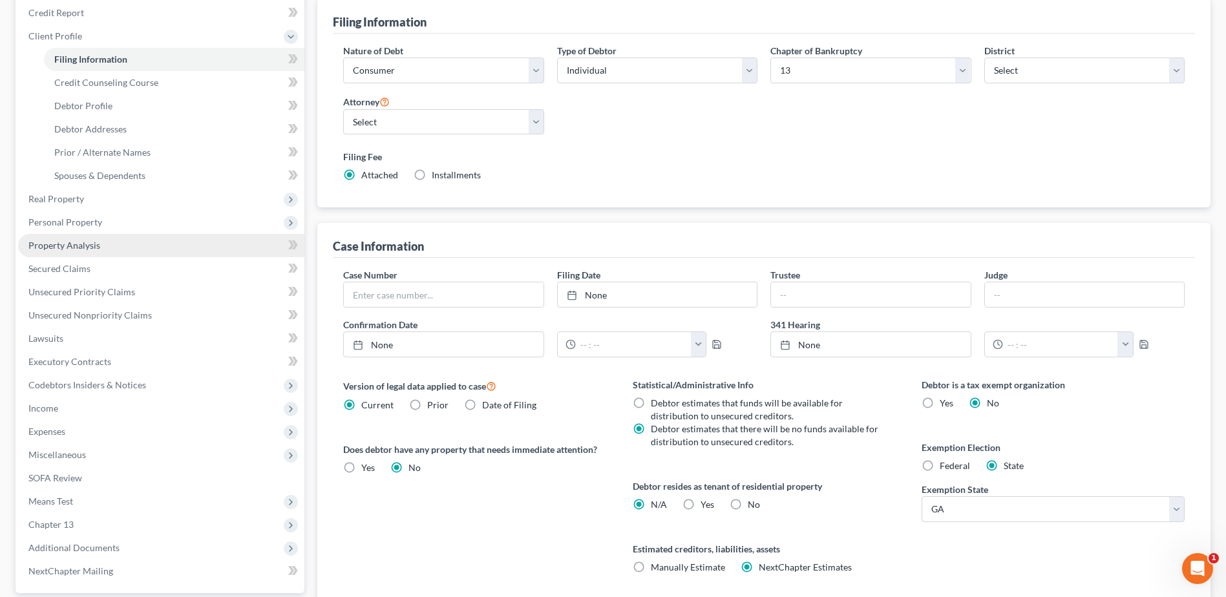
scroll to position [276, 0]
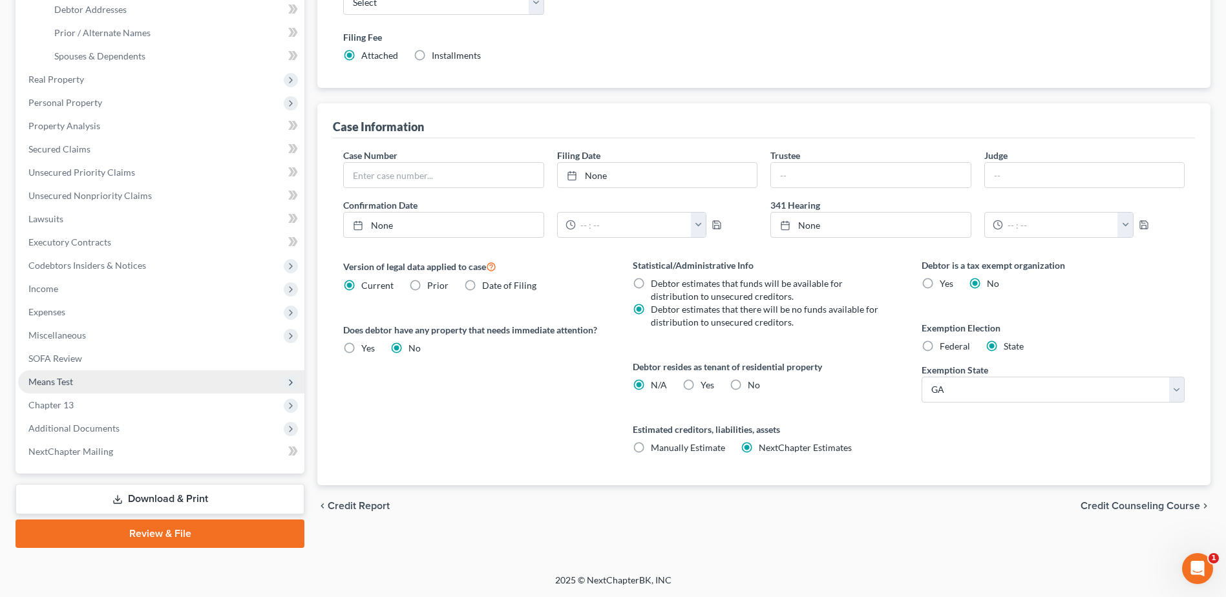
click at [61, 376] on span "Means Test" at bounding box center [50, 381] width 45 height 11
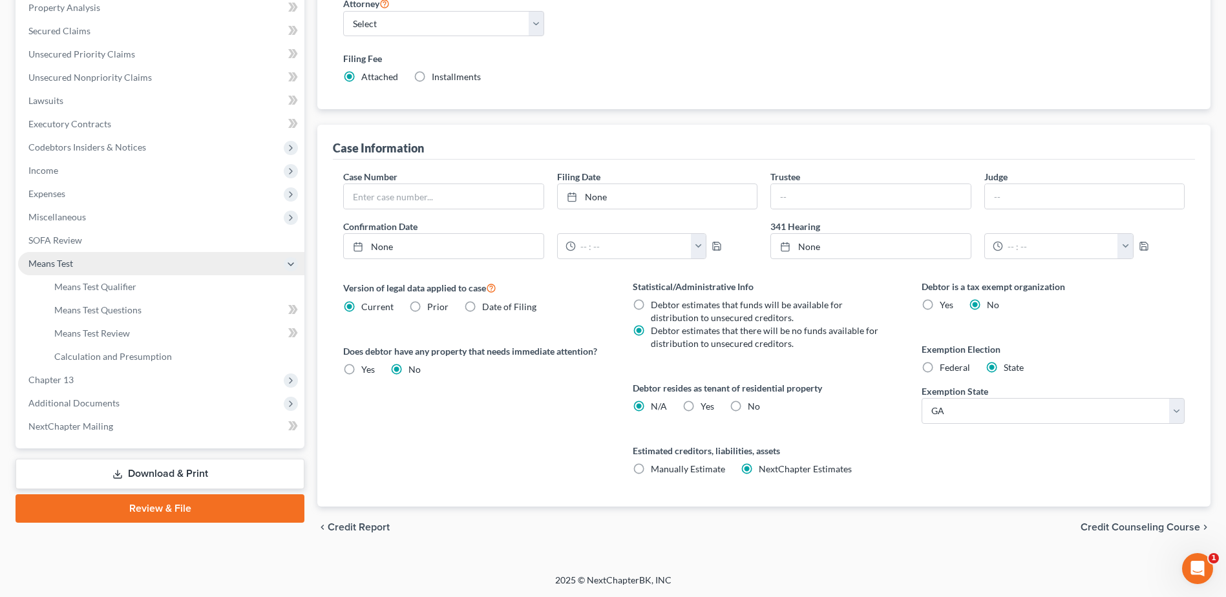
scroll to position [229, 0]
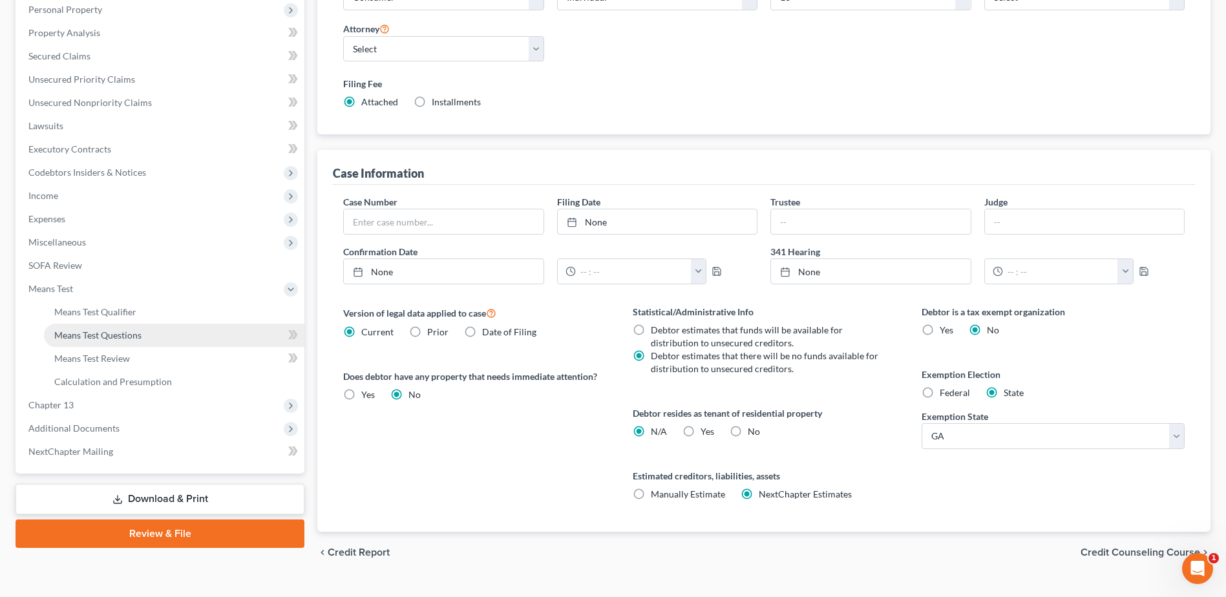
click at [127, 337] on span "Means Test Questions" at bounding box center [97, 335] width 87 height 11
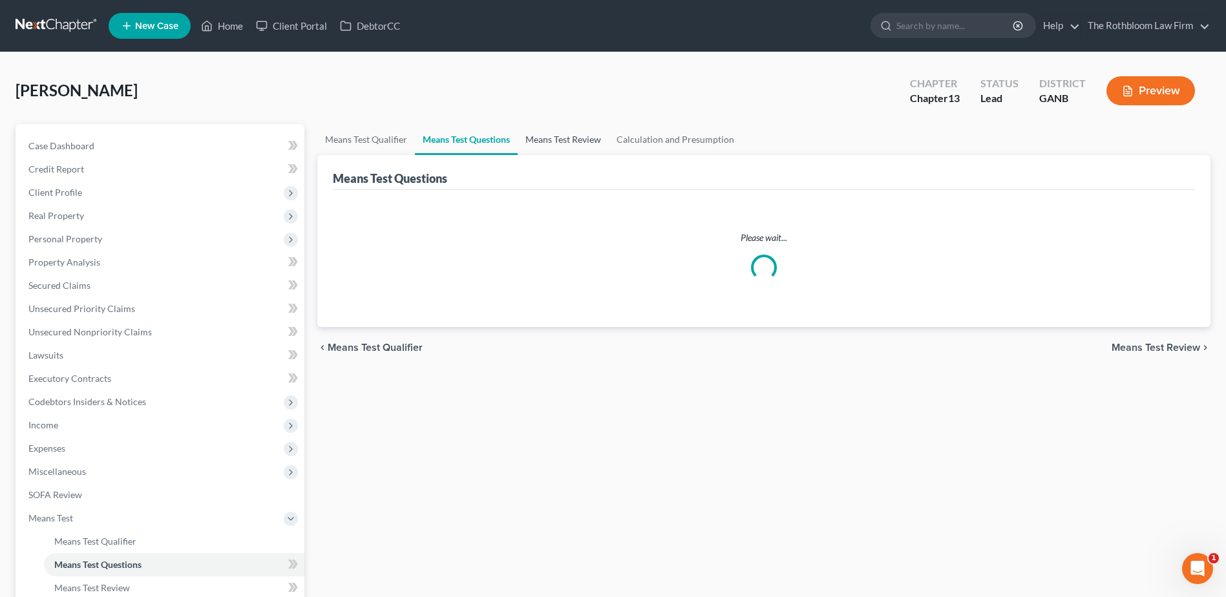
select select "4"
select select "0"
select select "60"
select select "0"
select select "60"
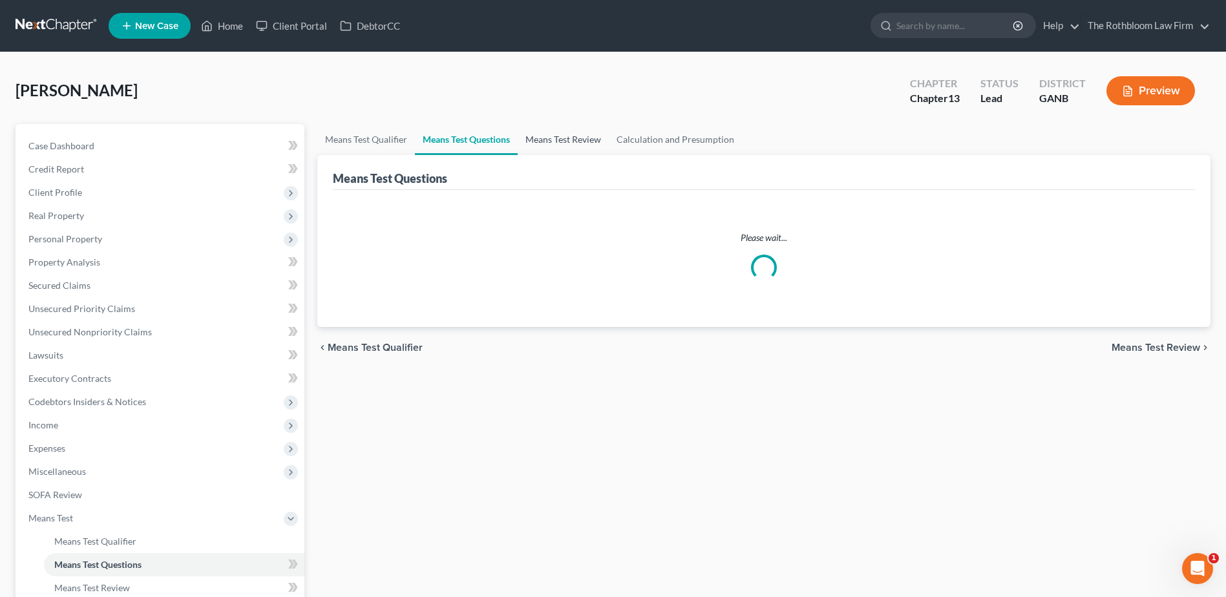
select select "1"
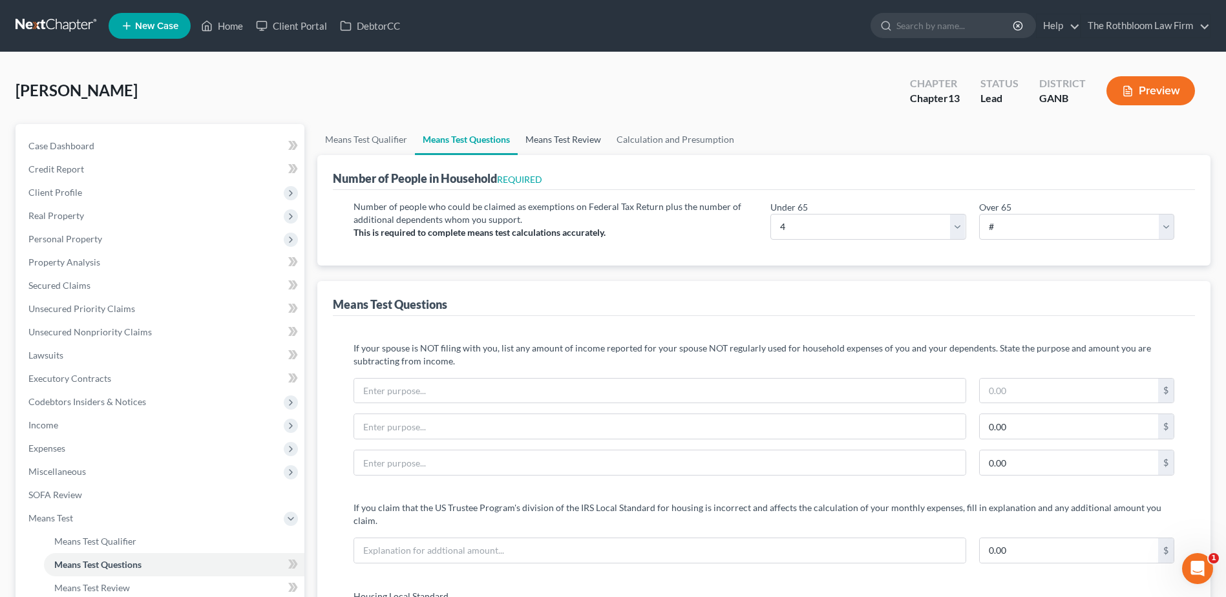
click at [563, 136] on link "Means Test Review" at bounding box center [563, 139] width 91 height 31
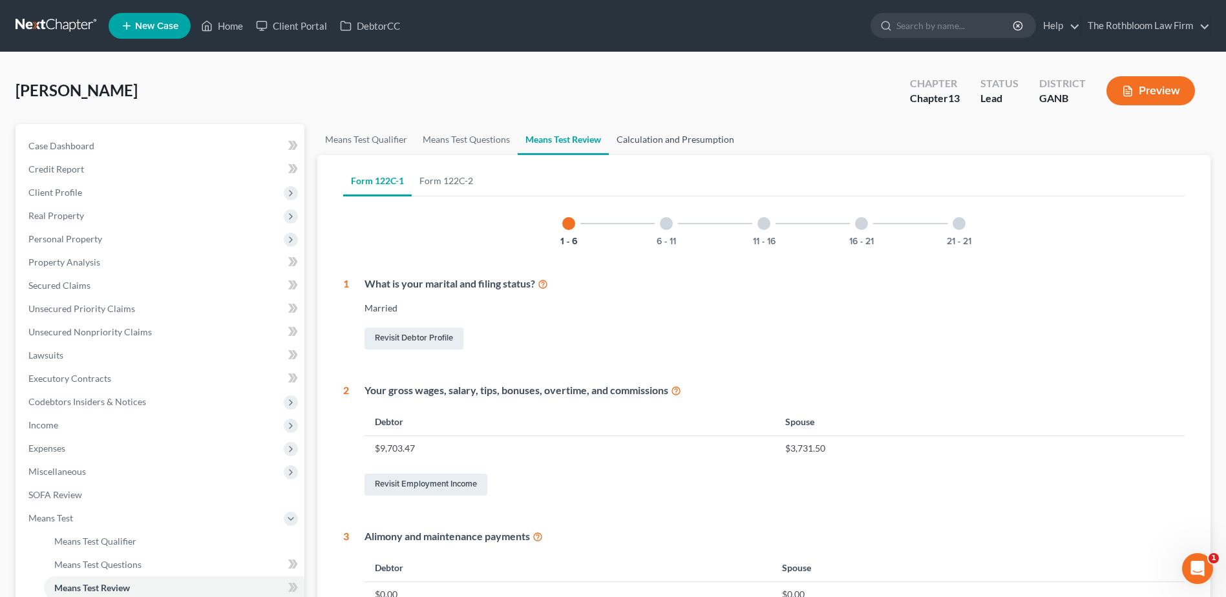
click at [672, 137] on link "Calculation and Presumption" at bounding box center [675, 139] width 133 height 31
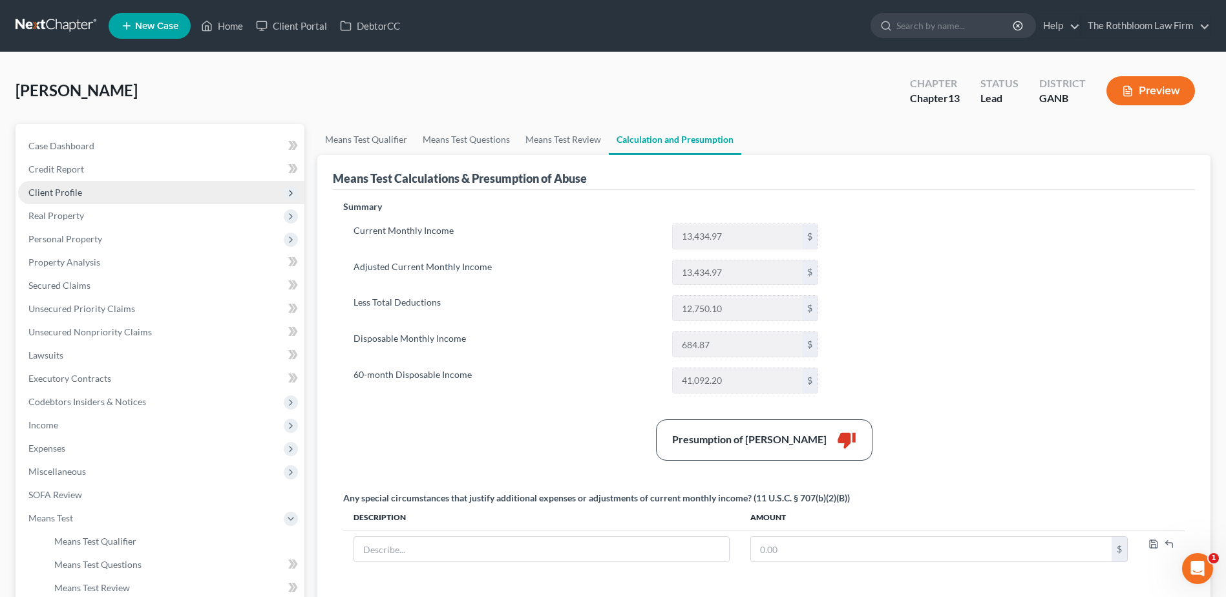
click at [46, 192] on span "Client Profile" at bounding box center [55, 192] width 54 height 11
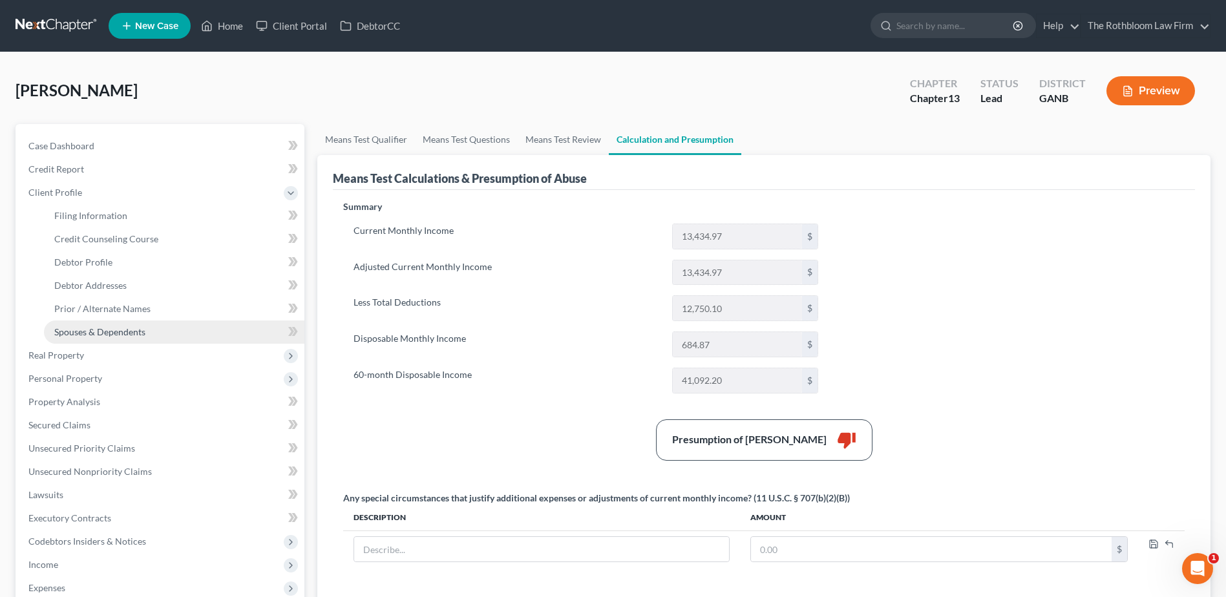
click at [78, 331] on span "Spouses & Dependents" at bounding box center [99, 331] width 91 height 11
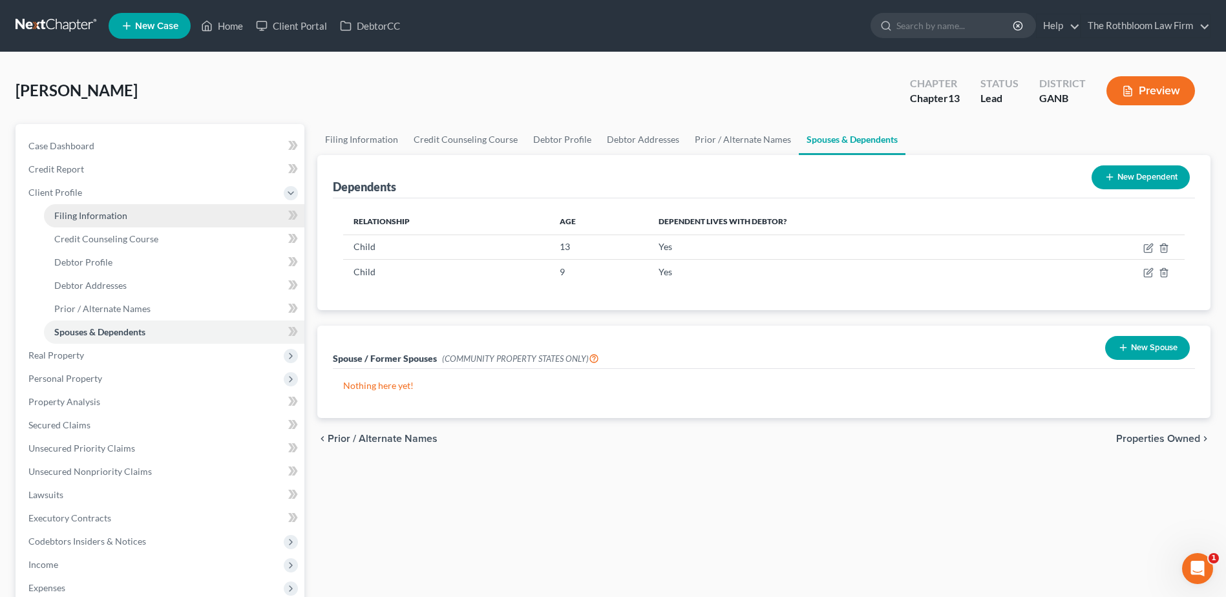
click at [102, 220] on span "Filing Information" at bounding box center [90, 215] width 73 height 11
select select "1"
select select "0"
select select "3"
select select "19"
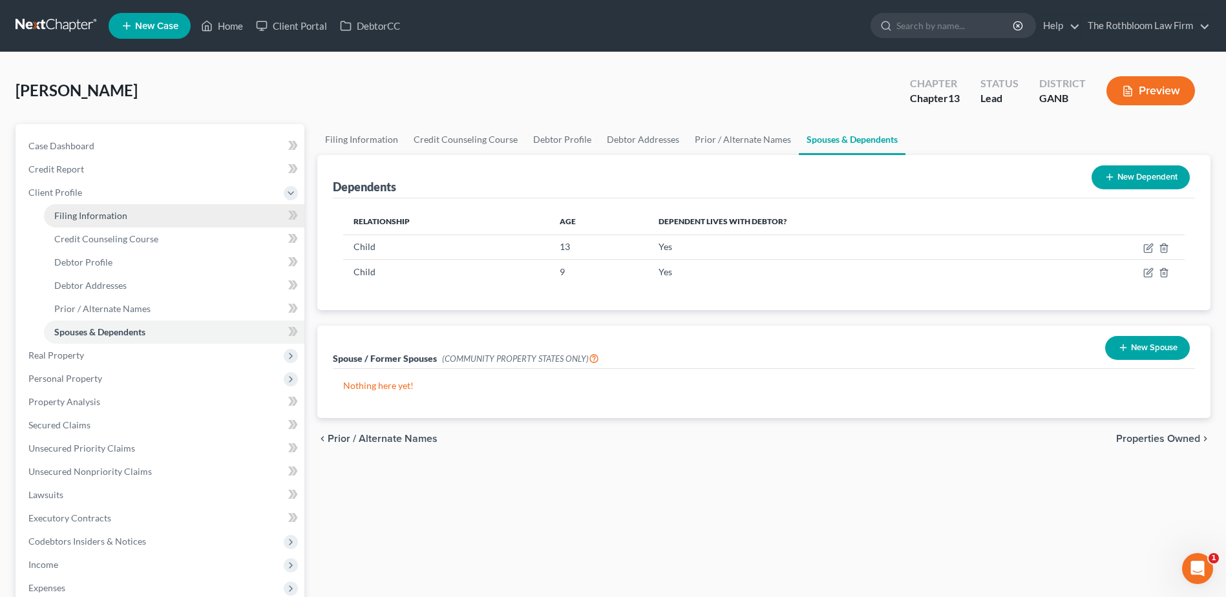
select select "0"
select select "10"
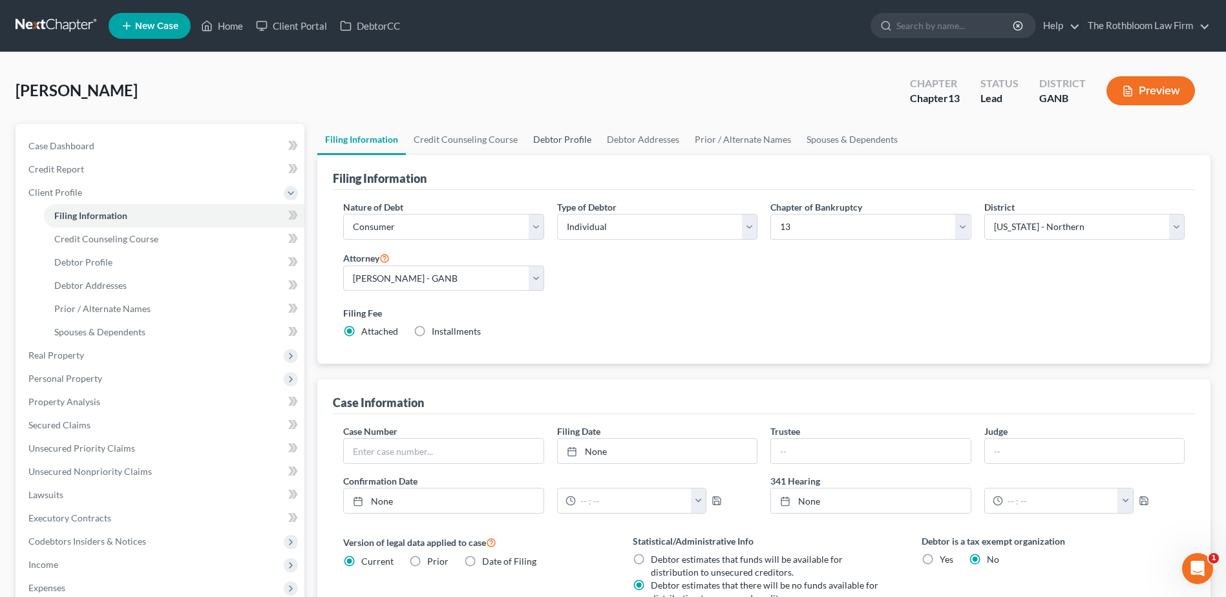
click at [552, 136] on link "Debtor Profile" at bounding box center [562, 139] width 74 height 31
select select "1"
select select "3"
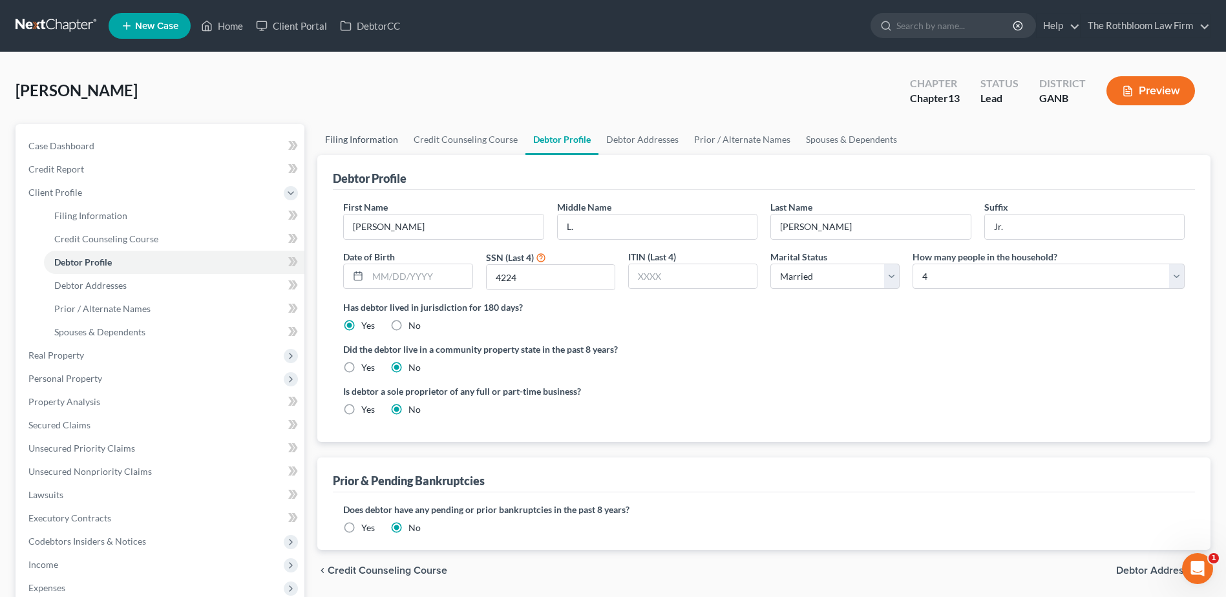
click at [361, 140] on link "Filing Information" at bounding box center [361, 139] width 89 height 31
select select "1"
select select "0"
select select "3"
select select "19"
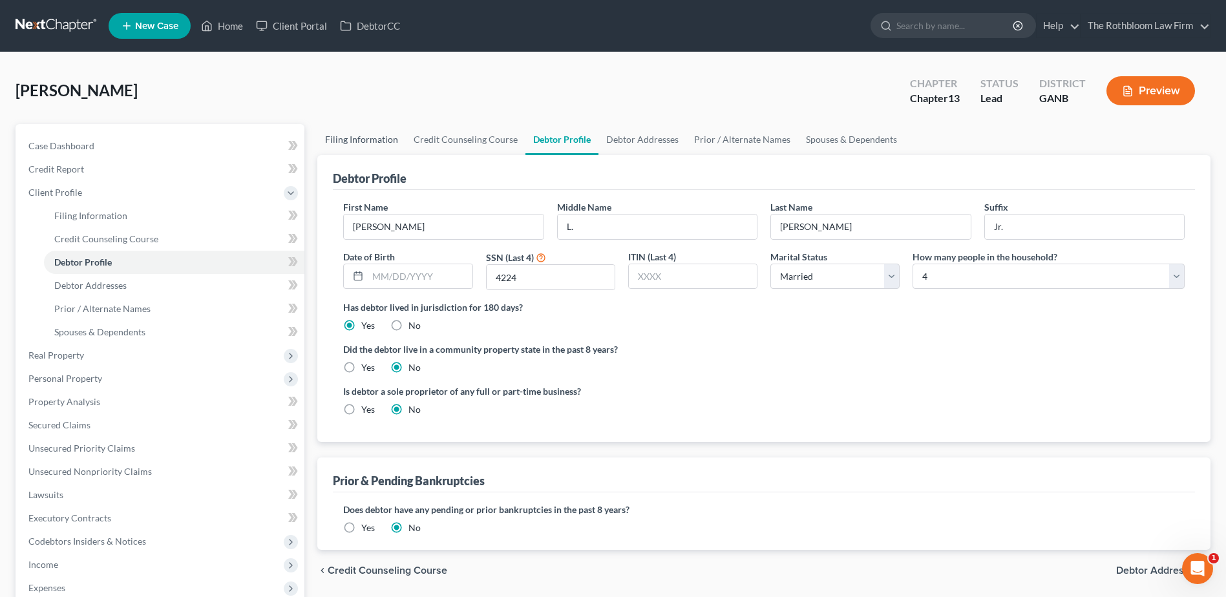
select select "0"
select select "10"
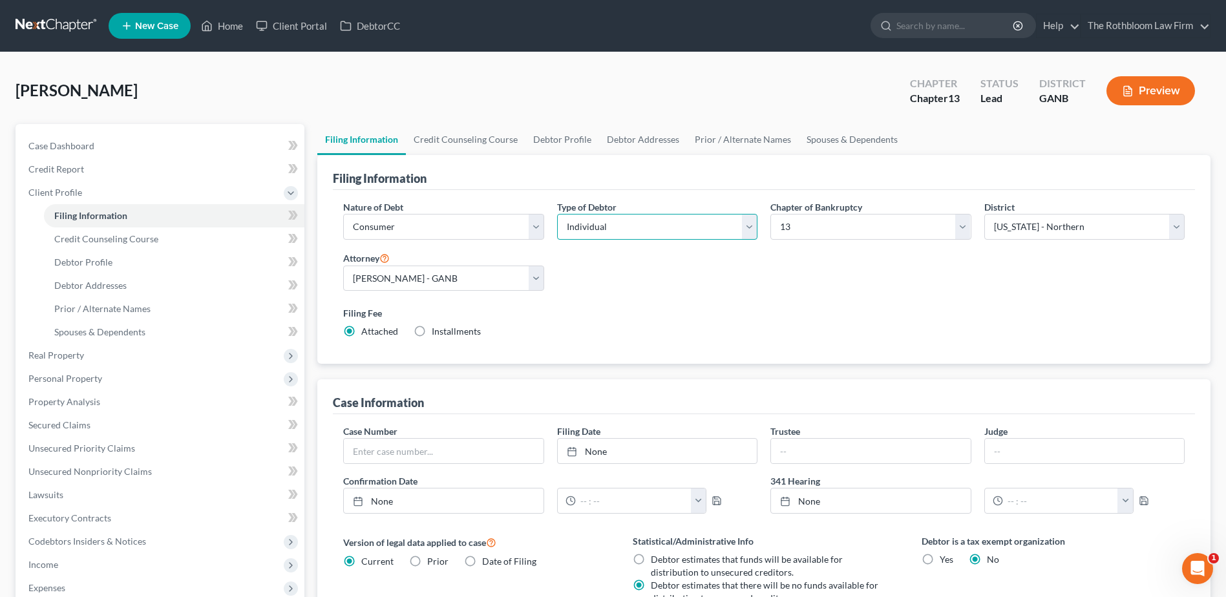
click at [746, 229] on select "Select Individual Joint" at bounding box center [657, 227] width 200 height 26
select select "1"
click at [557, 214] on select "Select Individual Joint" at bounding box center [657, 227] width 200 height 26
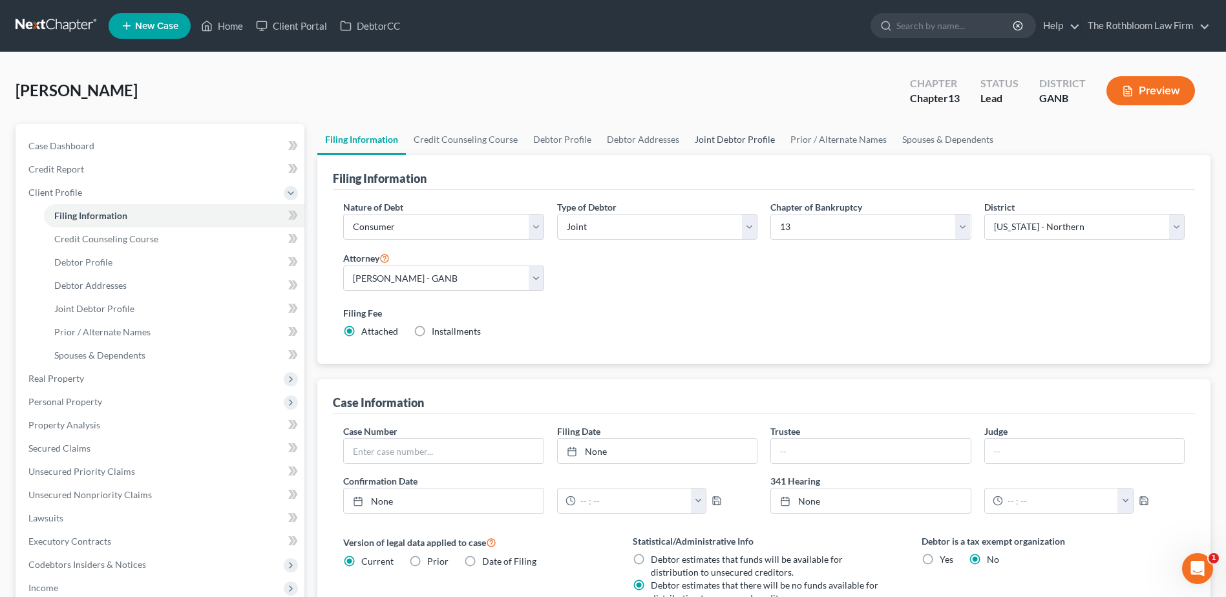
click at [735, 139] on link "Joint Debtor Profile" at bounding box center [735, 139] width 96 height 31
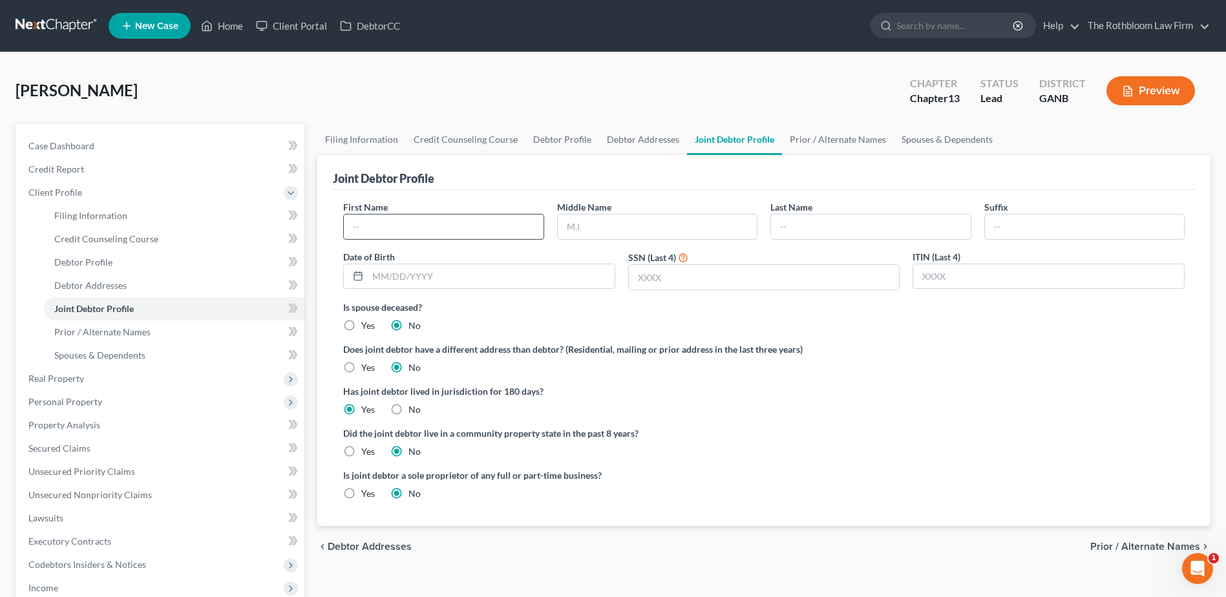
click at [410, 223] on input "text" at bounding box center [443, 227] width 199 height 25
click at [812, 218] on input "text" at bounding box center [870, 227] width 199 height 25
click at [394, 229] on input "text" at bounding box center [443, 227] width 199 height 25
type input "Karten"
type input "Anderson"
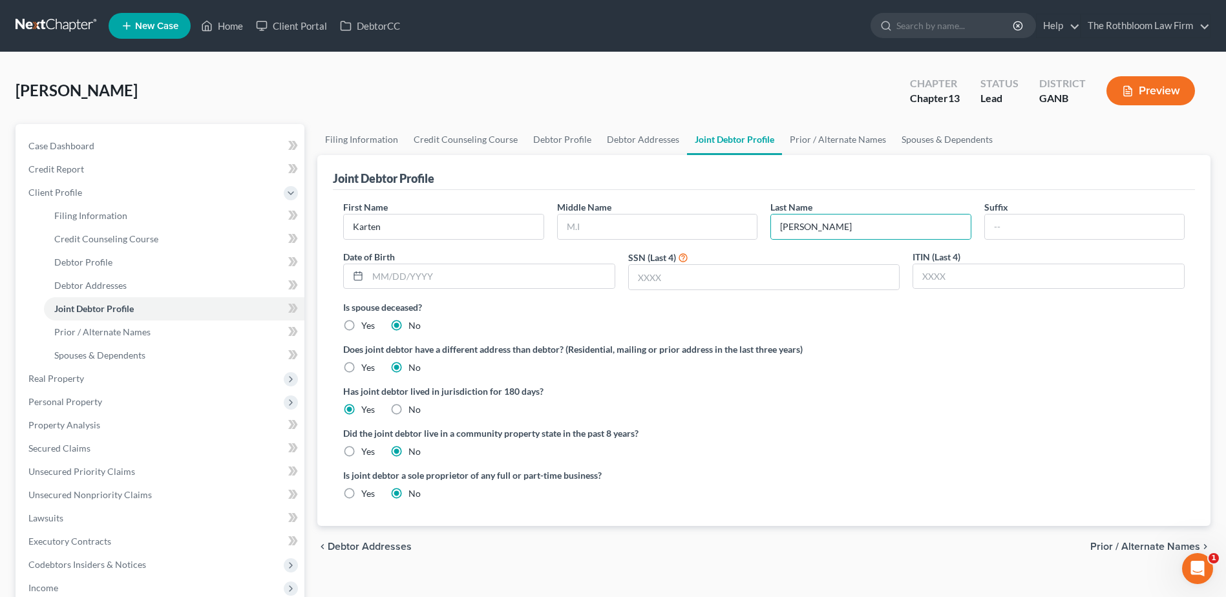
click at [889, 423] on ng-include "First Name Karten Middle Name Last Name Anderson Suffix Date of Birth SSN (Last…" at bounding box center [763, 355] width 841 height 310
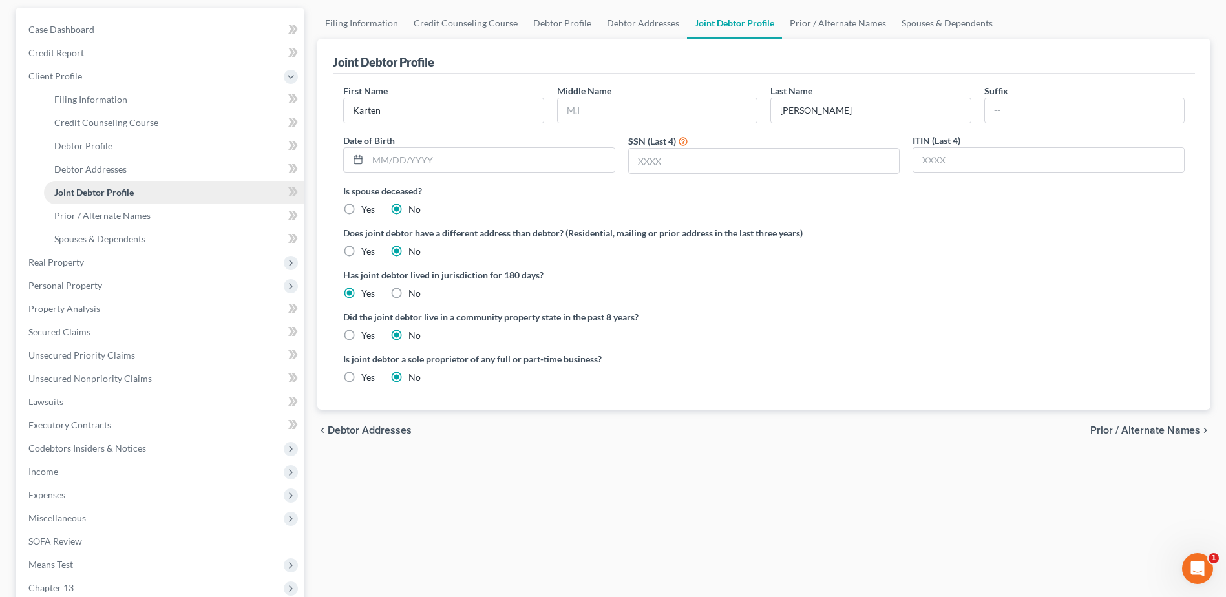
scroll to position [299, 0]
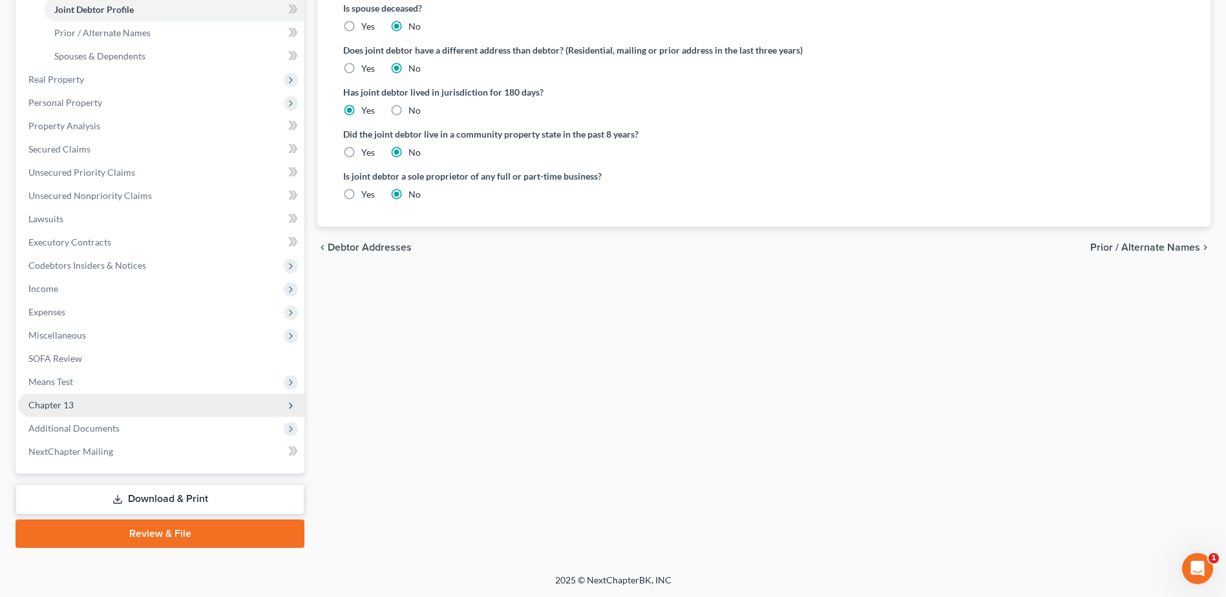
click at [78, 406] on span "Chapter 13" at bounding box center [161, 405] width 286 height 23
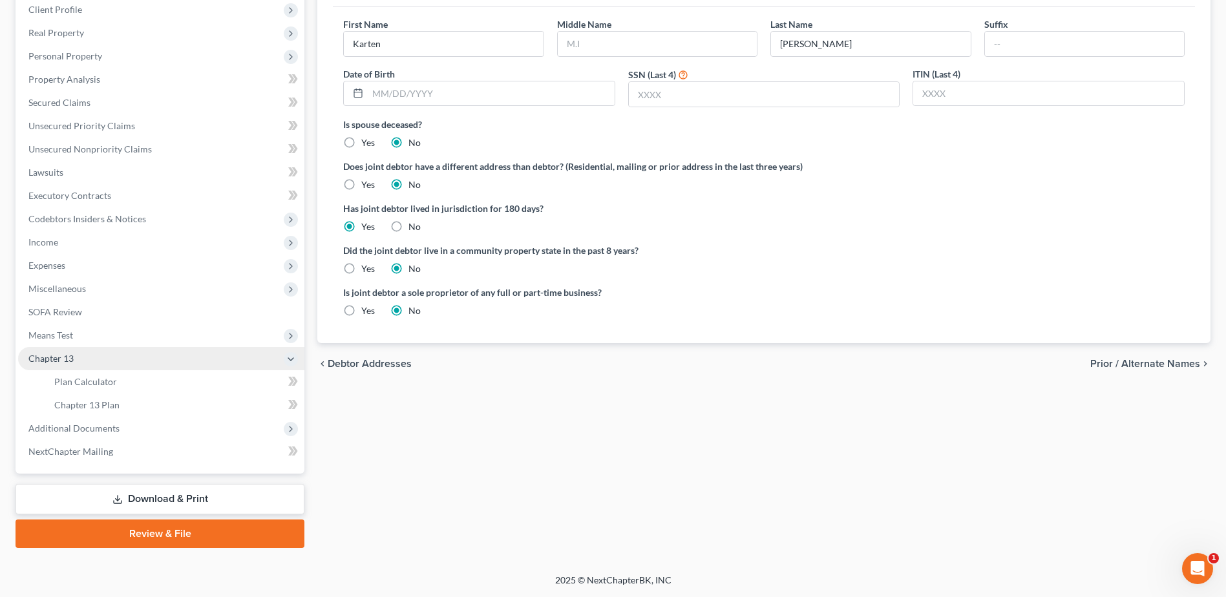
scroll to position [183, 0]
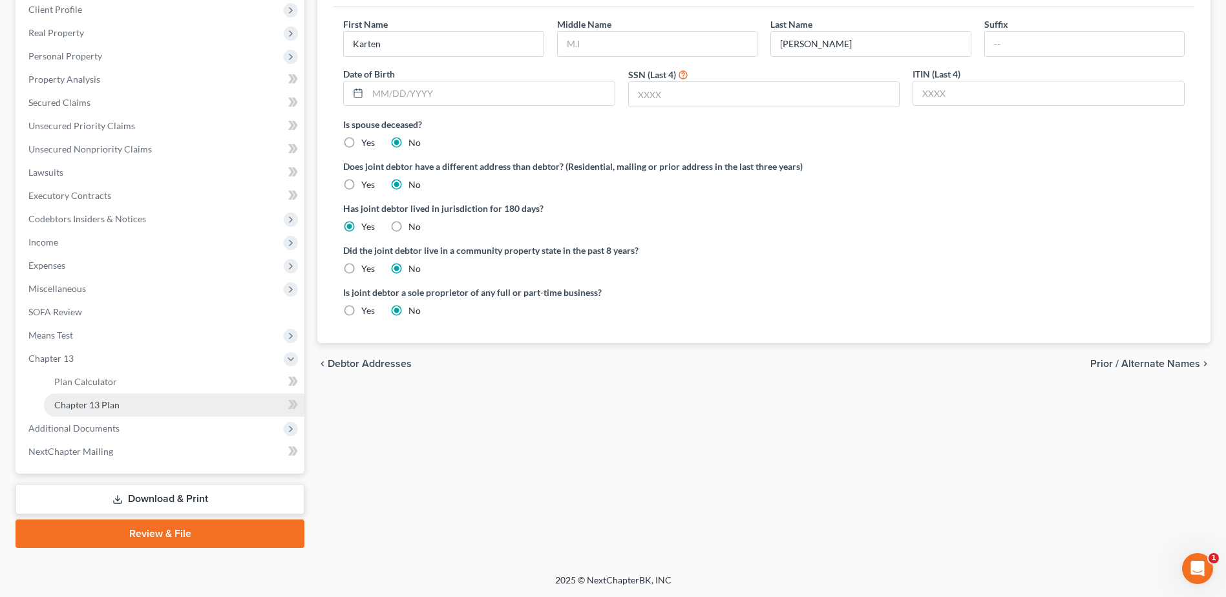
click at [82, 407] on span "Chapter 13 Plan" at bounding box center [86, 404] width 65 height 11
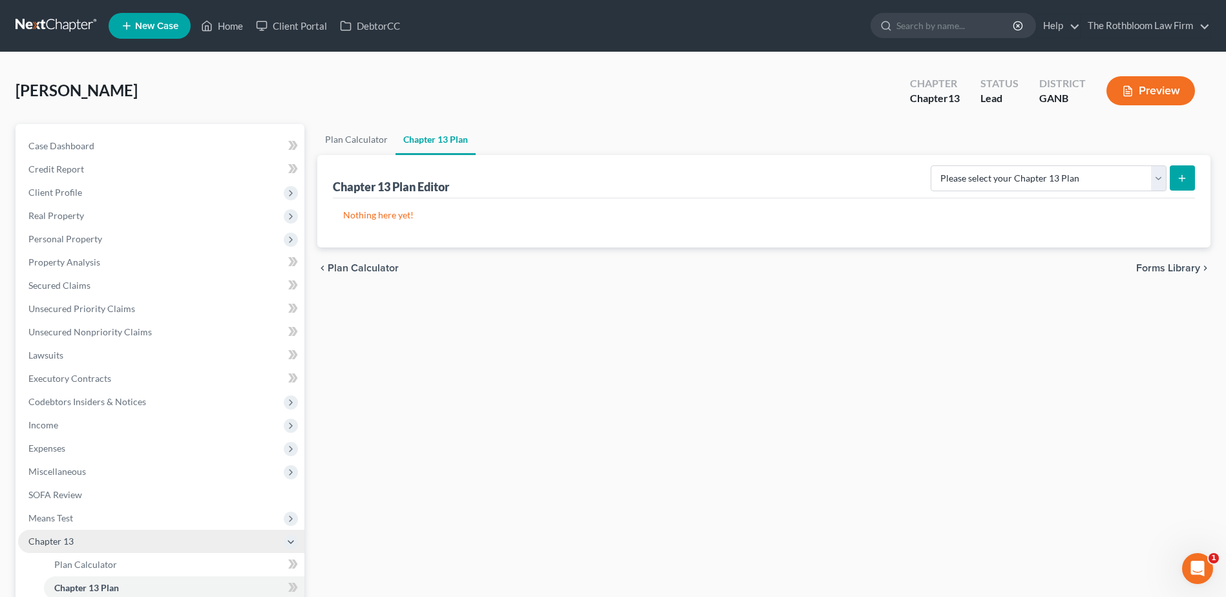
scroll to position [183, 0]
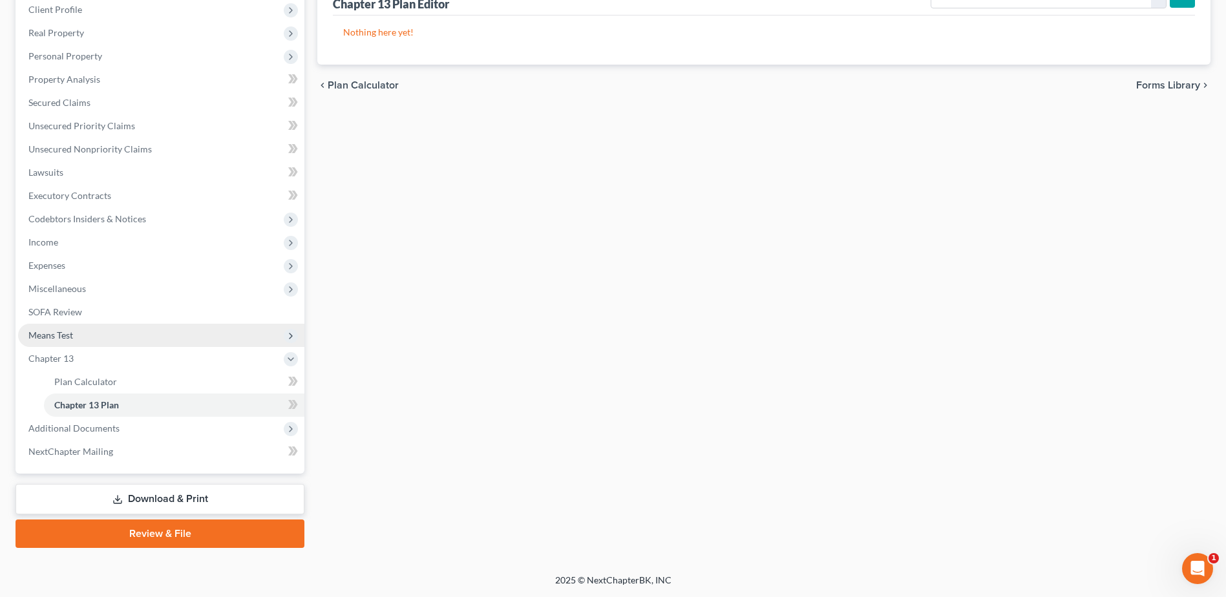
click at [69, 332] on span "Means Test" at bounding box center [50, 335] width 45 height 11
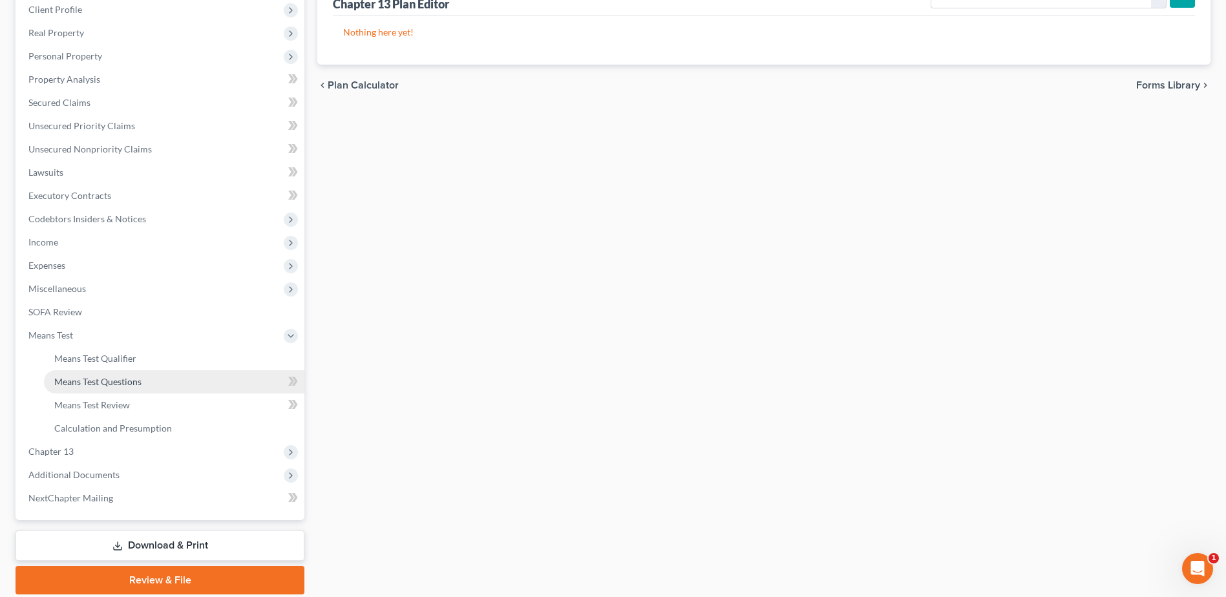
click at [101, 386] on span "Means Test Questions" at bounding box center [97, 381] width 87 height 11
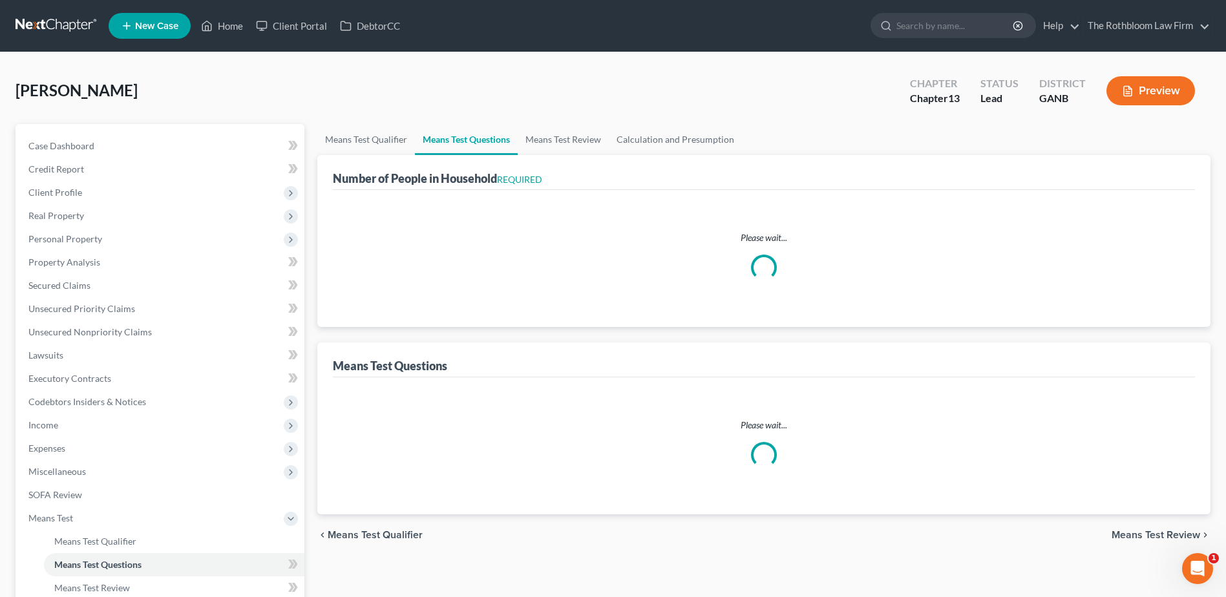
select select "0"
select select "60"
select select "0"
select select "60"
select select "1"
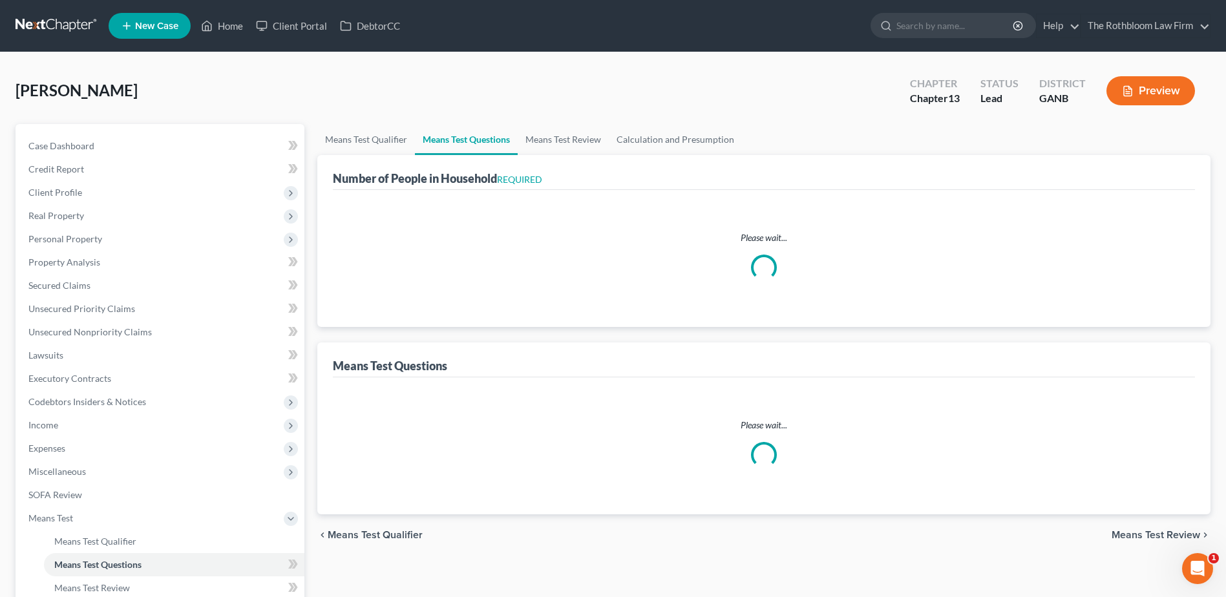
select select "4"
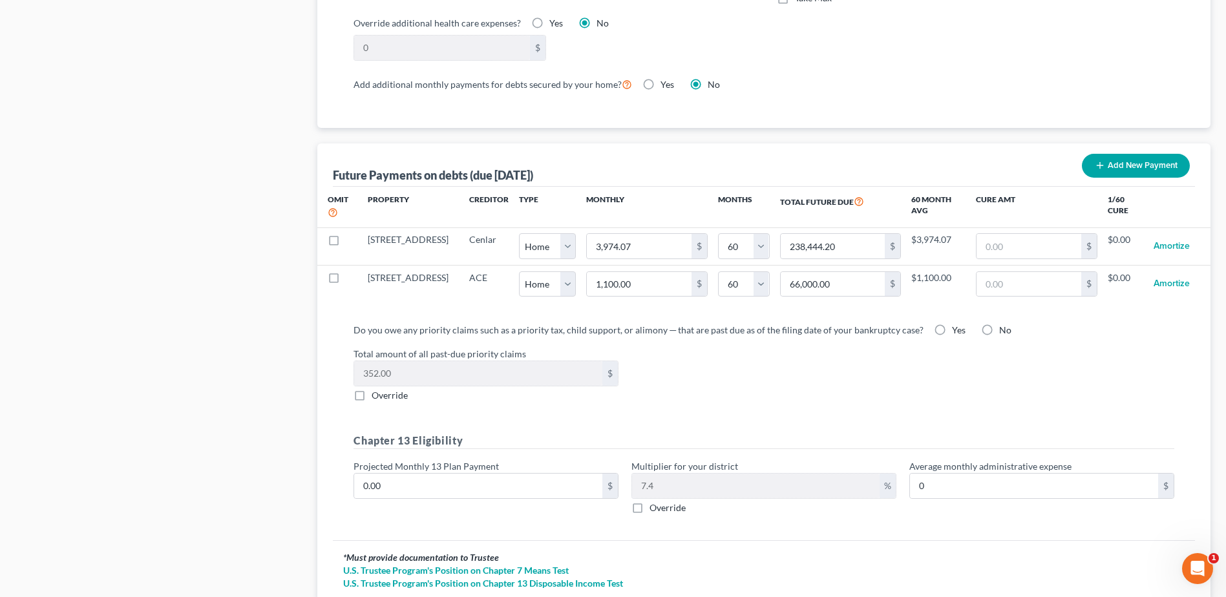
scroll to position [1163, 0]
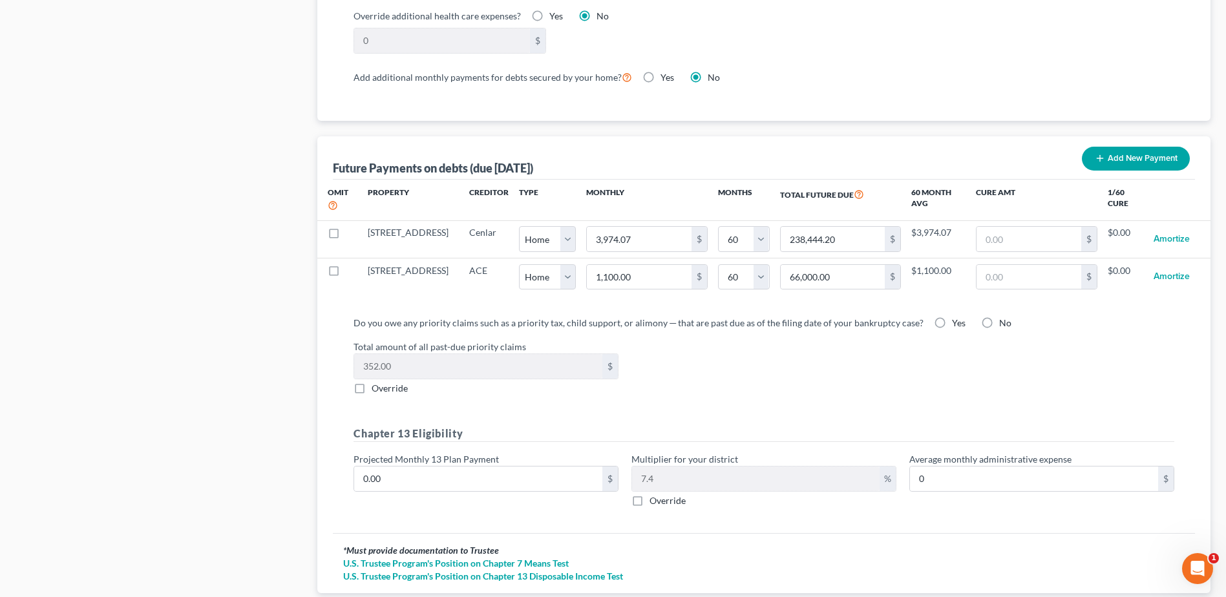
click at [952, 317] on label "Yes" at bounding box center [959, 323] width 14 height 13
click at [957, 317] on input "Yes" at bounding box center [961, 321] width 8 height 8
radio input "true"
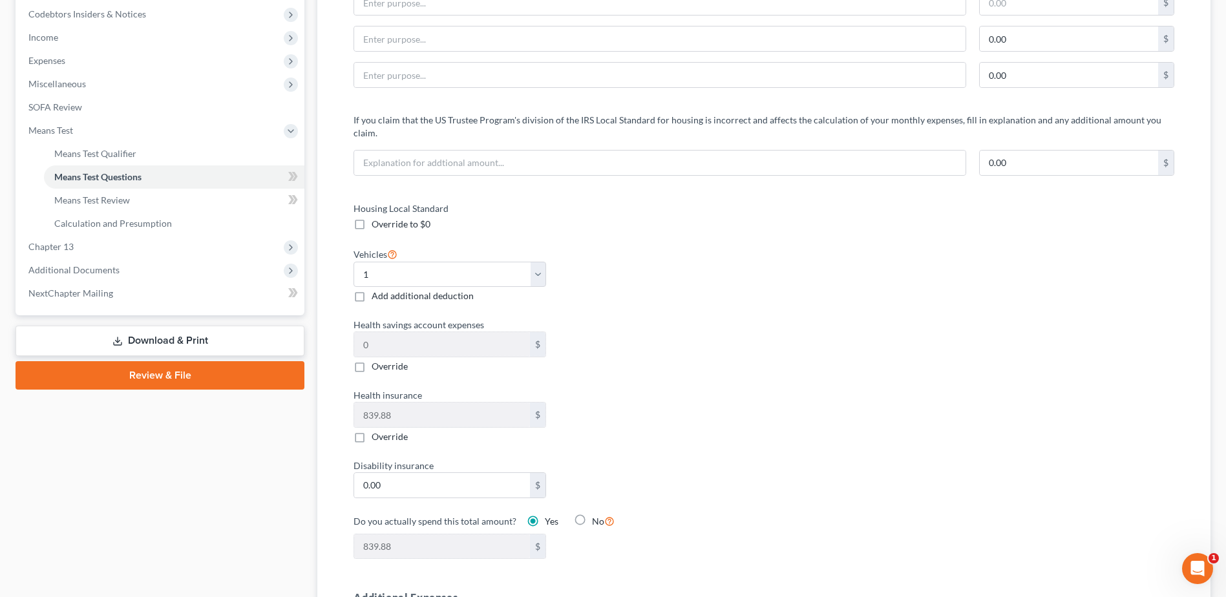
scroll to position [65, 0]
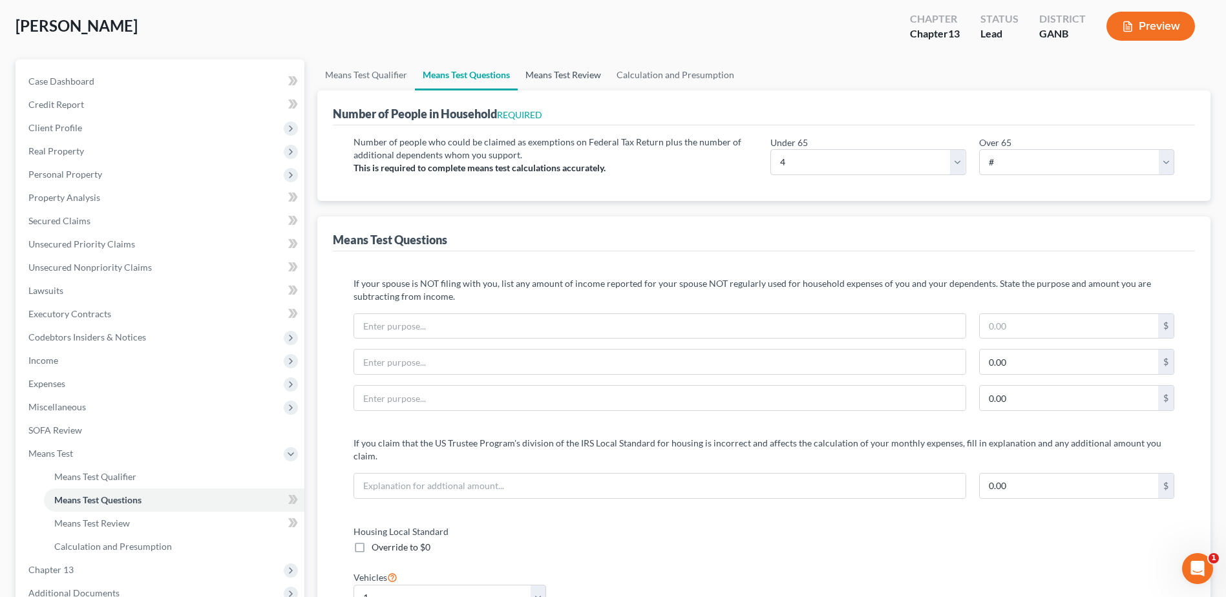
click at [547, 75] on link "Means Test Review" at bounding box center [563, 74] width 91 height 31
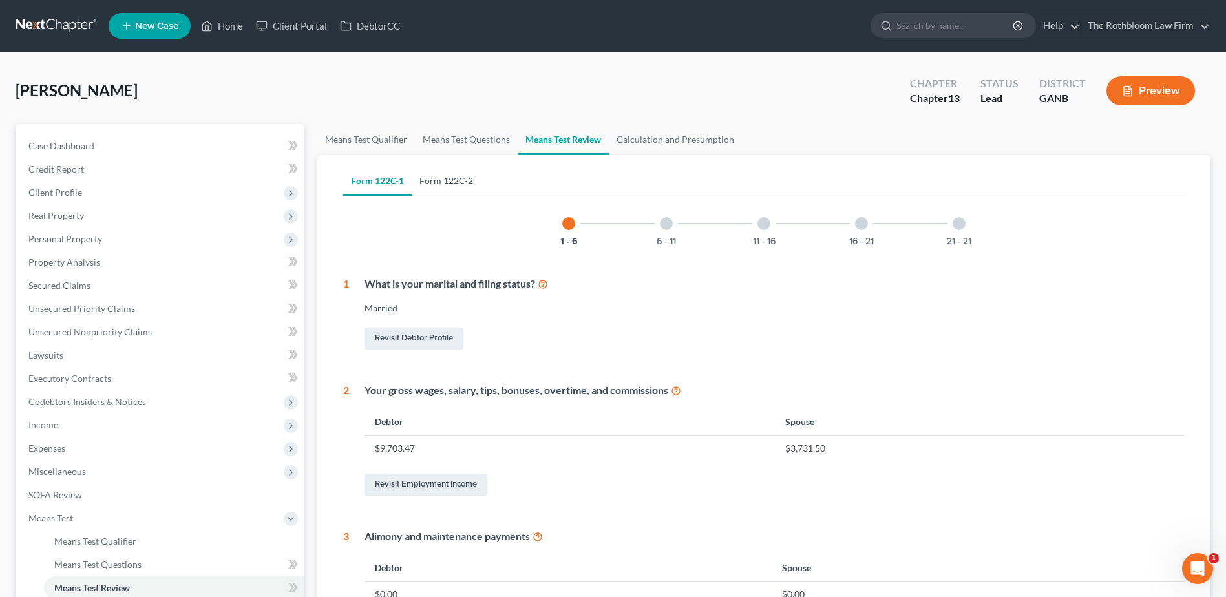
click at [437, 184] on link "Form 122C-2" at bounding box center [446, 180] width 69 height 31
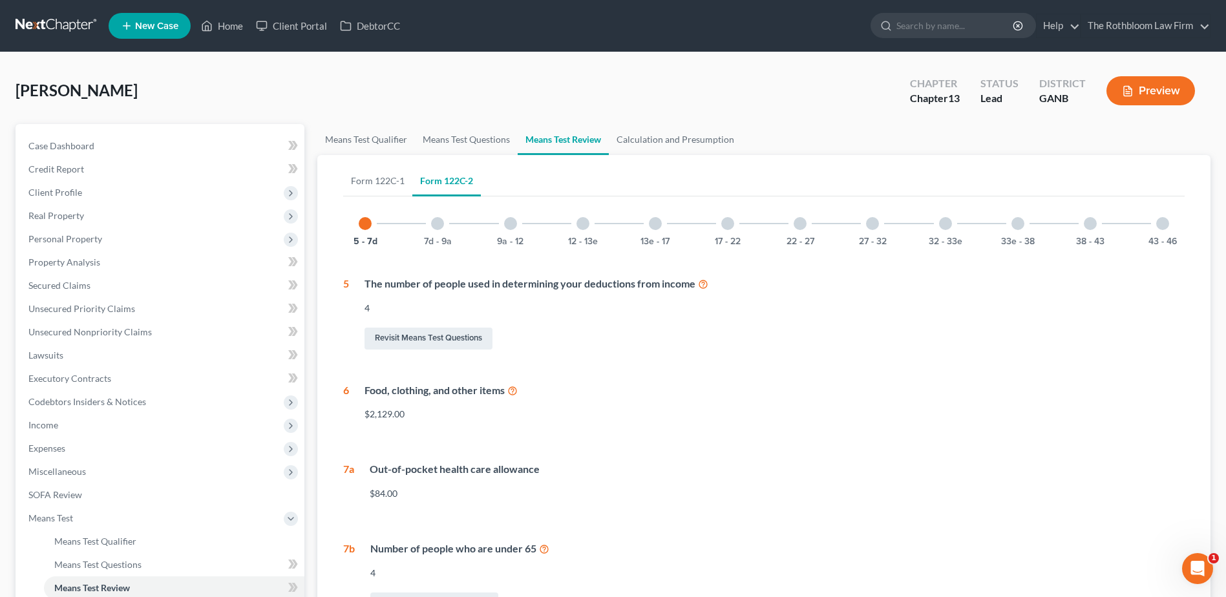
click at [944, 226] on div at bounding box center [945, 223] width 13 height 13
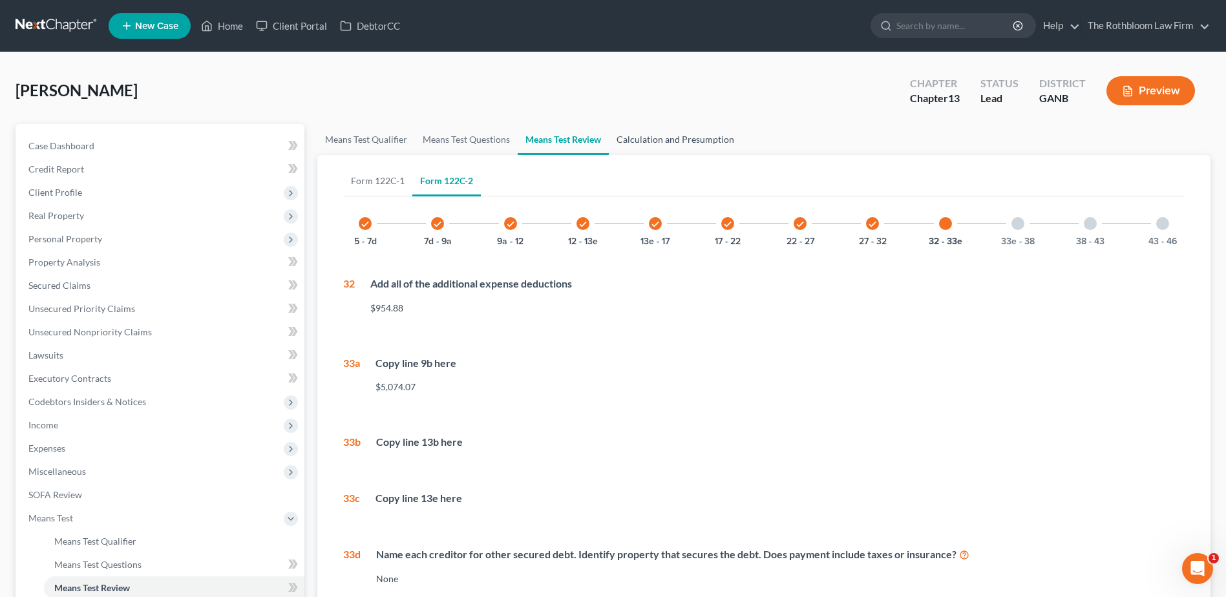
click at [651, 130] on link "Calculation and Presumption" at bounding box center [675, 139] width 133 height 31
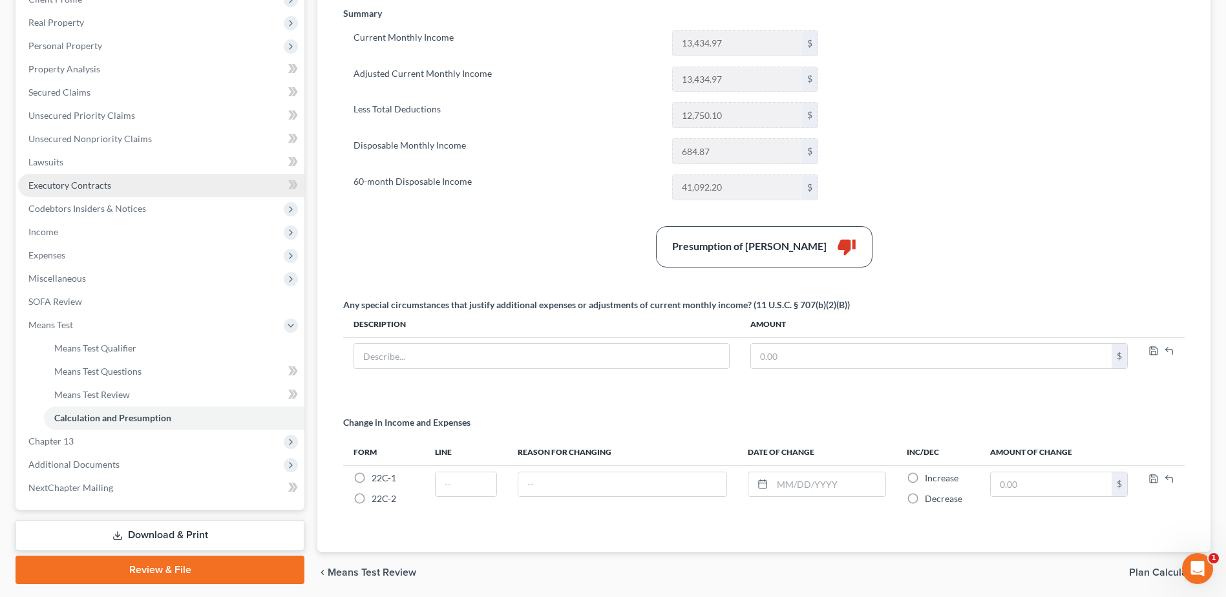
scroll to position [194, 0]
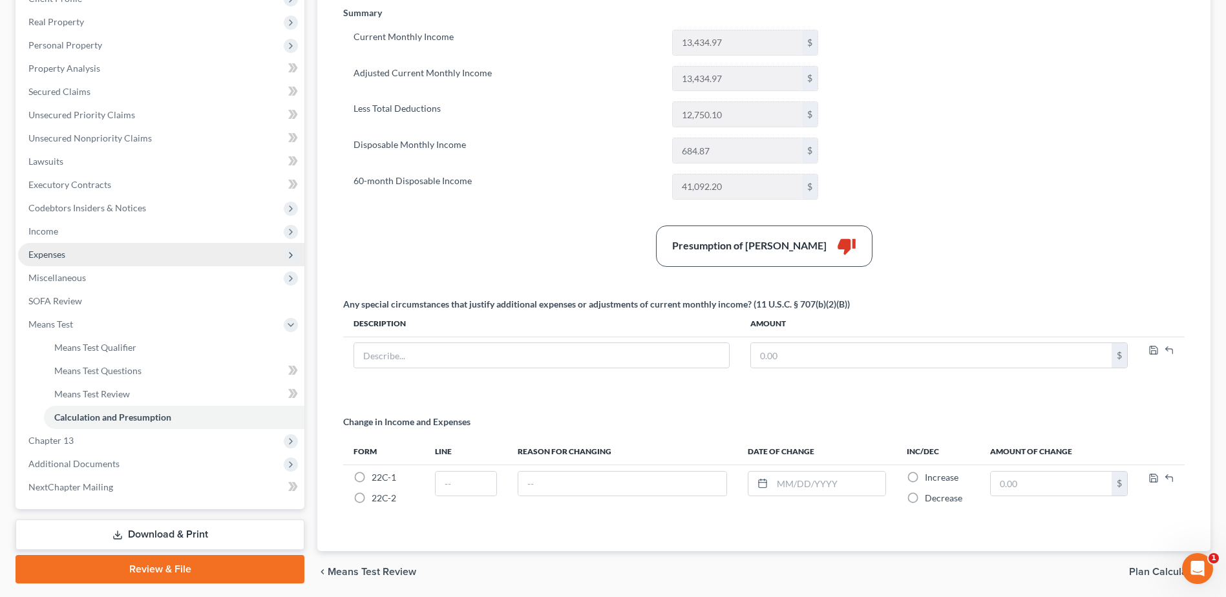
click at [39, 253] on span "Expenses" at bounding box center [46, 254] width 37 height 11
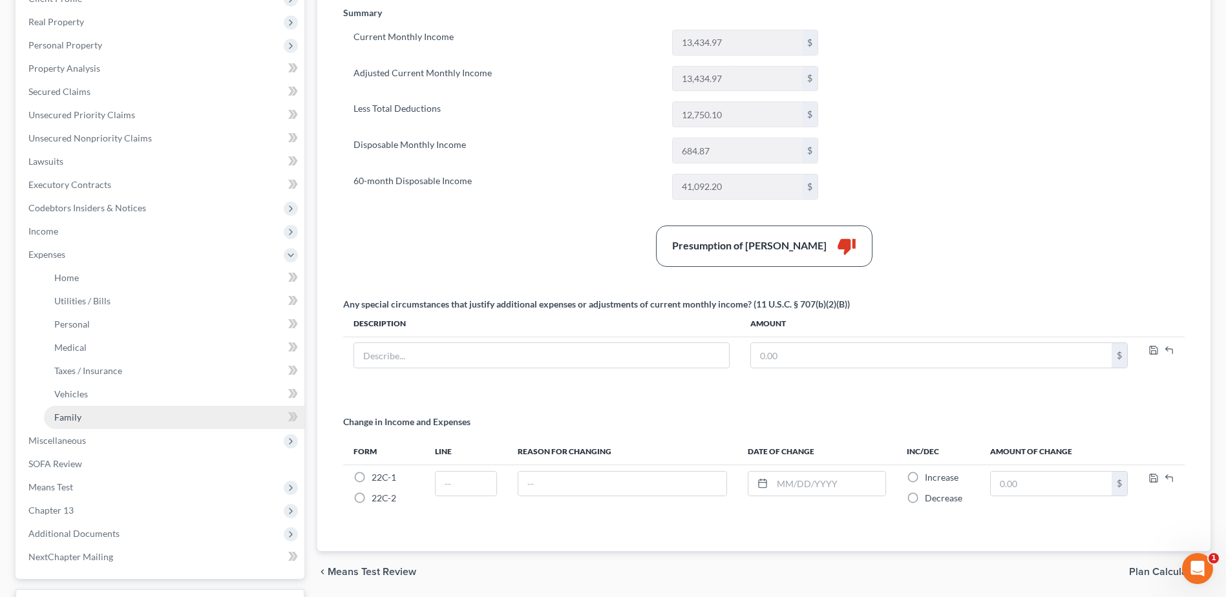
click at [81, 419] on link "Family" at bounding box center [174, 417] width 260 height 23
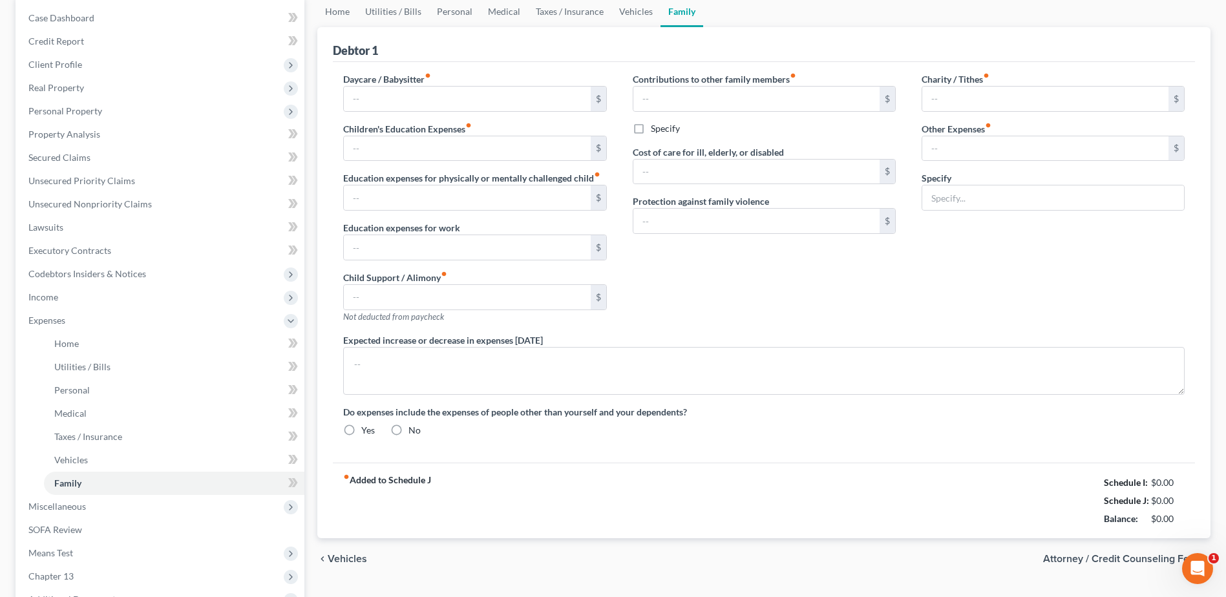
type input "0.00"
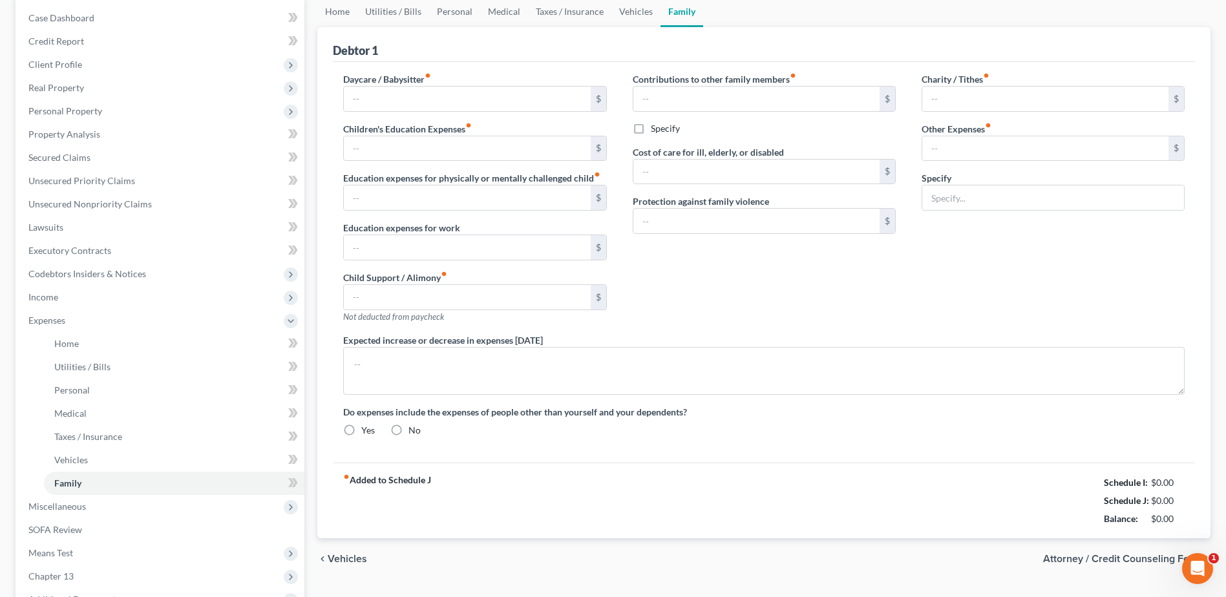
type input "0.00"
type input "115.00"
type input "0.00"
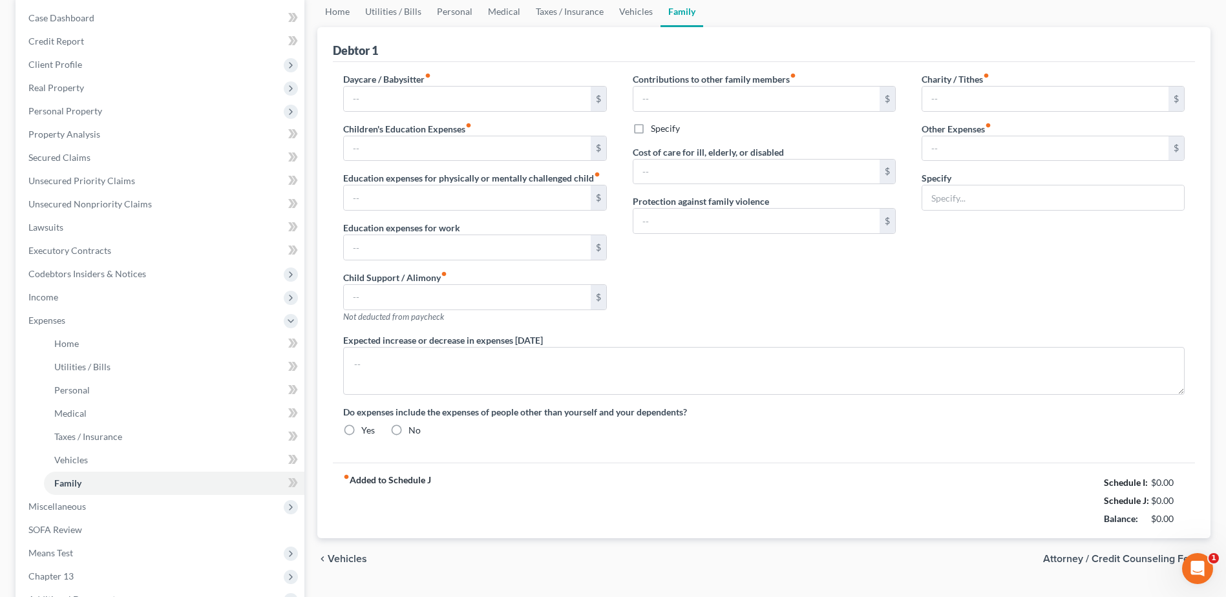
radio input "true"
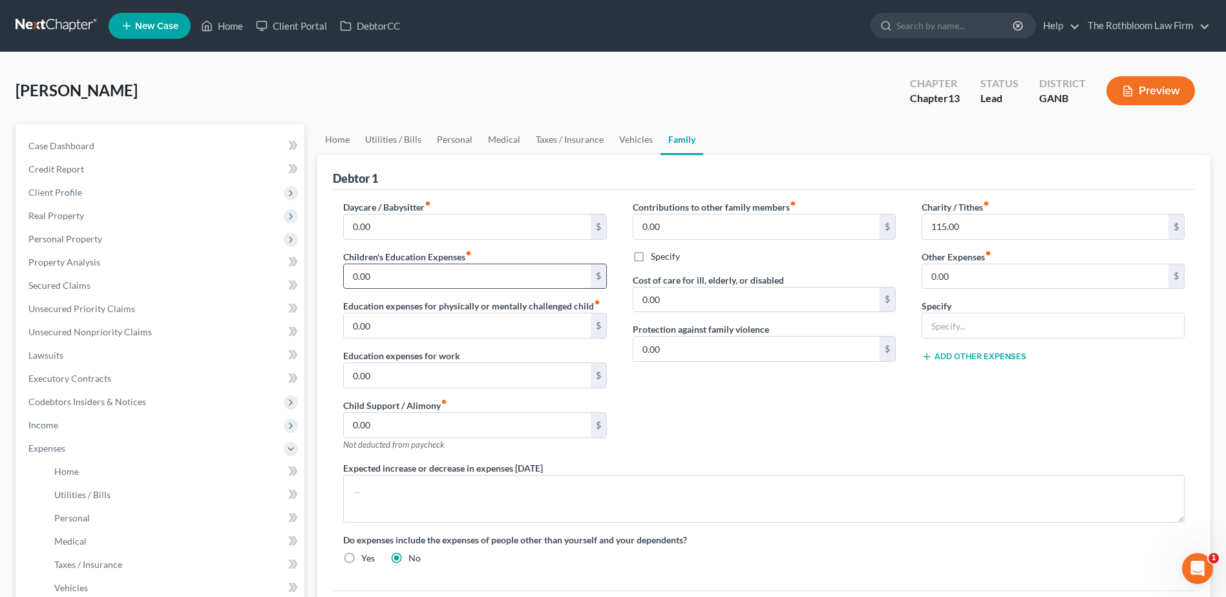
click at [418, 281] on input "0.00" at bounding box center [467, 276] width 246 height 25
type input "214.58"
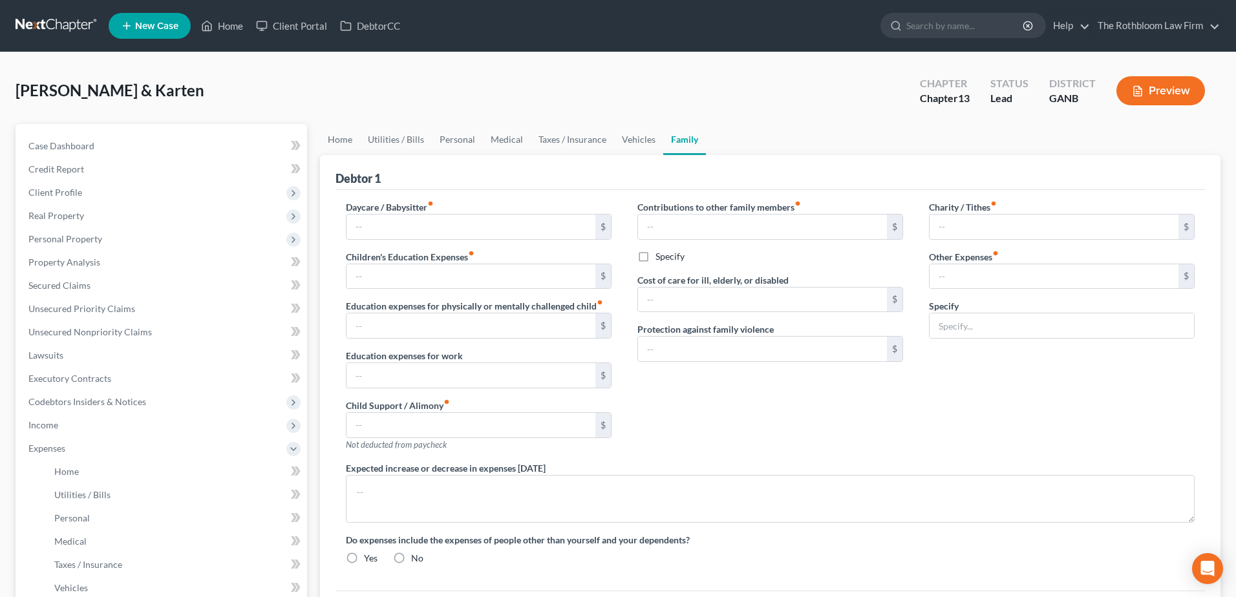
type input "0.00"
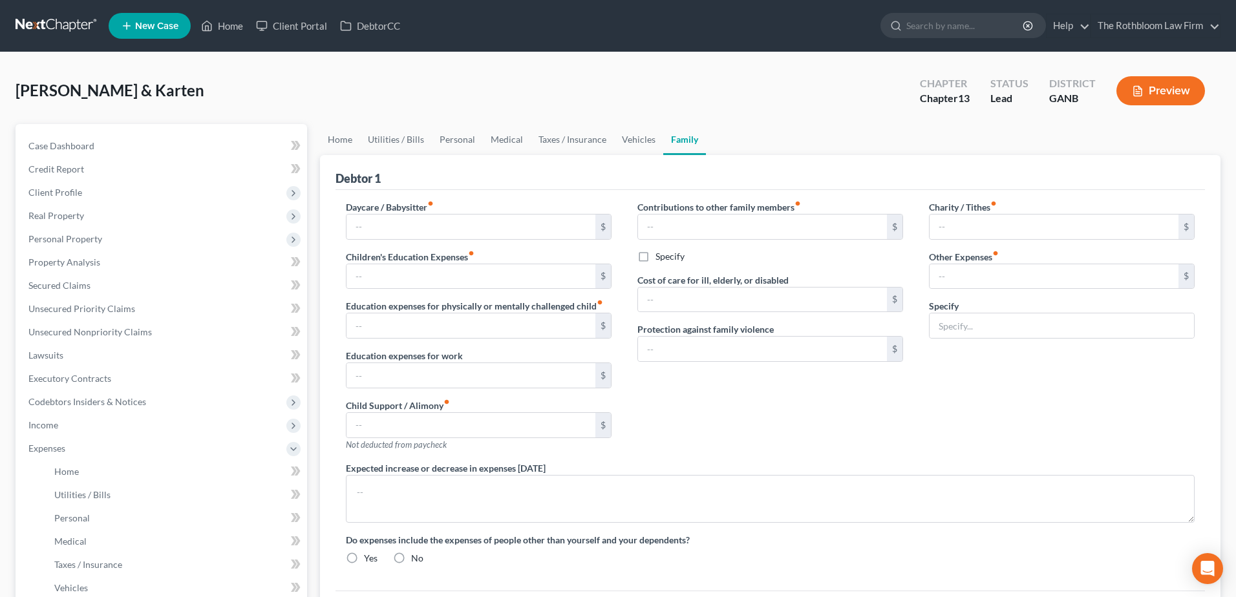
type input "0.00"
type input "115.00"
type input "0.00"
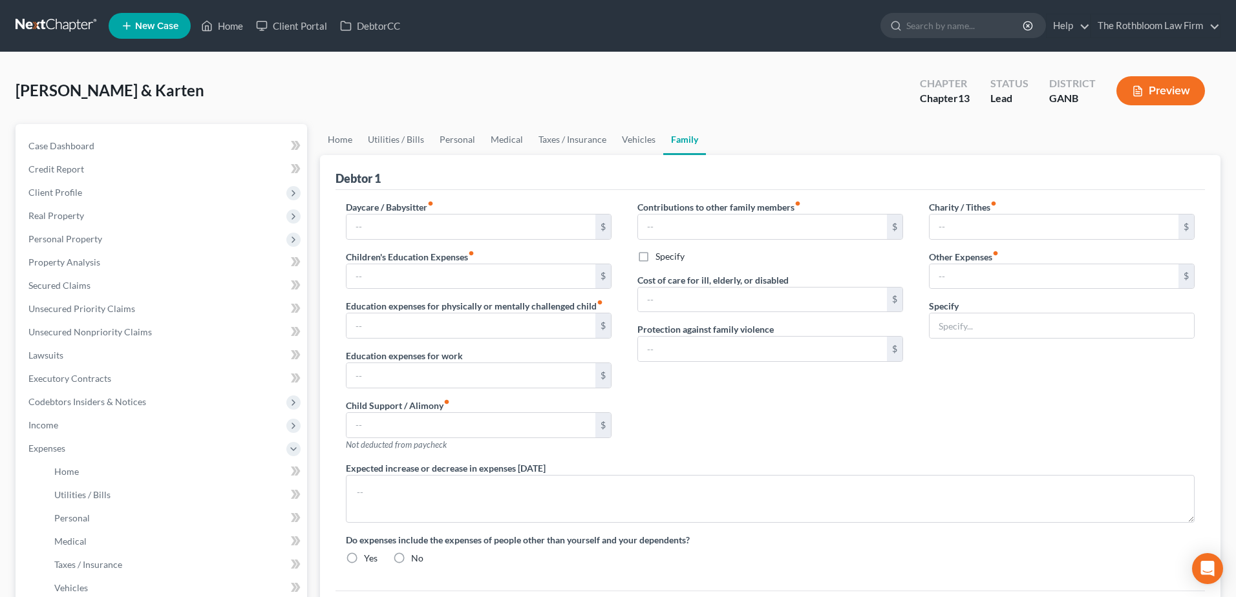
radio input "true"
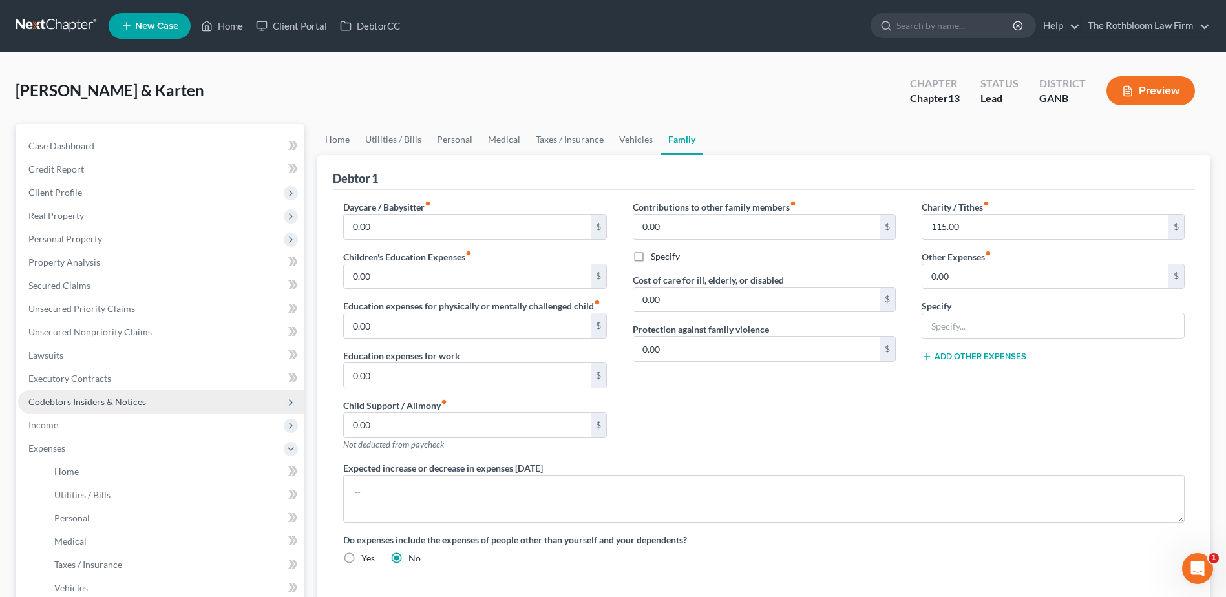
scroll to position [259, 0]
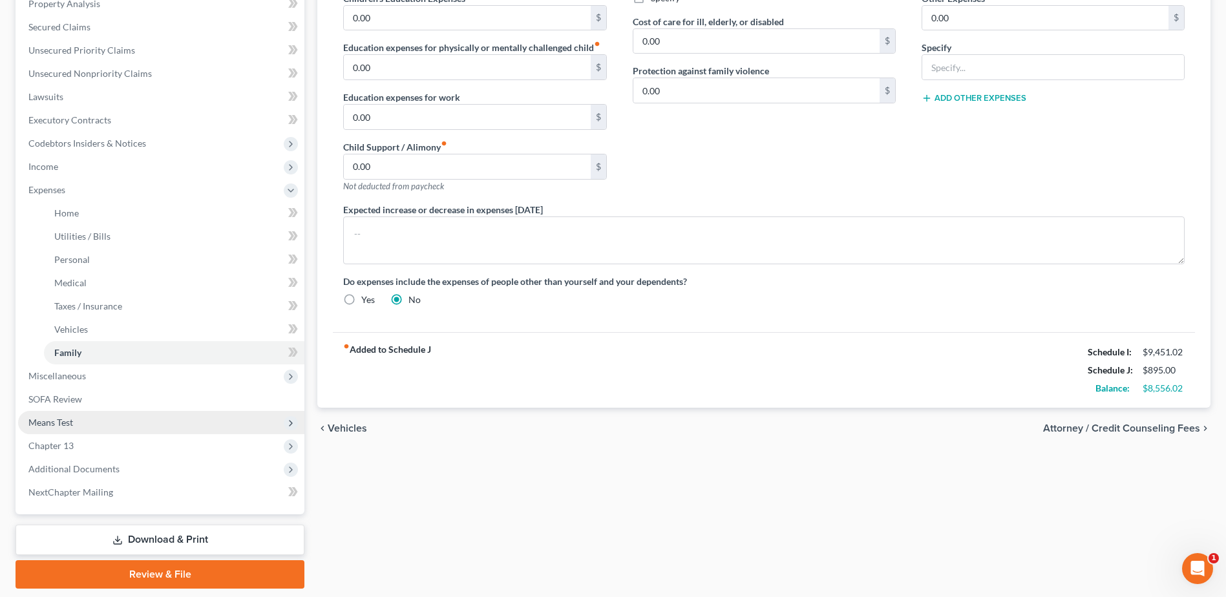
click at [87, 428] on span "Means Test" at bounding box center [161, 422] width 286 height 23
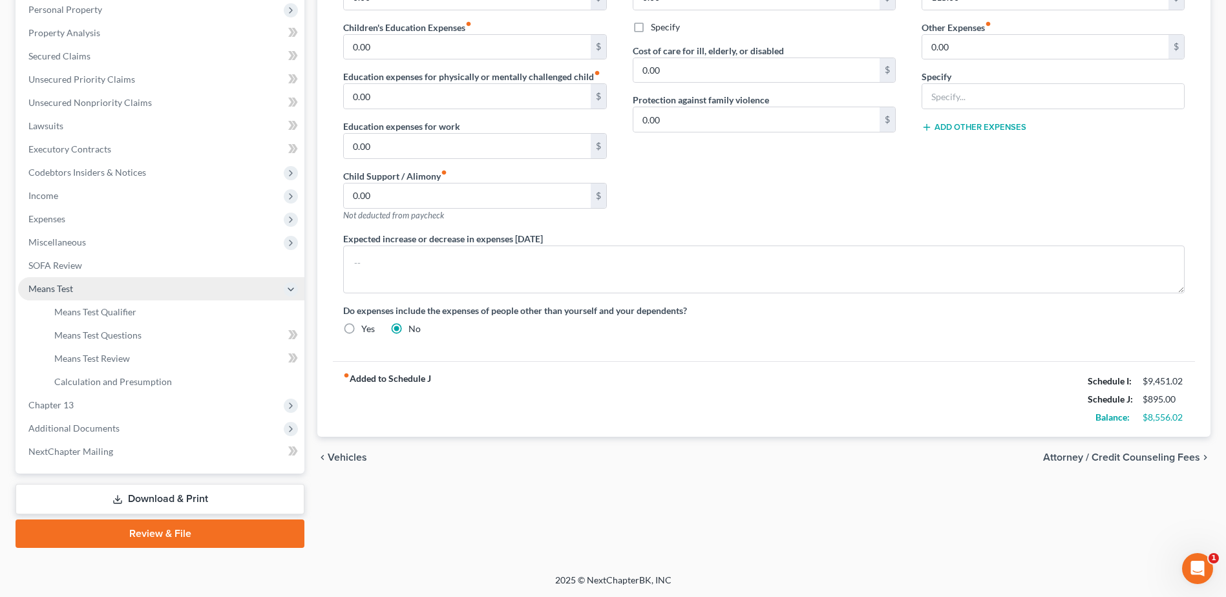
scroll to position [229, 0]
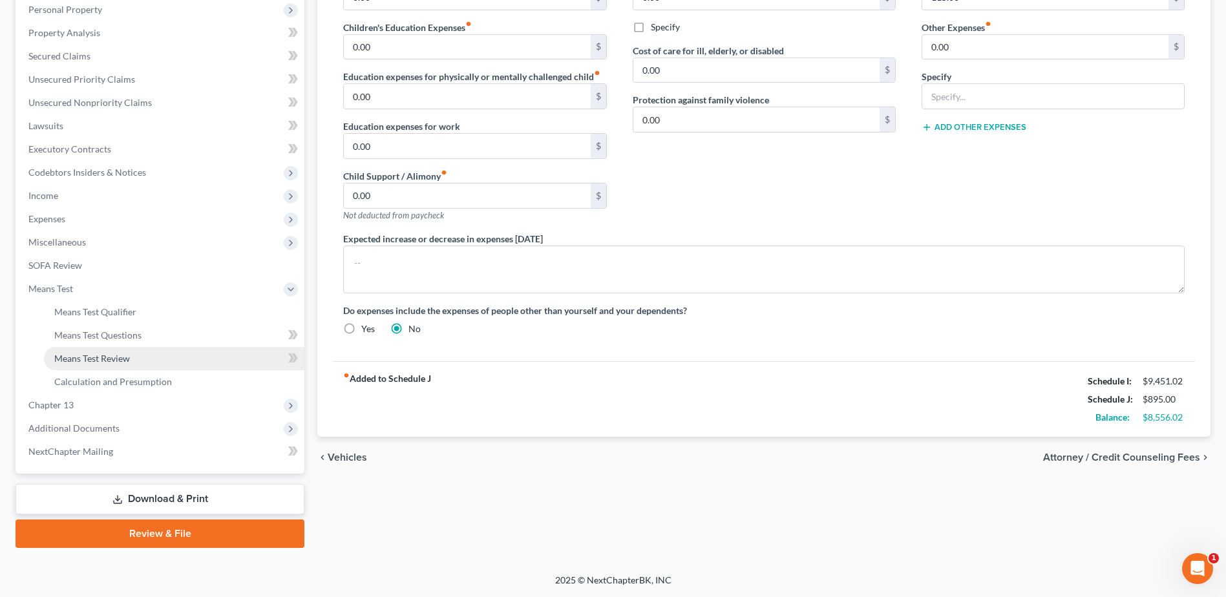
click at [89, 358] on span "Means Test Review" at bounding box center [92, 358] width 76 height 11
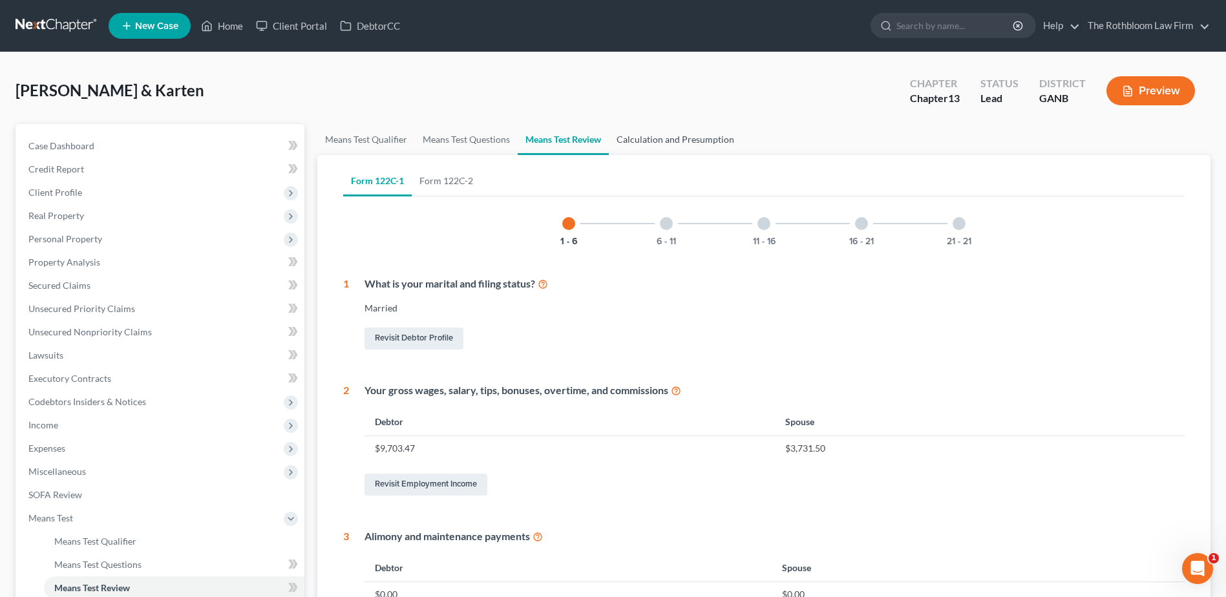
click at [659, 138] on link "Calculation and Presumption" at bounding box center [675, 139] width 133 height 31
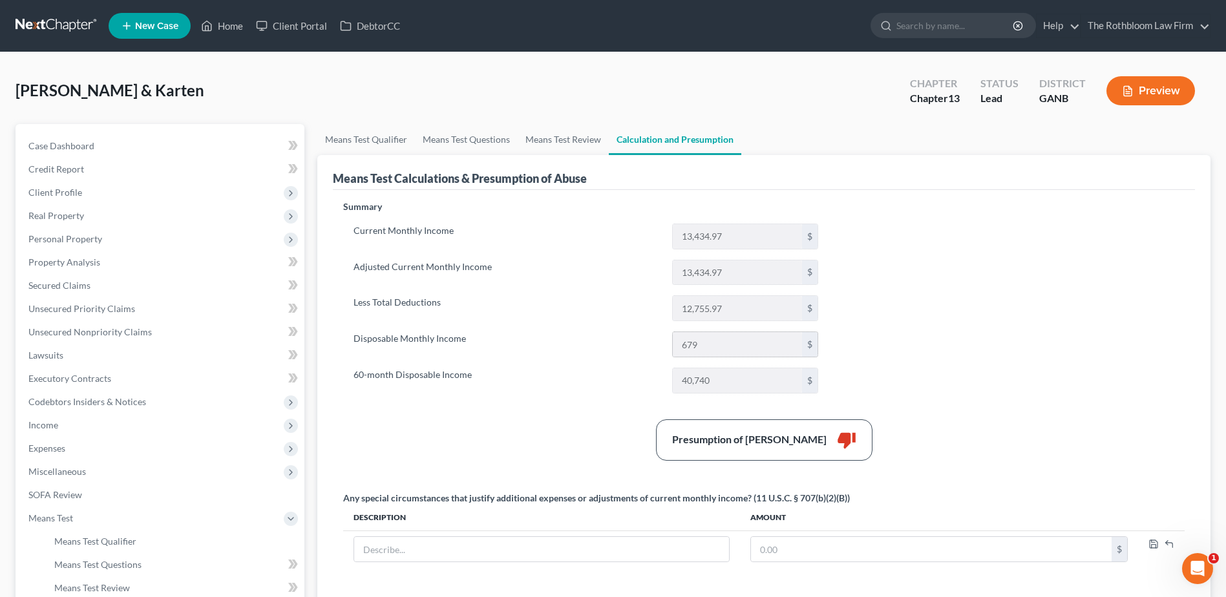
click at [741, 341] on input "679" at bounding box center [737, 344] width 129 height 25
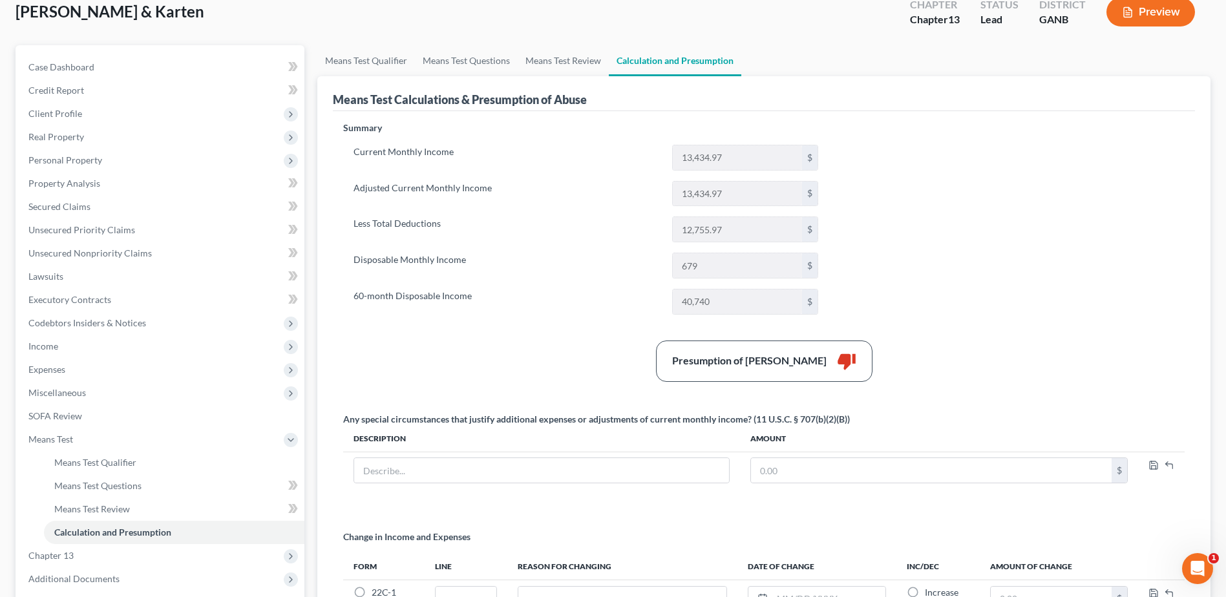
scroll to position [194, 0]
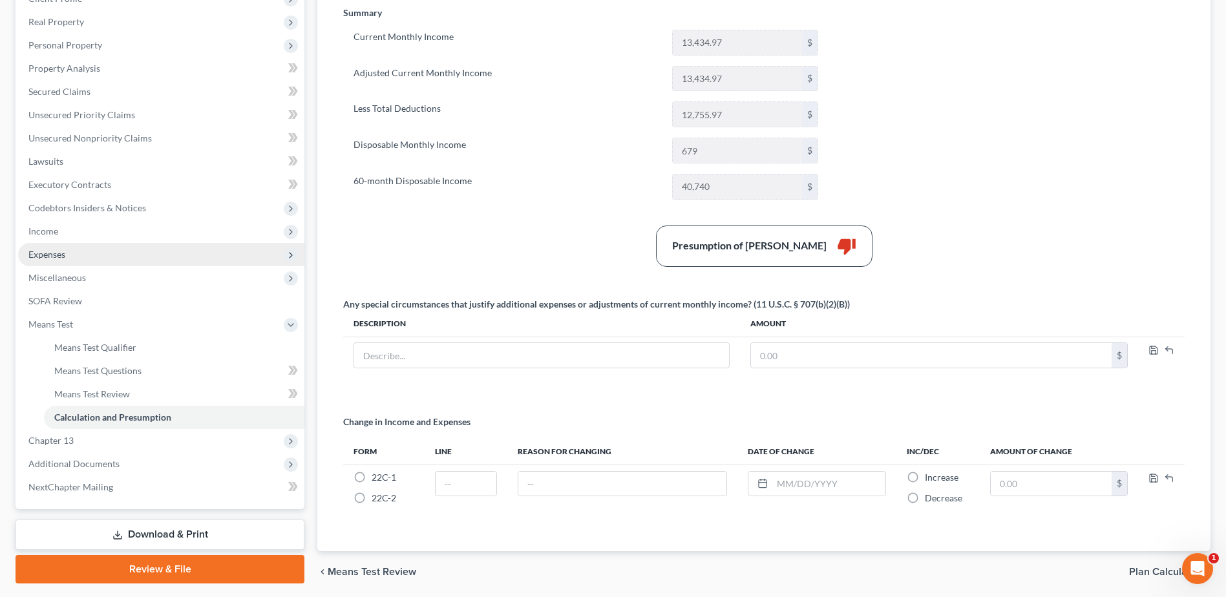
click at [60, 254] on span "Expenses" at bounding box center [46, 254] width 37 height 11
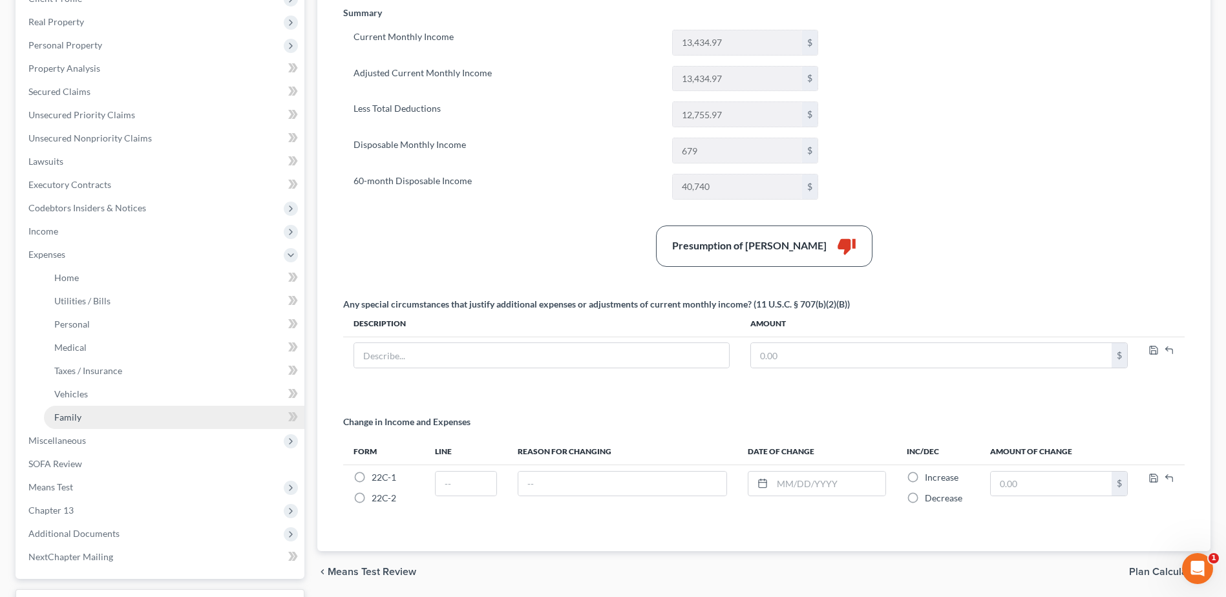
click at [74, 412] on span "Family" at bounding box center [67, 417] width 27 height 11
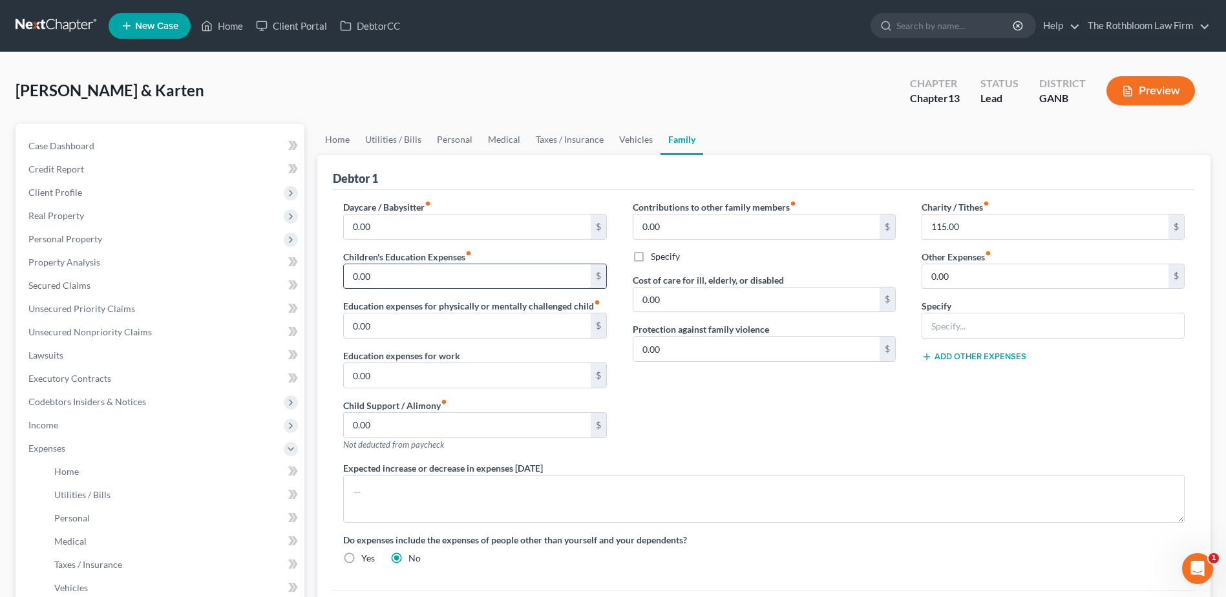
click at [403, 281] on input "0.00" at bounding box center [467, 276] width 246 height 25
type input "214.00"
click at [395, 144] on link "Utilities / Bills" at bounding box center [393, 139] width 72 height 31
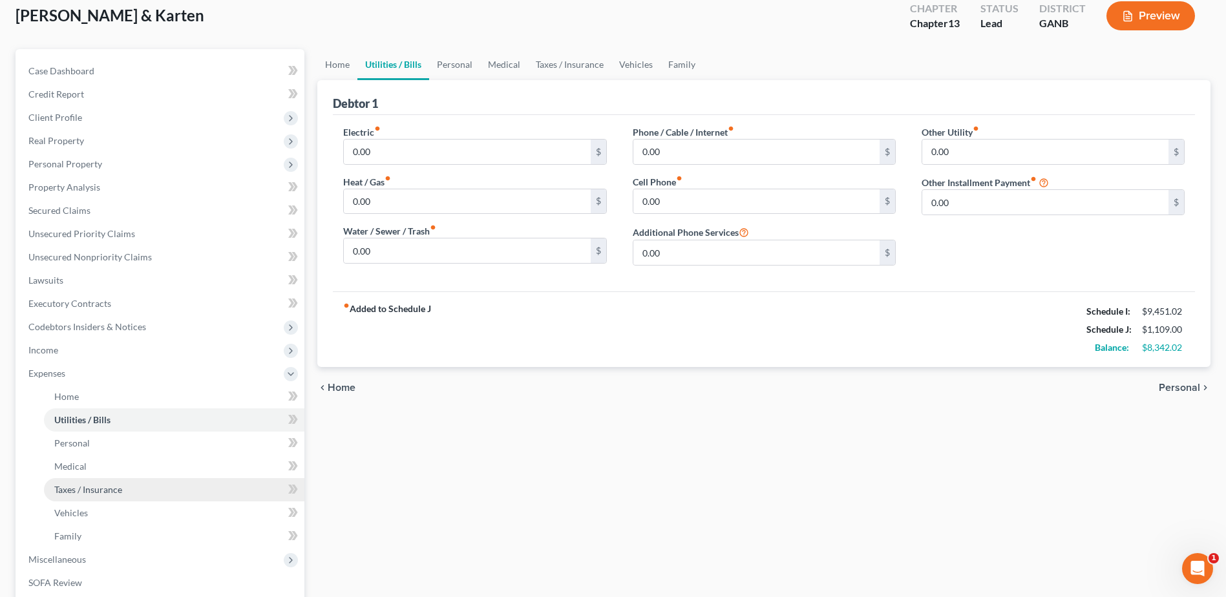
scroll to position [194, 0]
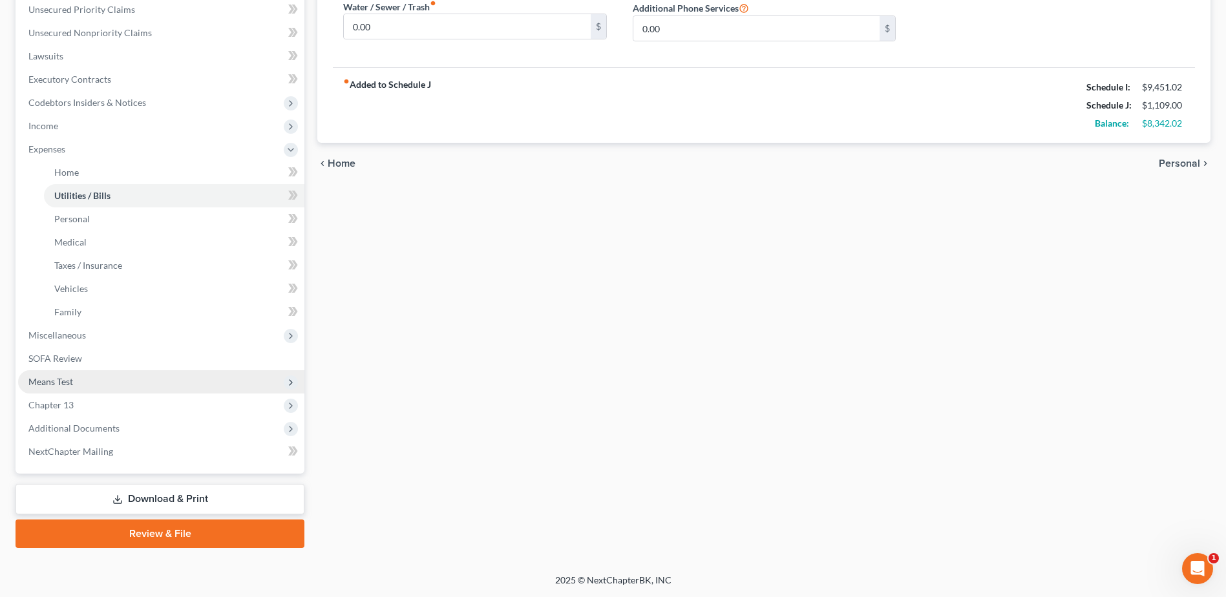
click at [78, 381] on span "Means Test" at bounding box center [161, 381] width 286 height 23
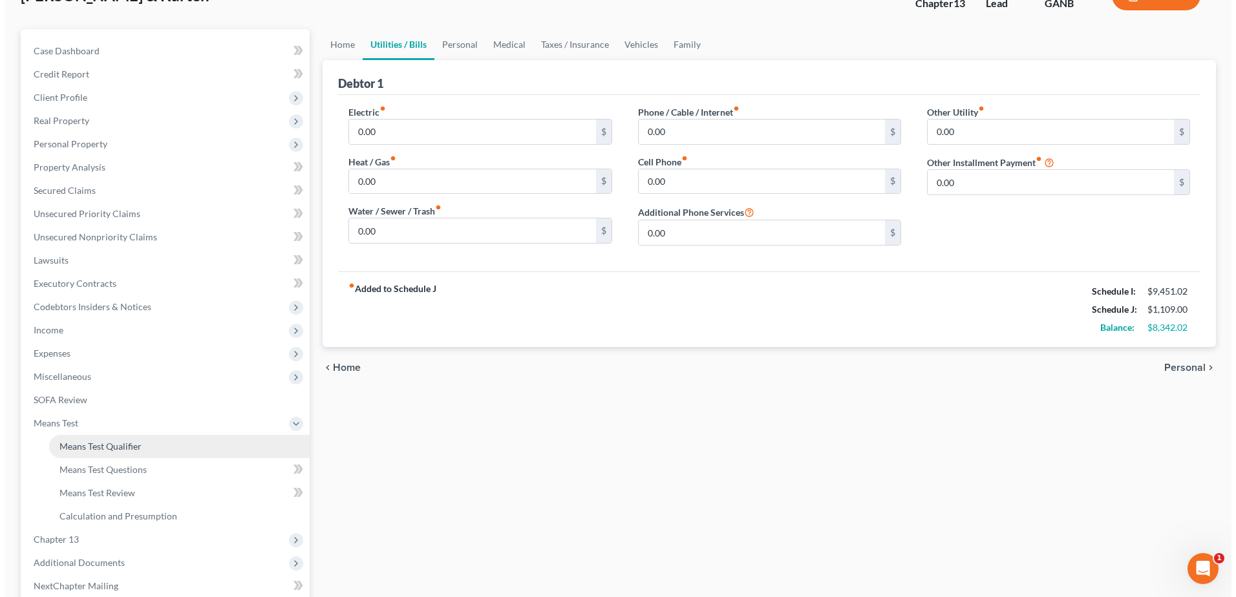
scroll to position [229, 0]
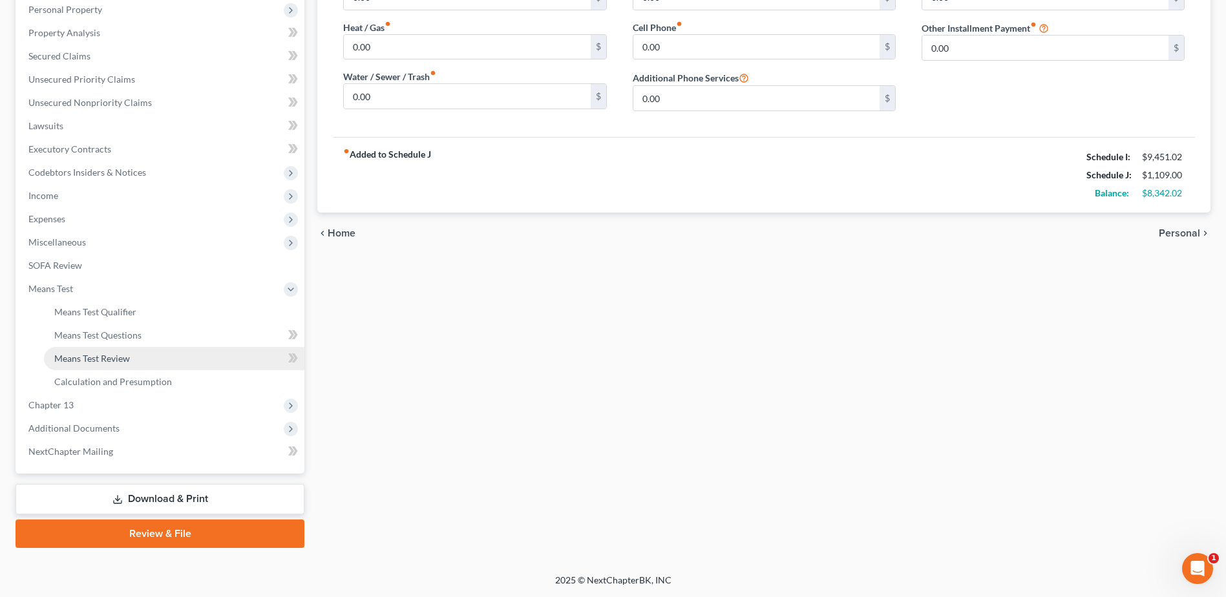
click at [112, 354] on span "Means Test Review" at bounding box center [92, 358] width 76 height 11
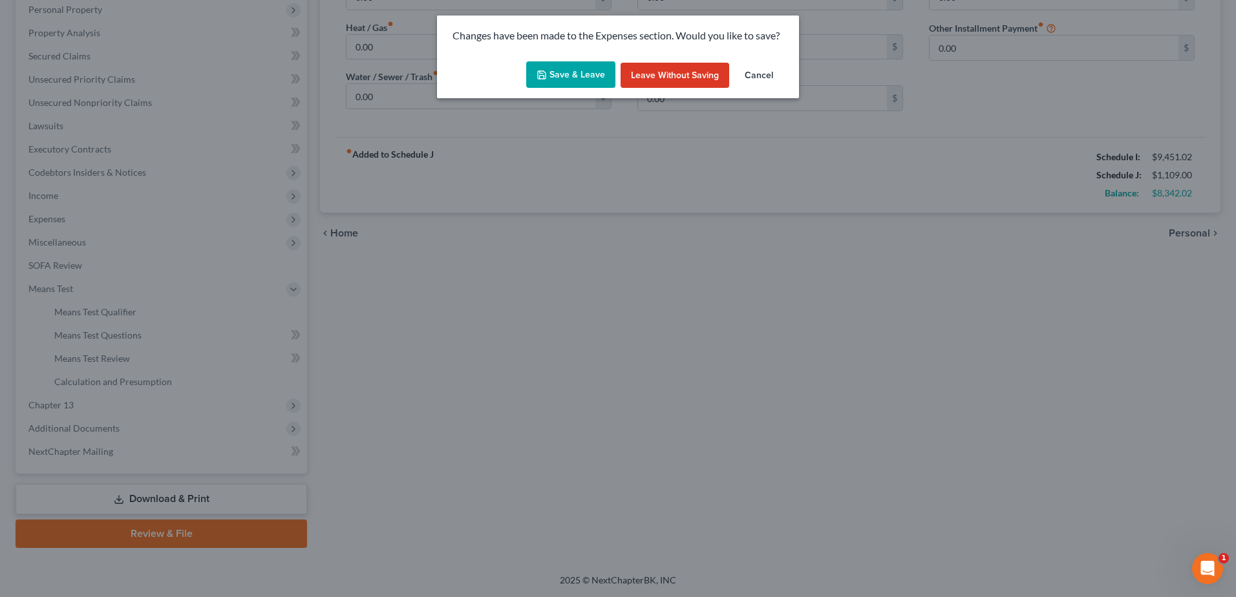
click at [577, 78] on button "Save & Leave" at bounding box center [570, 74] width 89 height 27
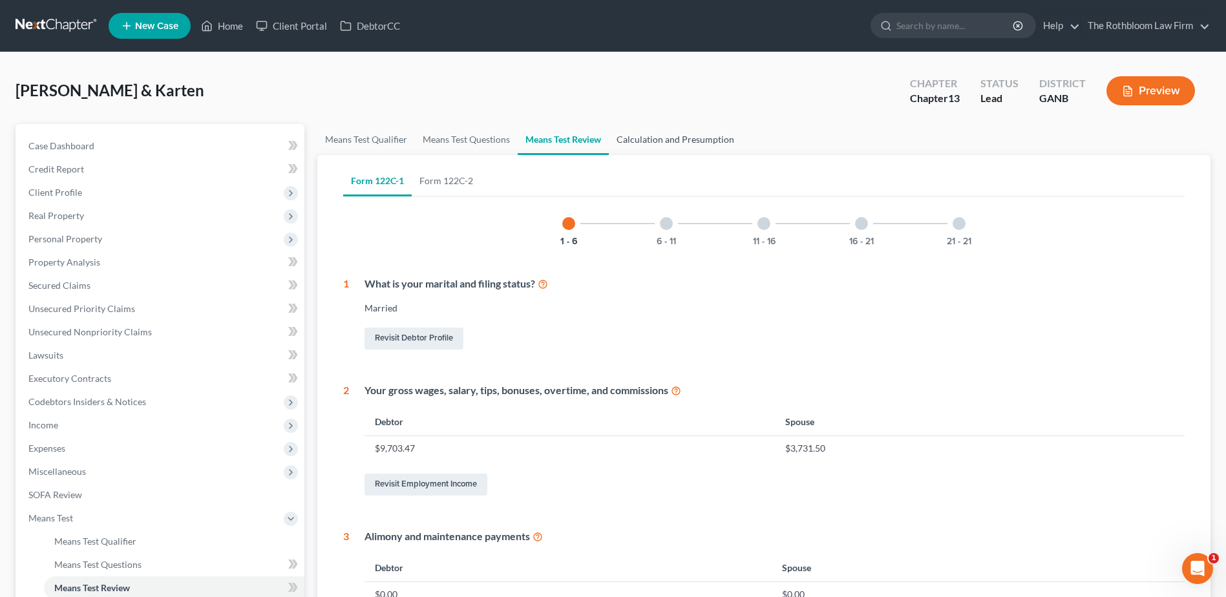
click at [669, 142] on link "Calculation and Presumption" at bounding box center [675, 139] width 133 height 31
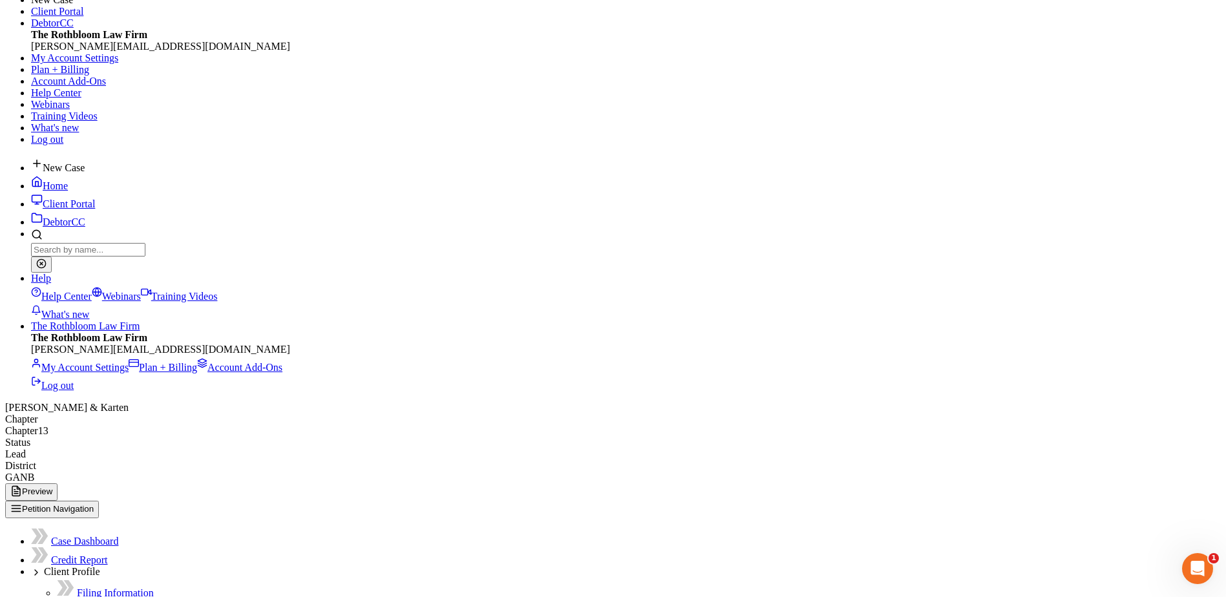
scroll to position [194, 0]
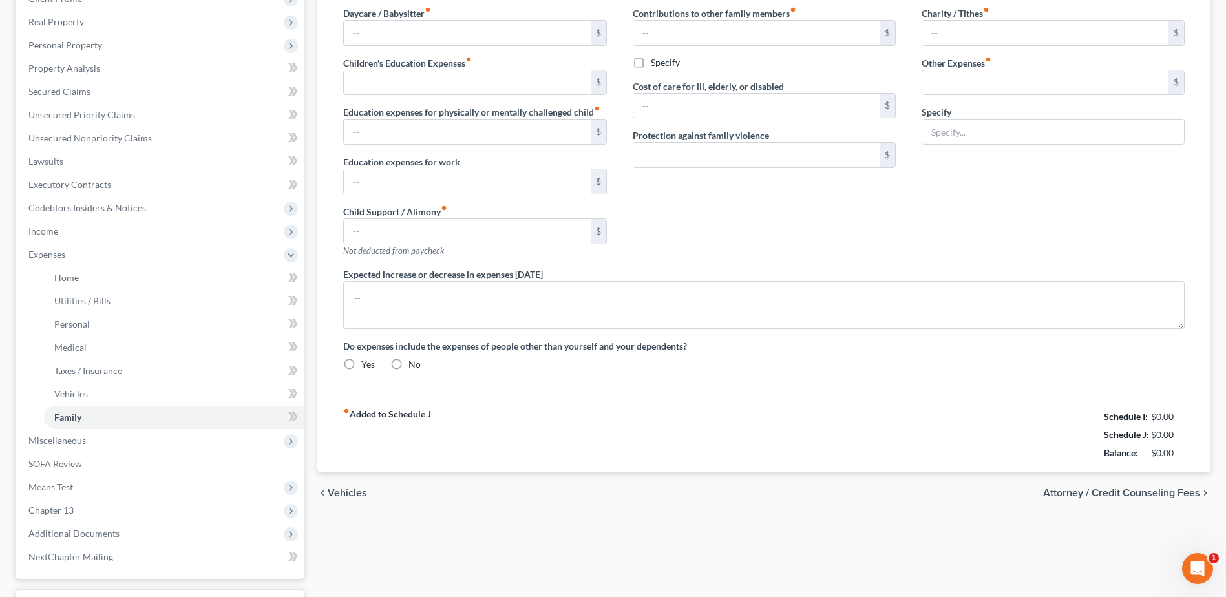
type input "0.00"
type input "214.00"
type input "0.00"
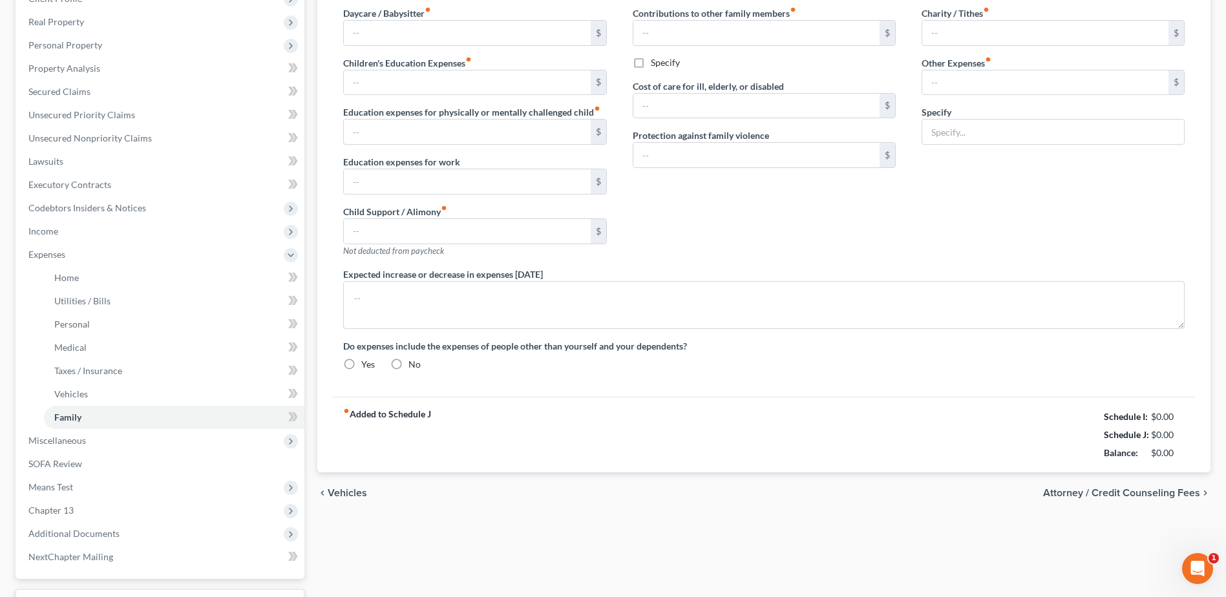
type input "0.00"
type input "115.00"
type input "0.00"
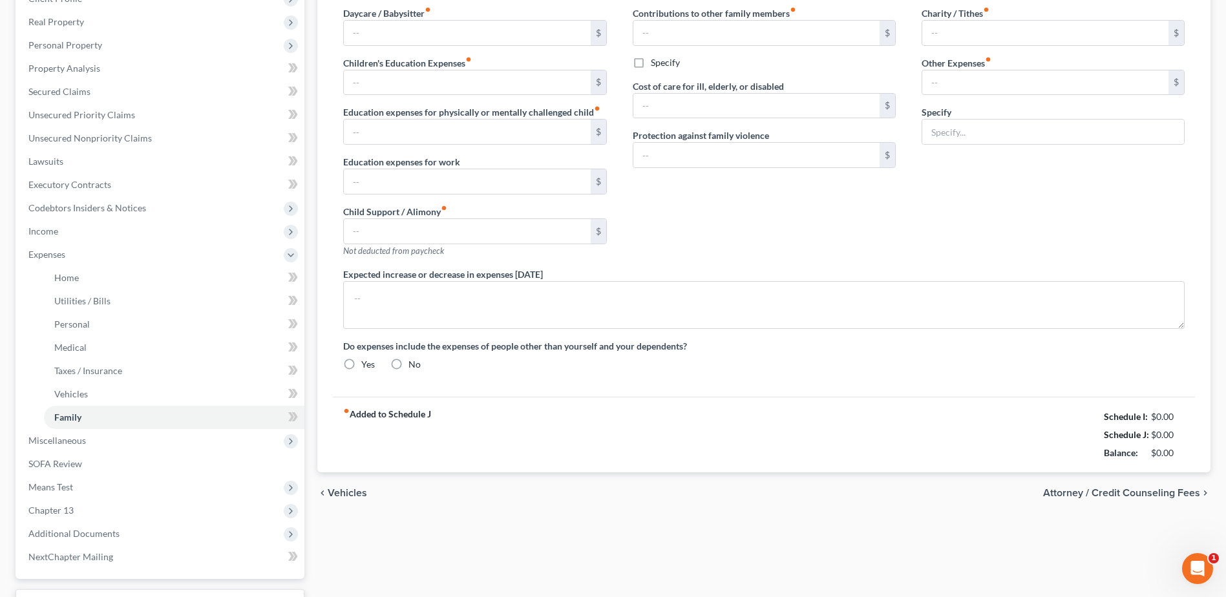
radio input "true"
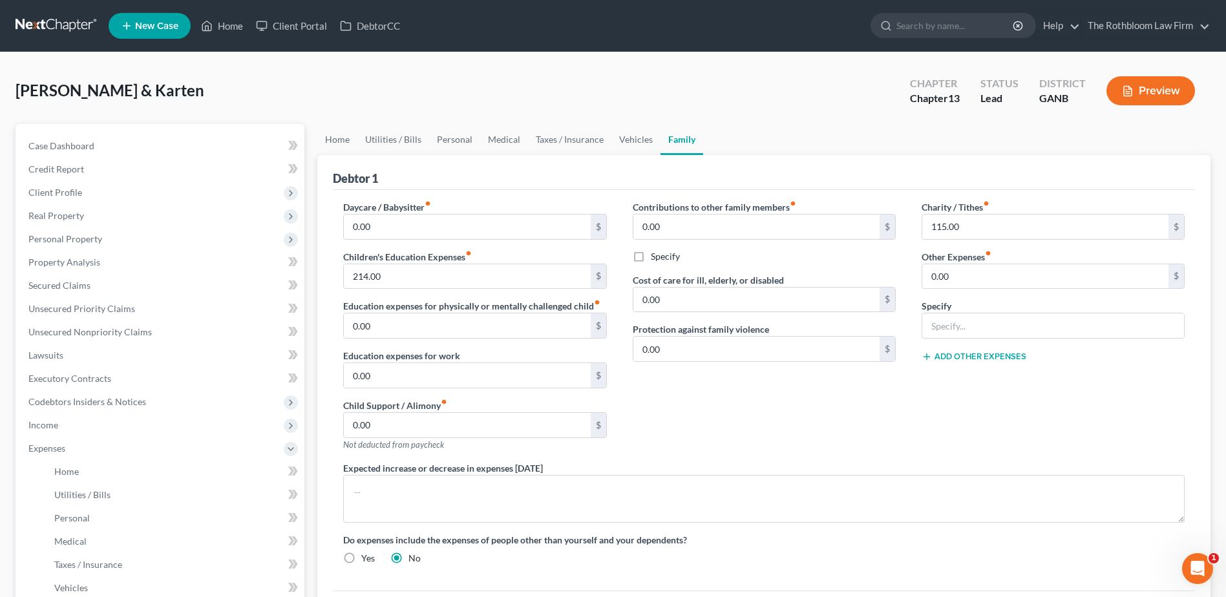
click at [757, 416] on div "Contributions to other family members fiber_manual_record 0.00 $ Specify Cost o…" at bounding box center [764, 330] width 289 height 261
click at [633, 138] on link "Vehicles" at bounding box center [635, 139] width 49 height 31
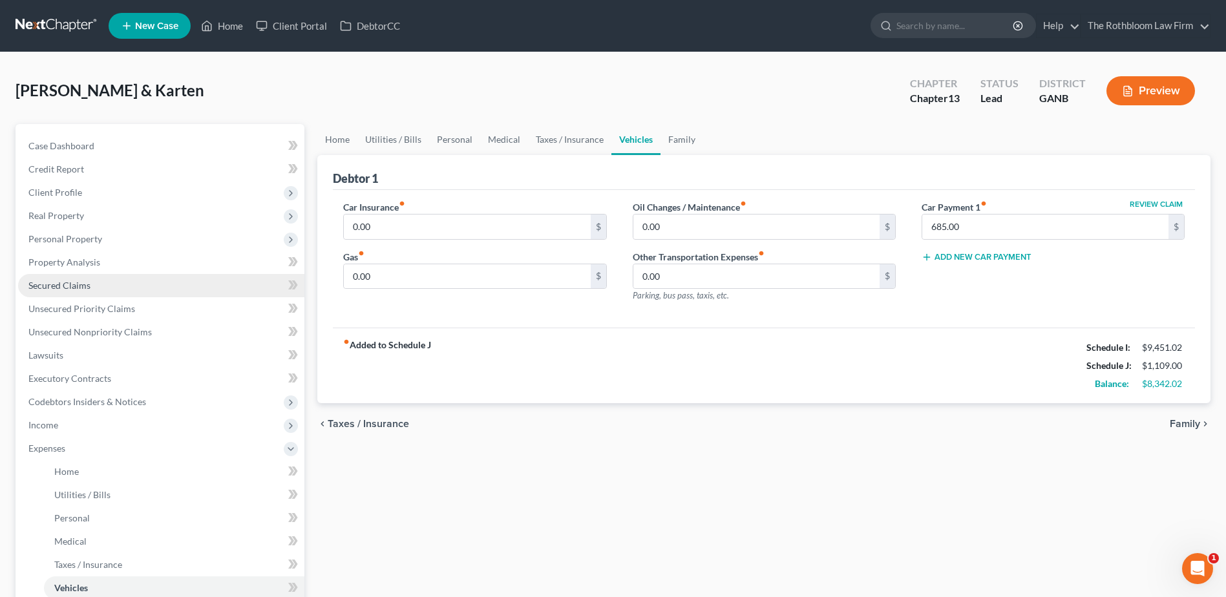
scroll to position [299, 0]
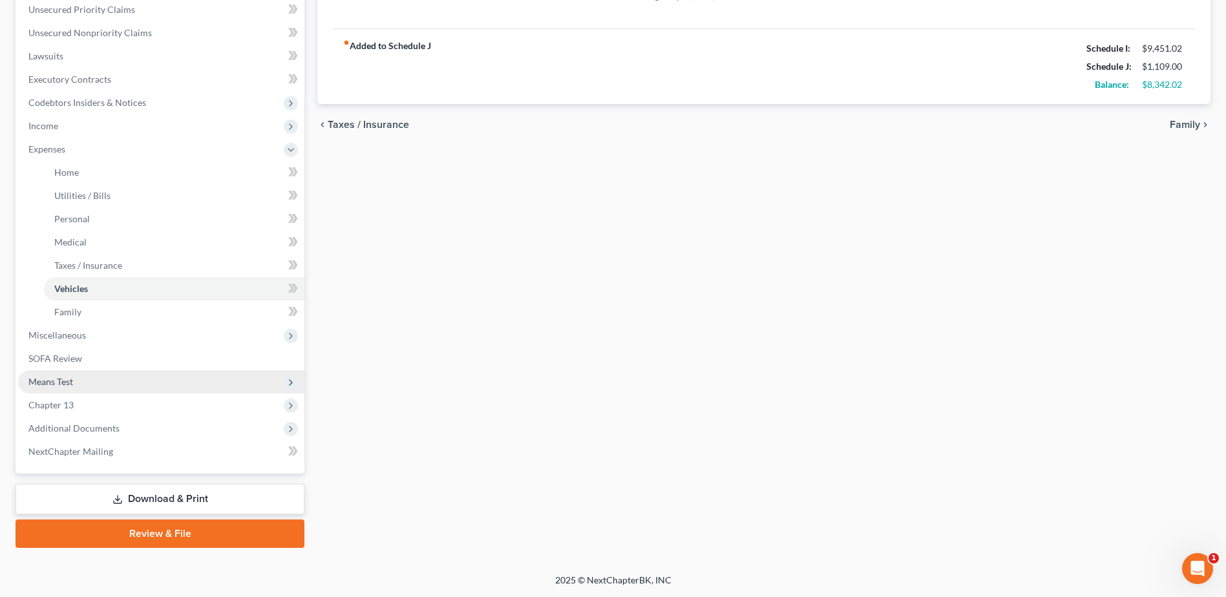
click at [68, 379] on span "Means Test" at bounding box center [50, 381] width 45 height 11
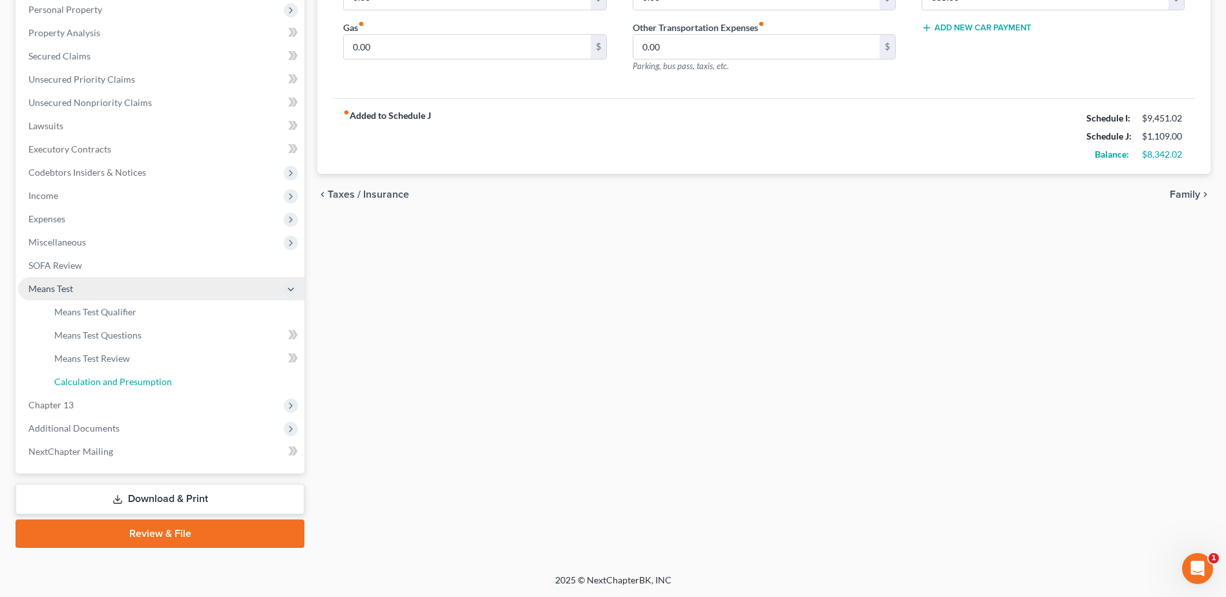
click at [68, 379] on span "Calculation and Presumption" at bounding box center [113, 381] width 118 height 11
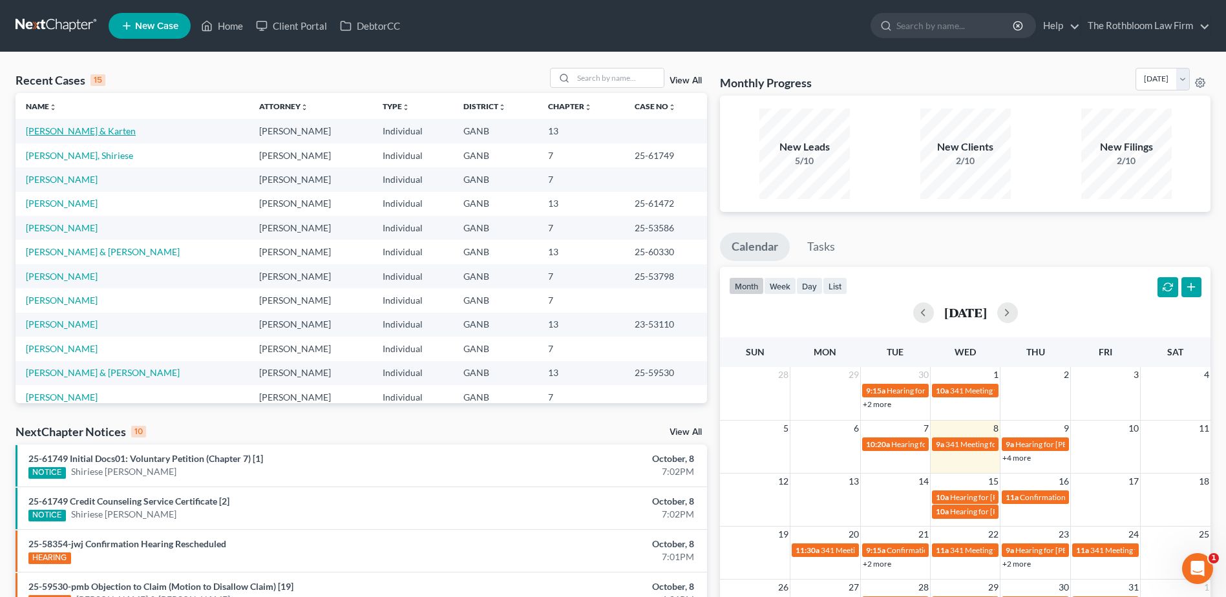
click at [73, 133] on link "[PERSON_NAME] & Karten" at bounding box center [81, 130] width 110 height 11
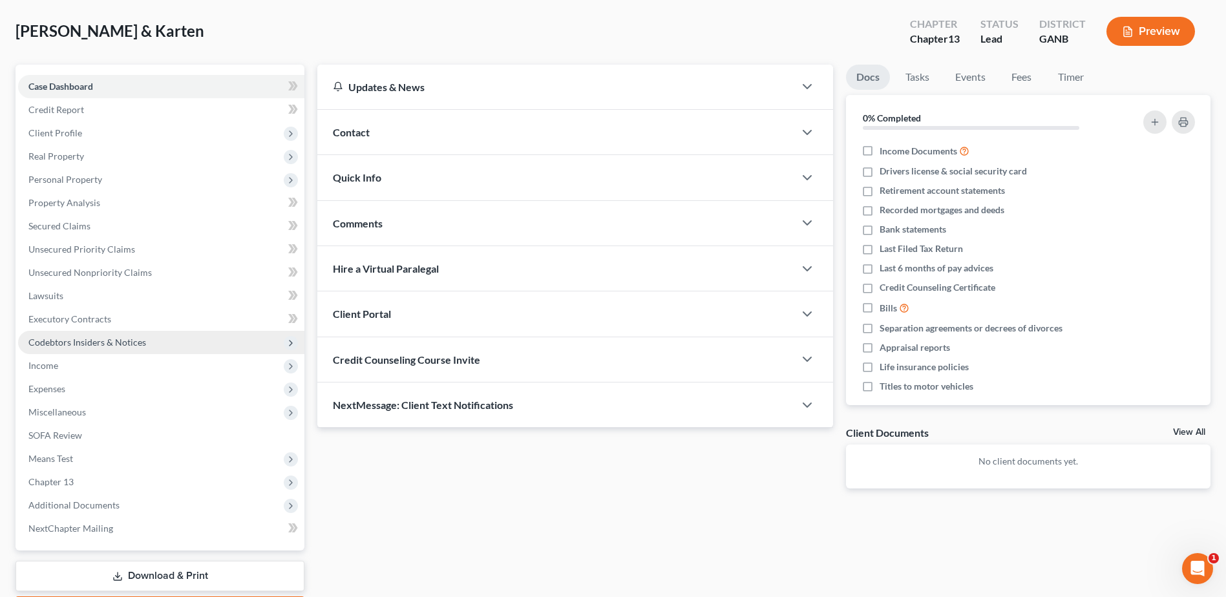
scroll to position [136, 0]
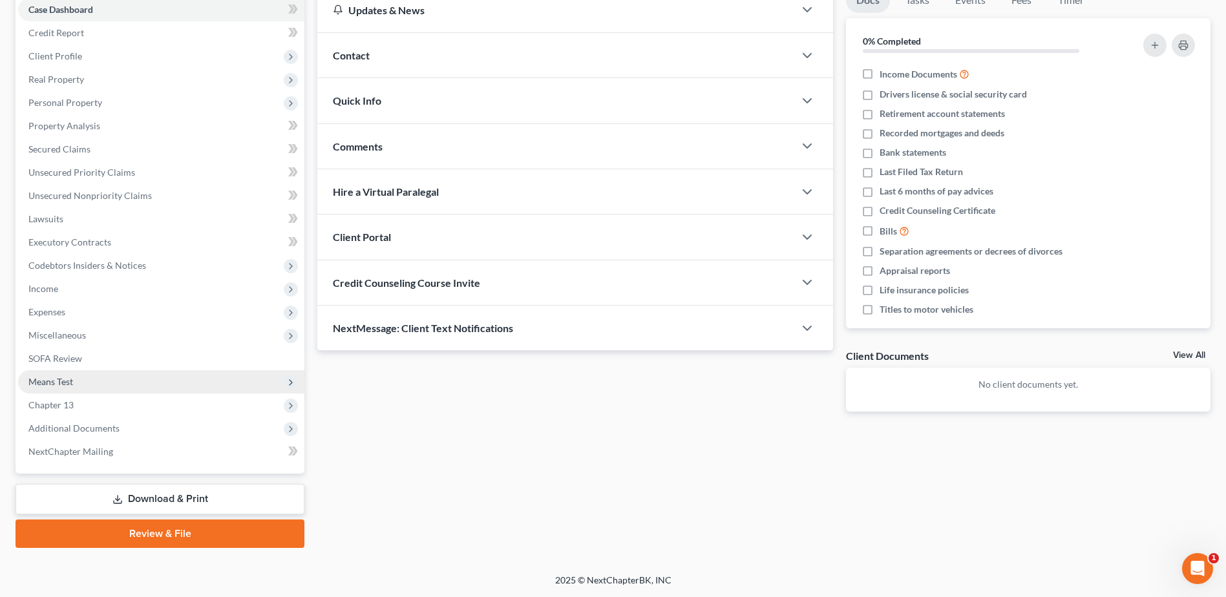
click at [72, 377] on span "Means Test" at bounding box center [50, 381] width 45 height 11
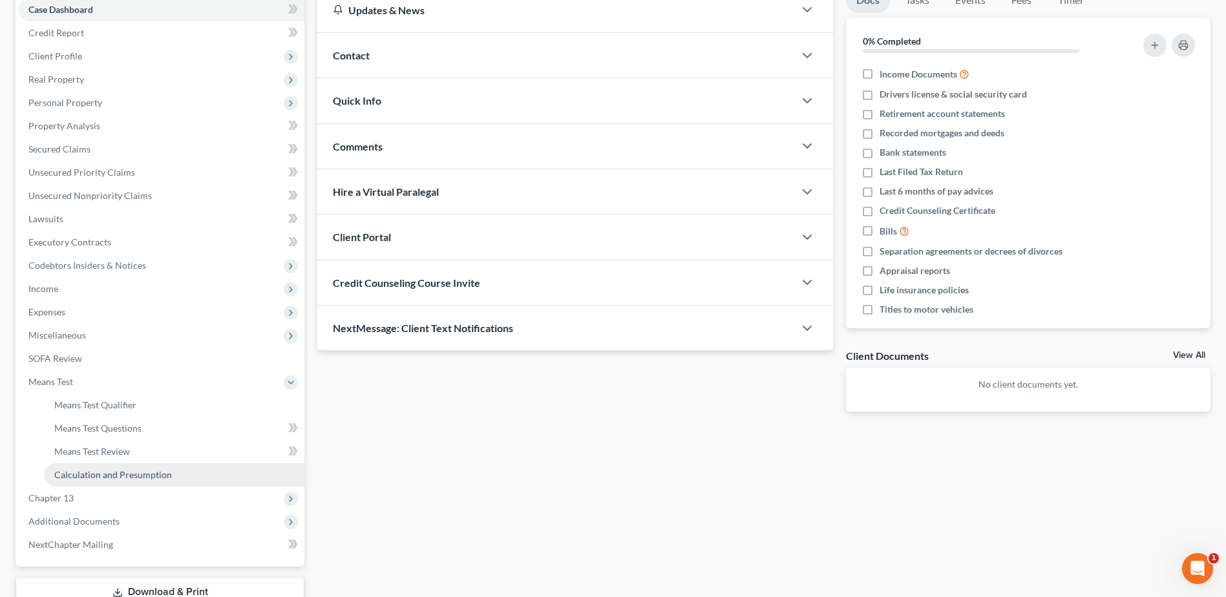
click at [112, 472] on span "Calculation and Presumption" at bounding box center [113, 474] width 118 height 11
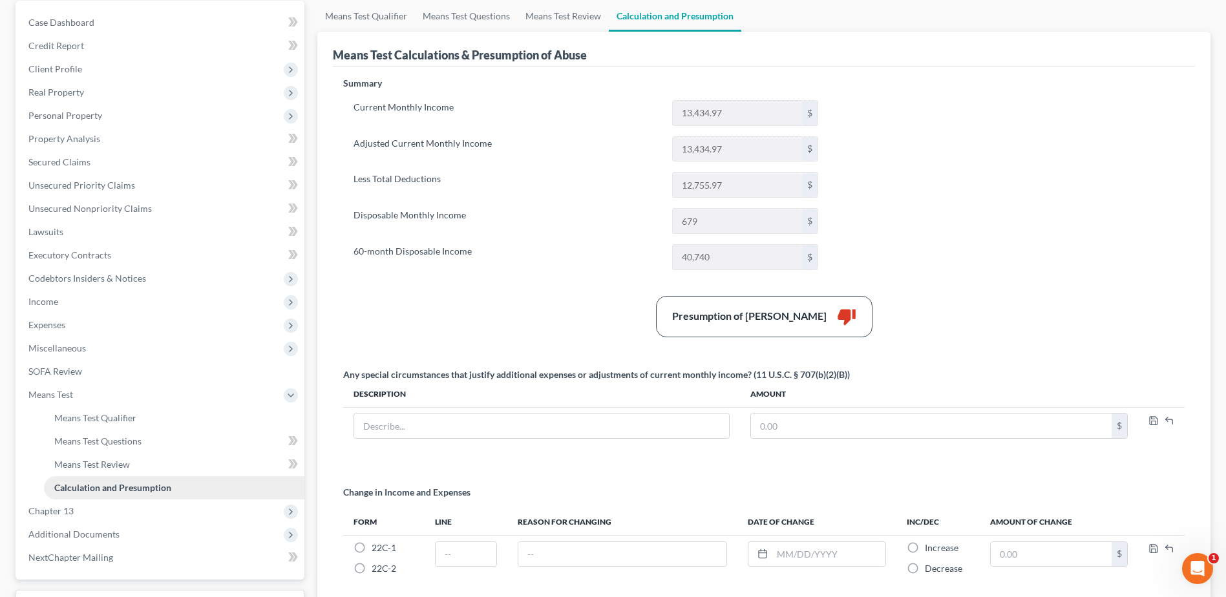
scroll to position [238, 0]
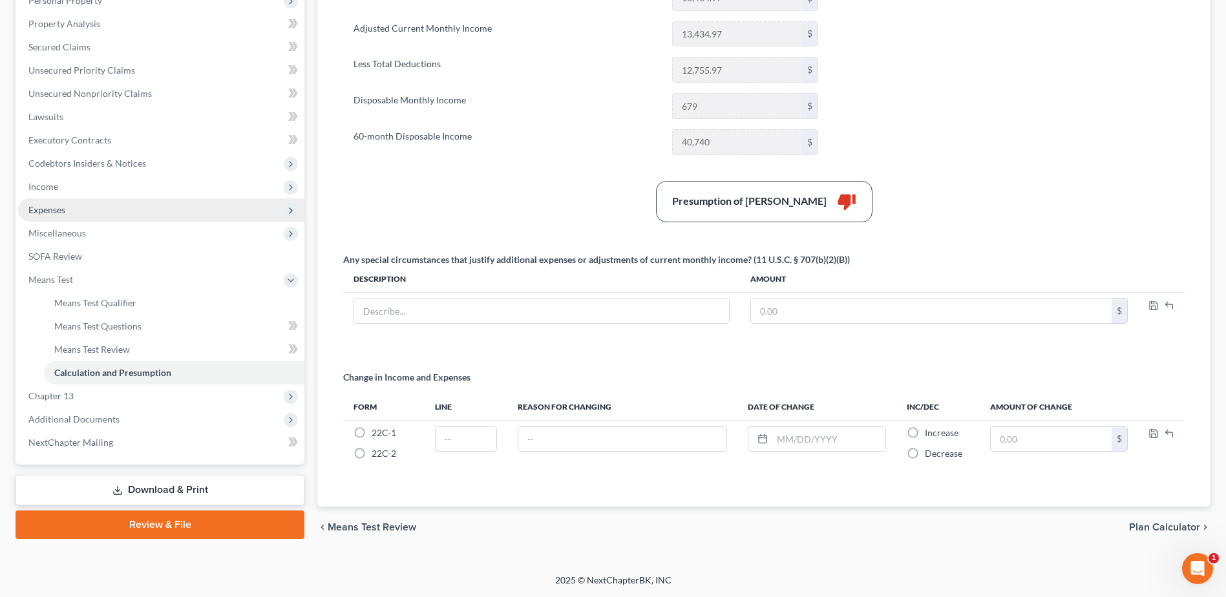
click at [55, 210] on span "Expenses" at bounding box center [46, 209] width 37 height 11
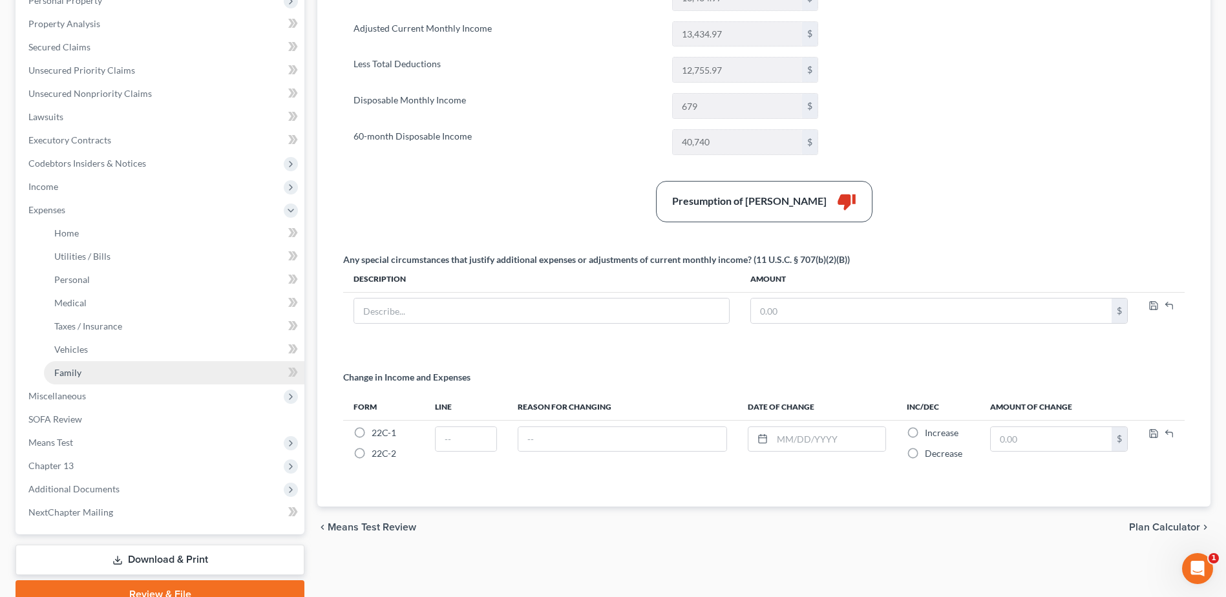
click at [78, 365] on link "Family" at bounding box center [174, 372] width 260 height 23
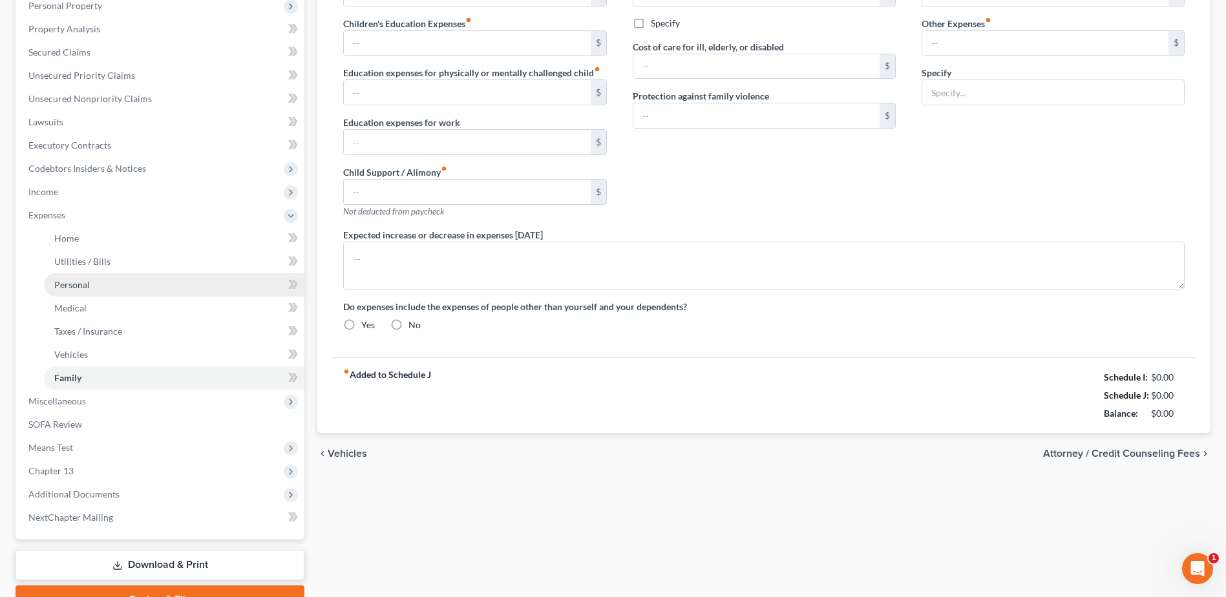
type input "0.00"
type input "214.00"
type input "0.00"
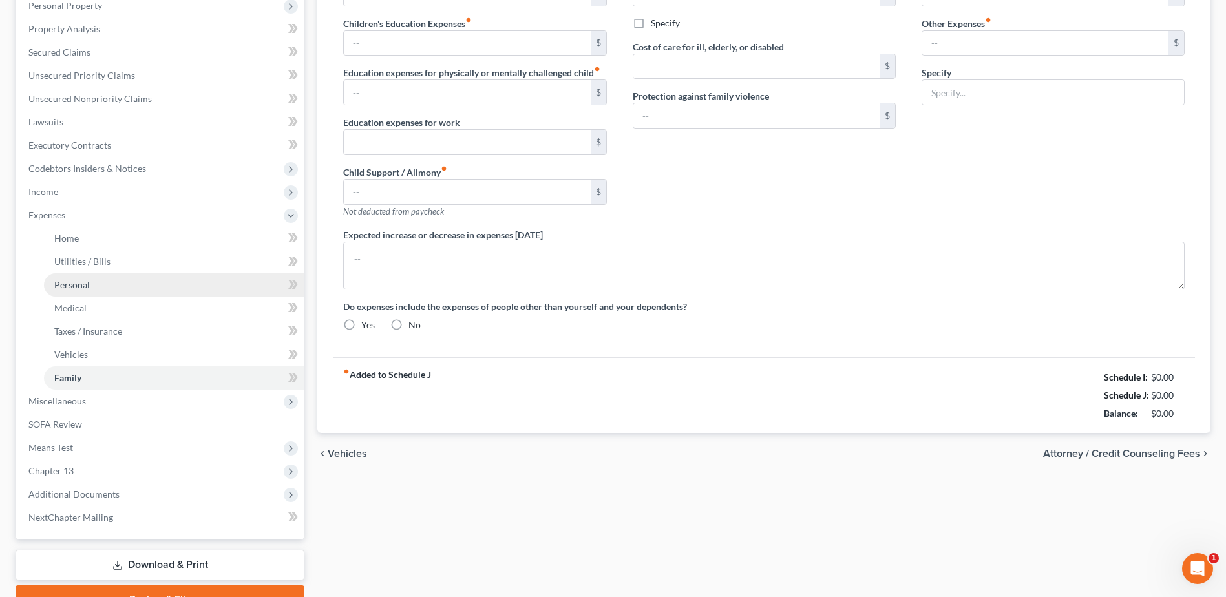
type input "0.00"
type input "115.00"
type input "0.00"
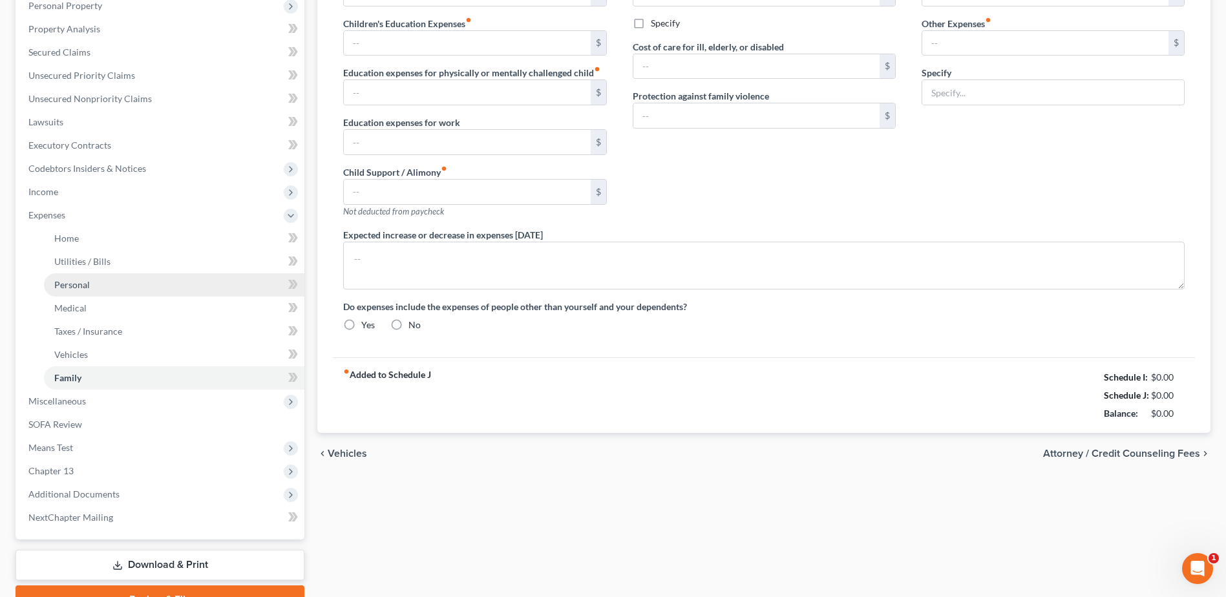
radio input "true"
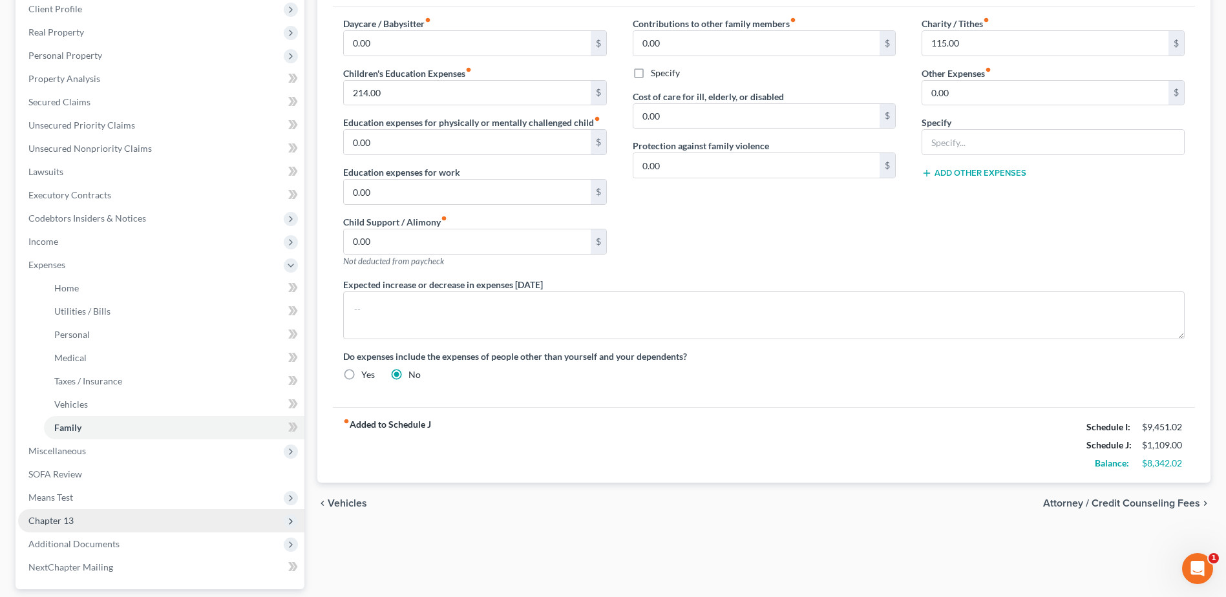
scroll to position [299, 0]
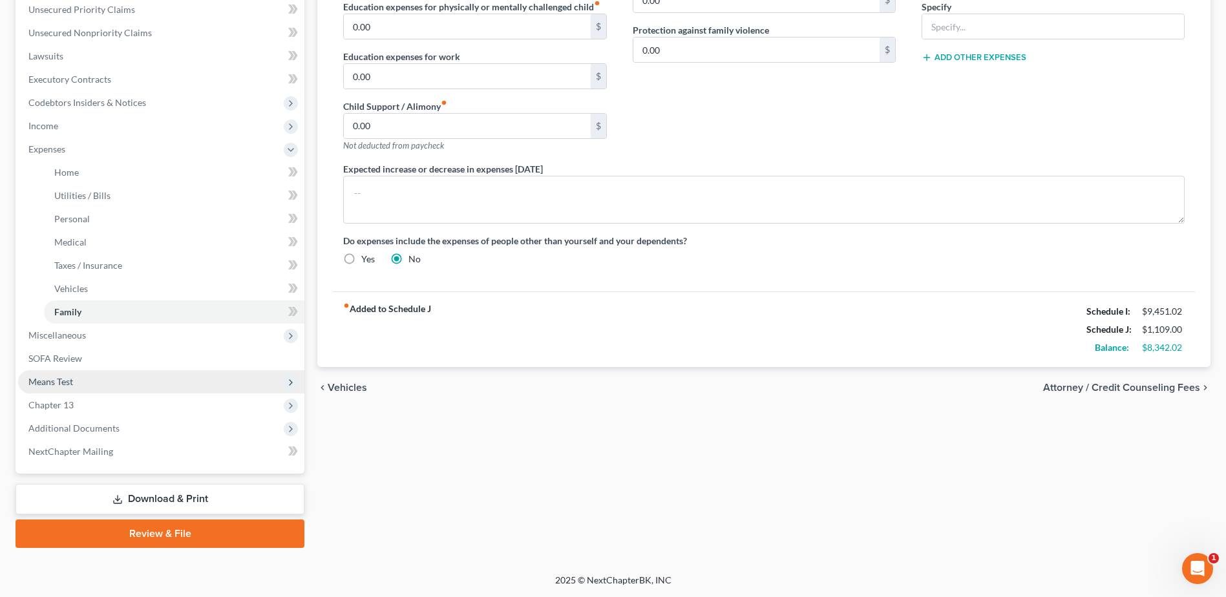
click at [53, 381] on span "Means Test" at bounding box center [50, 381] width 45 height 11
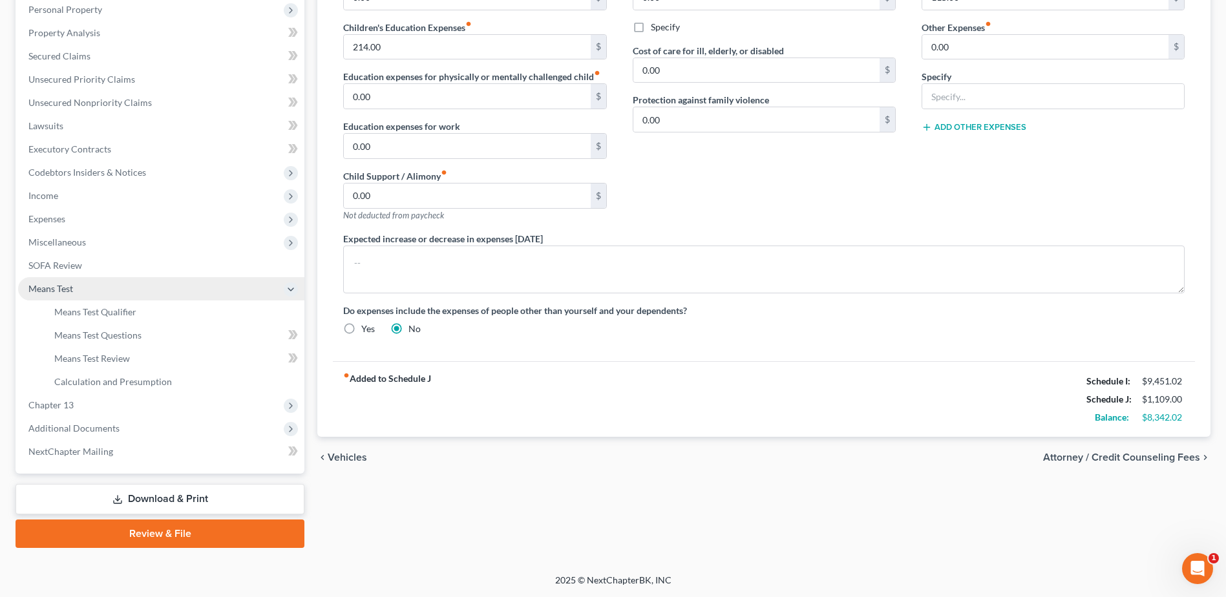
scroll to position [229, 0]
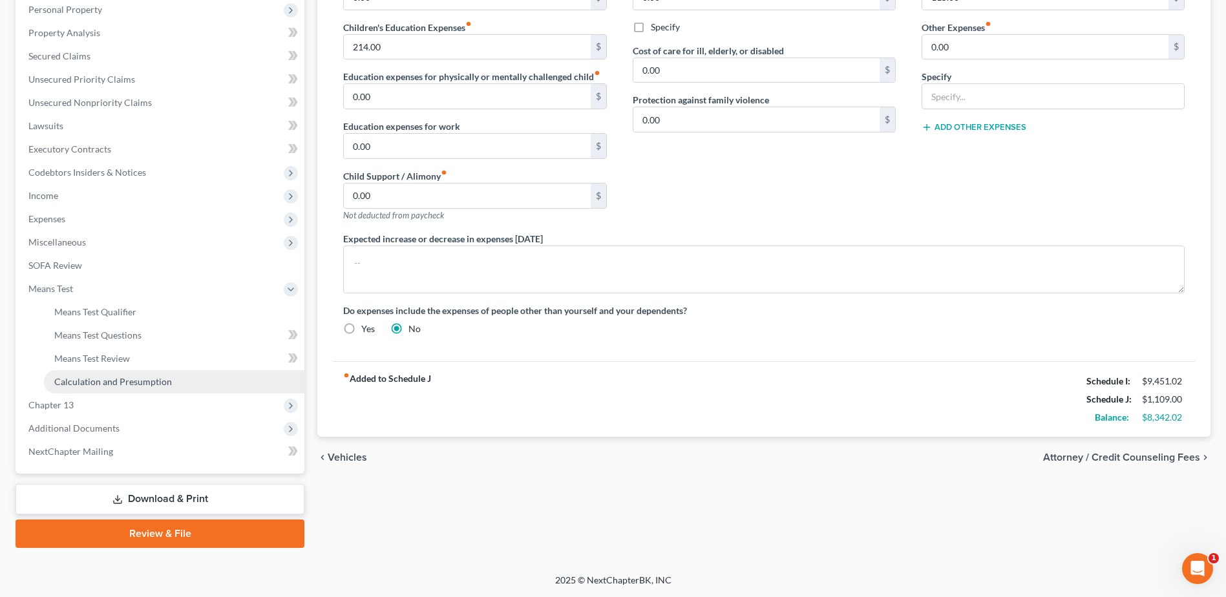
click at [98, 382] on span "Calculation and Presumption" at bounding box center [113, 381] width 118 height 11
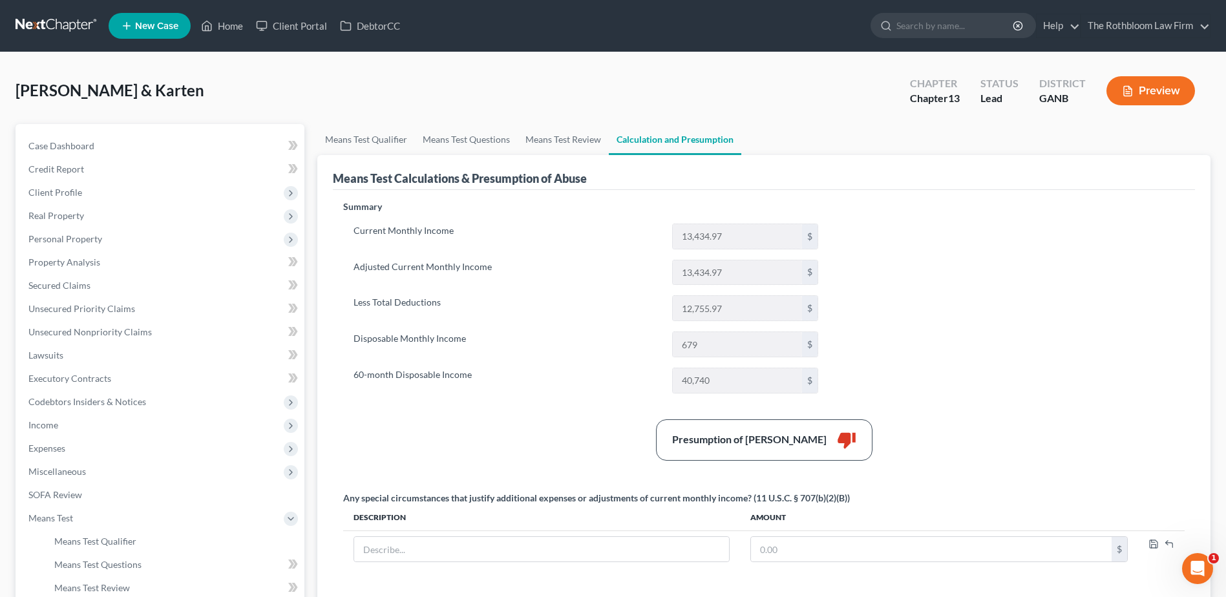
click at [1155, 97] on button "Preview" at bounding box center [1150, 90] width 89 height 29
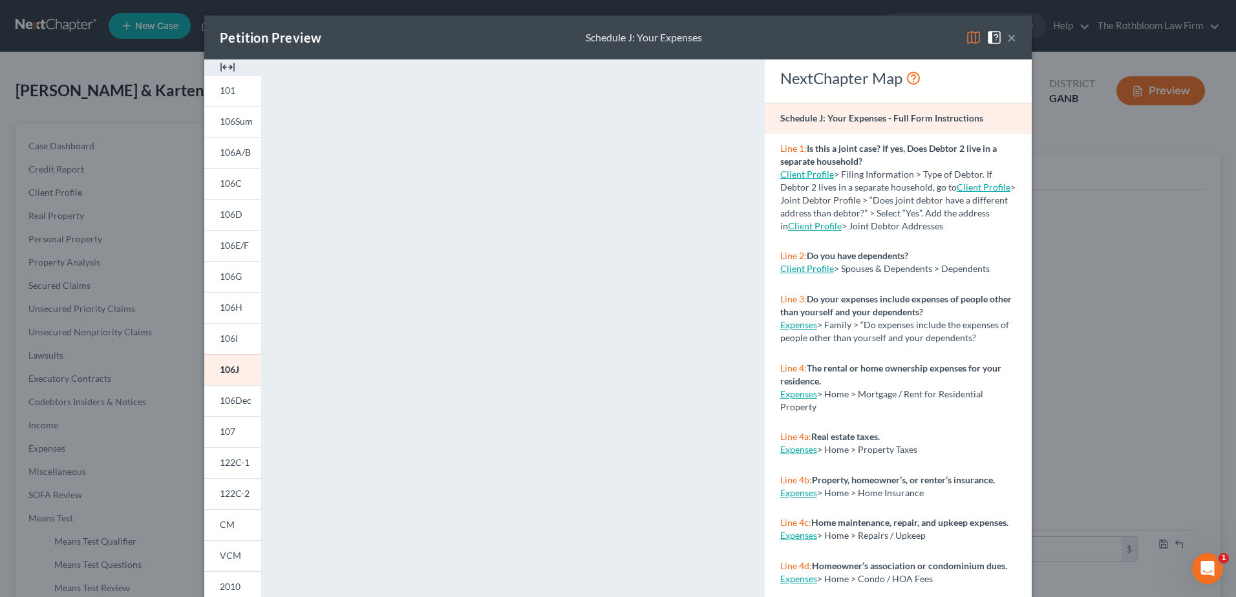
click at [1009, 36] on button "×" at bounding box center [1011, 38] width 9 height 16
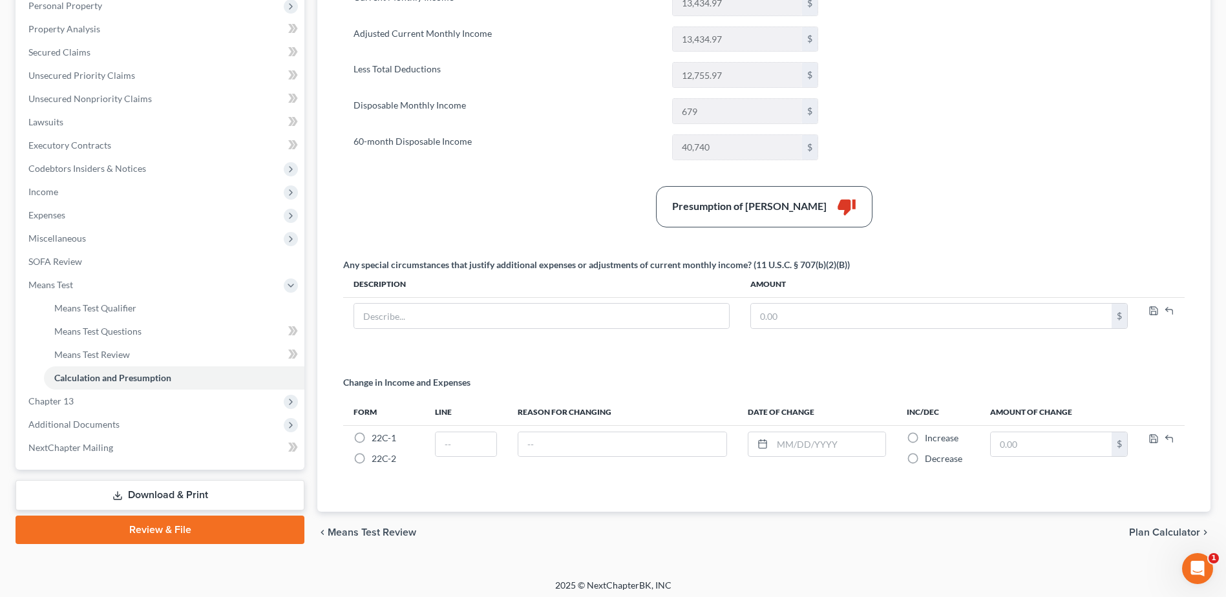
scroll to position [238, 0]
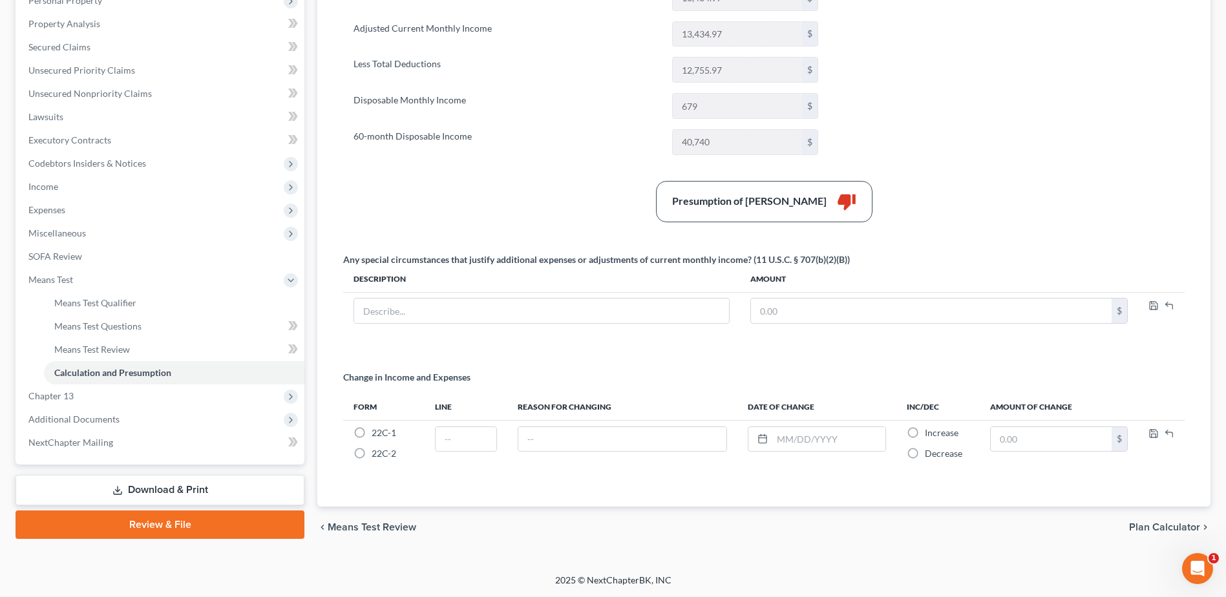
click at [164, 481] on link "Download & Print" at bounding box center [160, 490] width 289 height 30
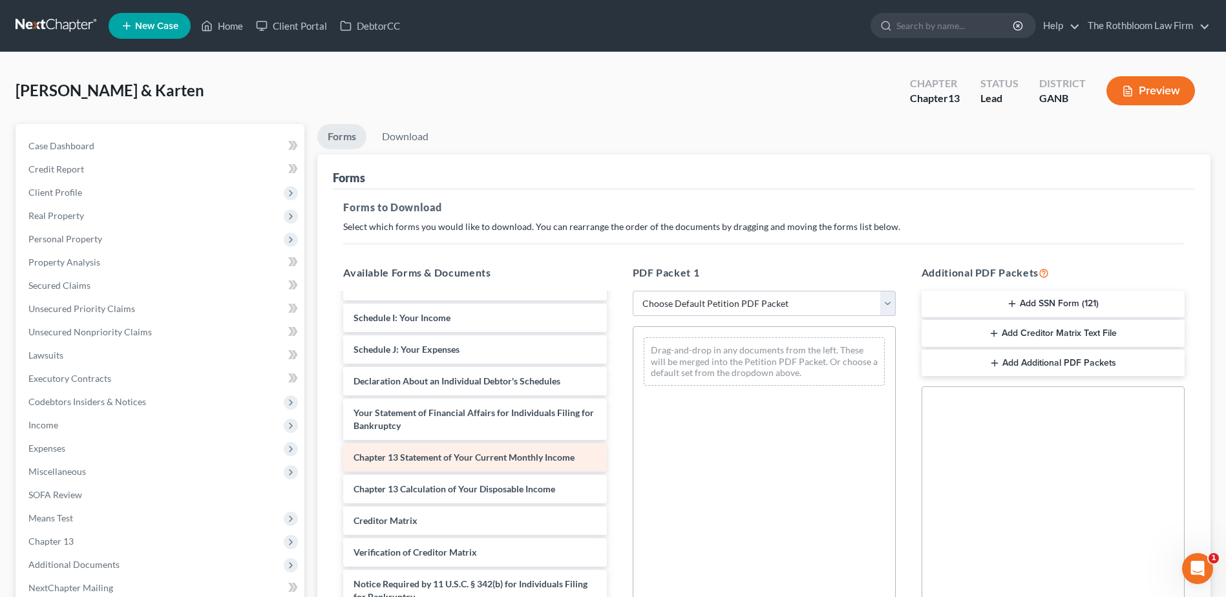
scroll to position [225, 0]
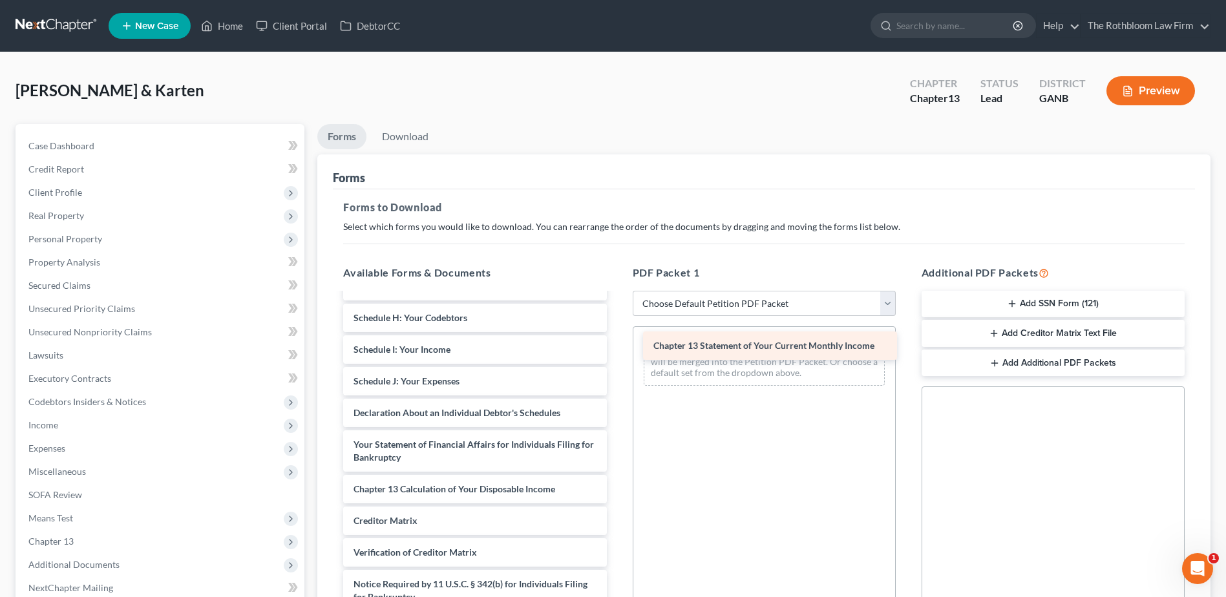
drag, startPoint x: 479, startPoint y: 458, endPoint x: 779, endPoint y: 346, distance: 320.0
click at [617, 346] on div "Chapter 13 Statement of Your Current Monthly Income Voluntary Petition for Indi…" at bounding box center [475, 356] width 284 height 574
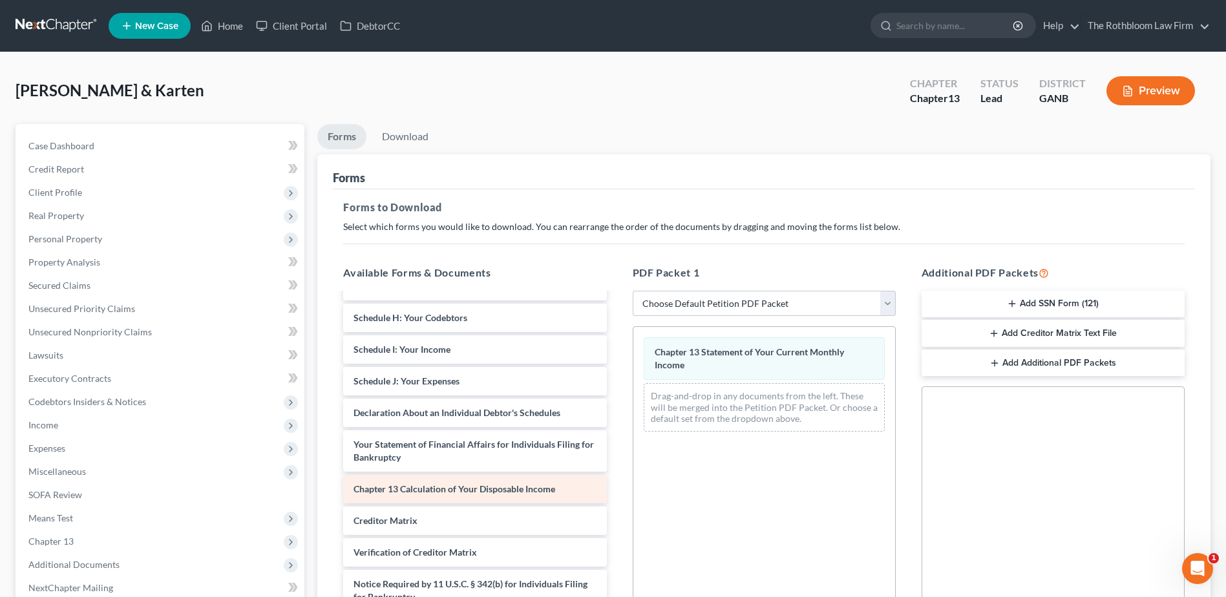
scroll to position [193, 0]
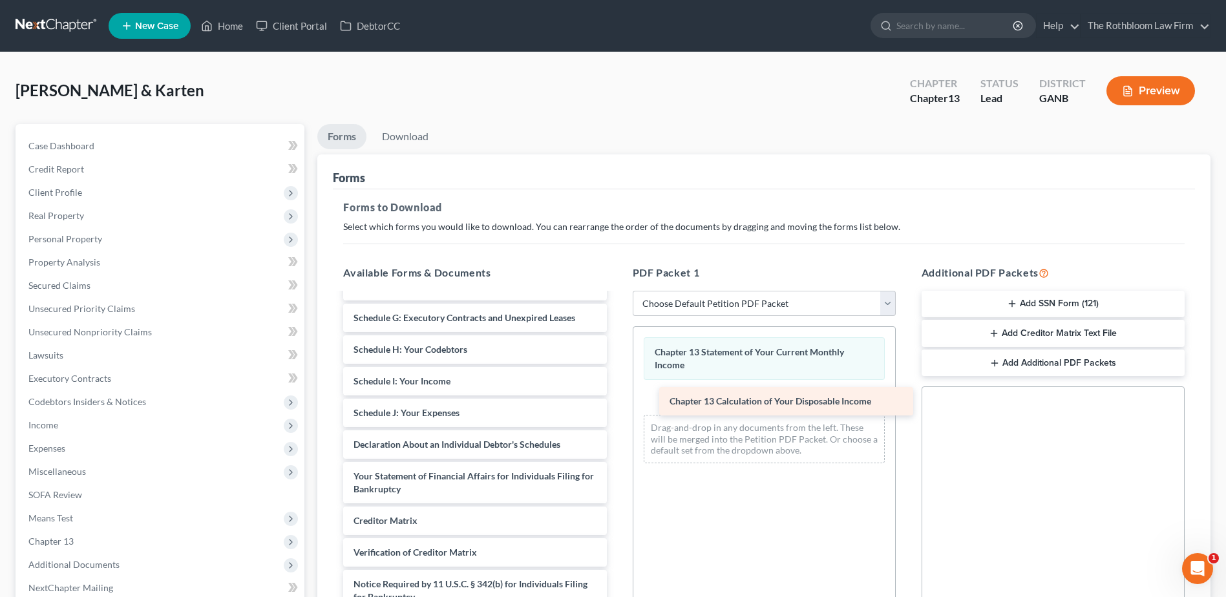
drag, startPoint x: 436, startPoint y: 494, endPoint x: 752, endPoint y: 407, distance: 328.0
click at [617, 407] on div "Chapter 13 Calculation of Your Disposable Income Voluntary Petition for Individ…" at bounding box center [475, 372] width 284 height 542
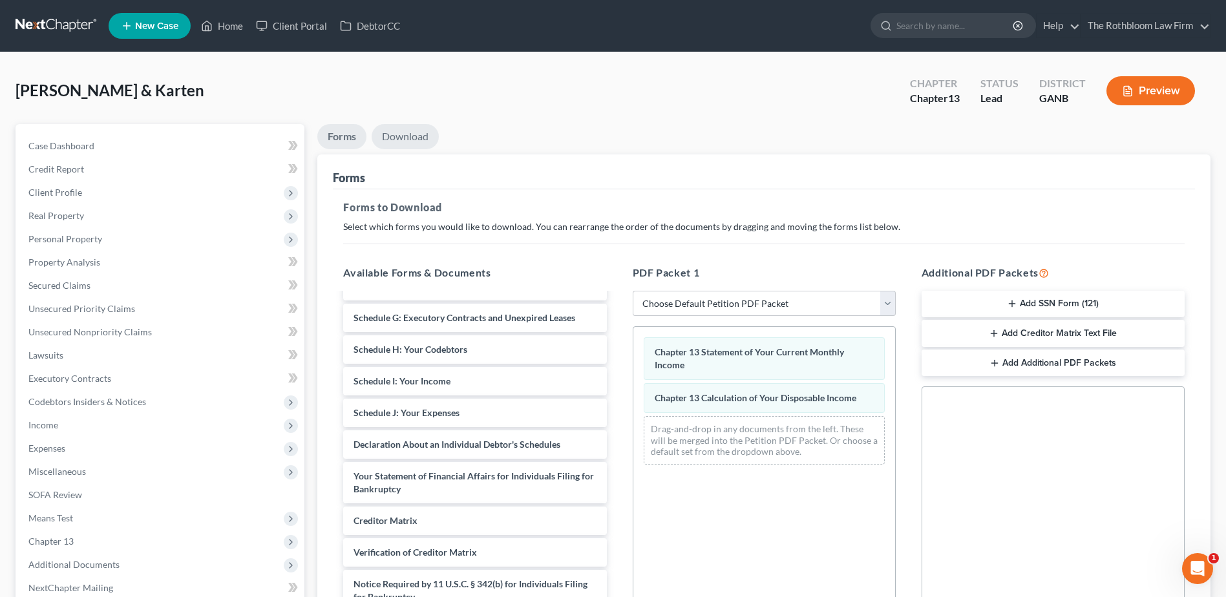
click at [412, 138] on link "Download" at bounding box center [405, 136] width 67 height 25
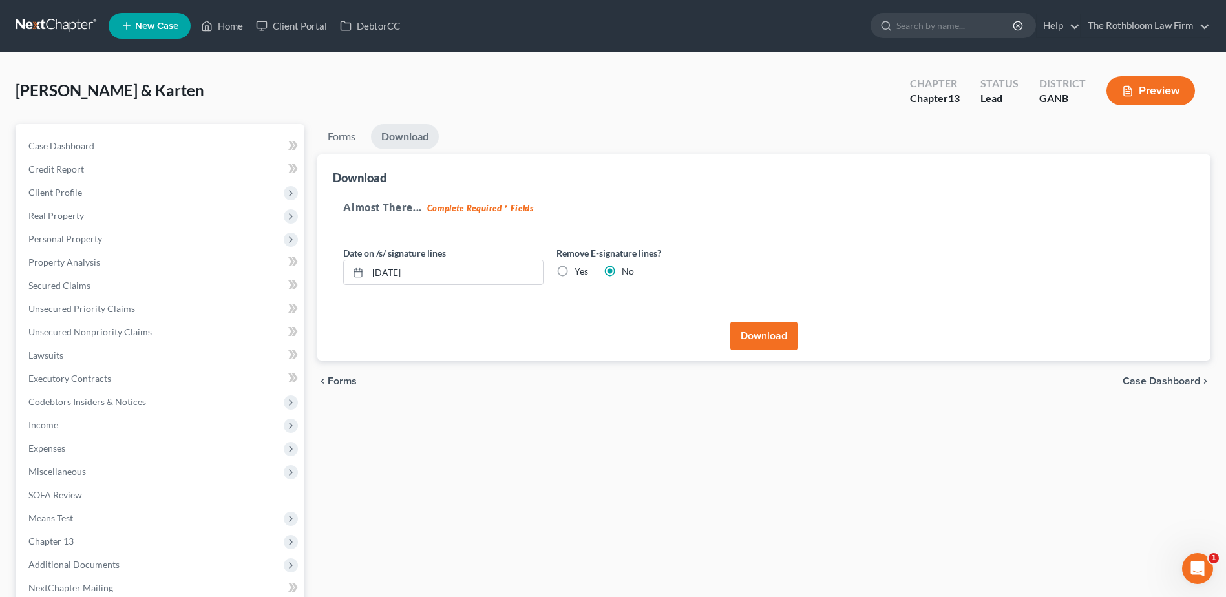
click at [772, 333] on button "Download" at bounding box center [763, 336] width 67 height 28
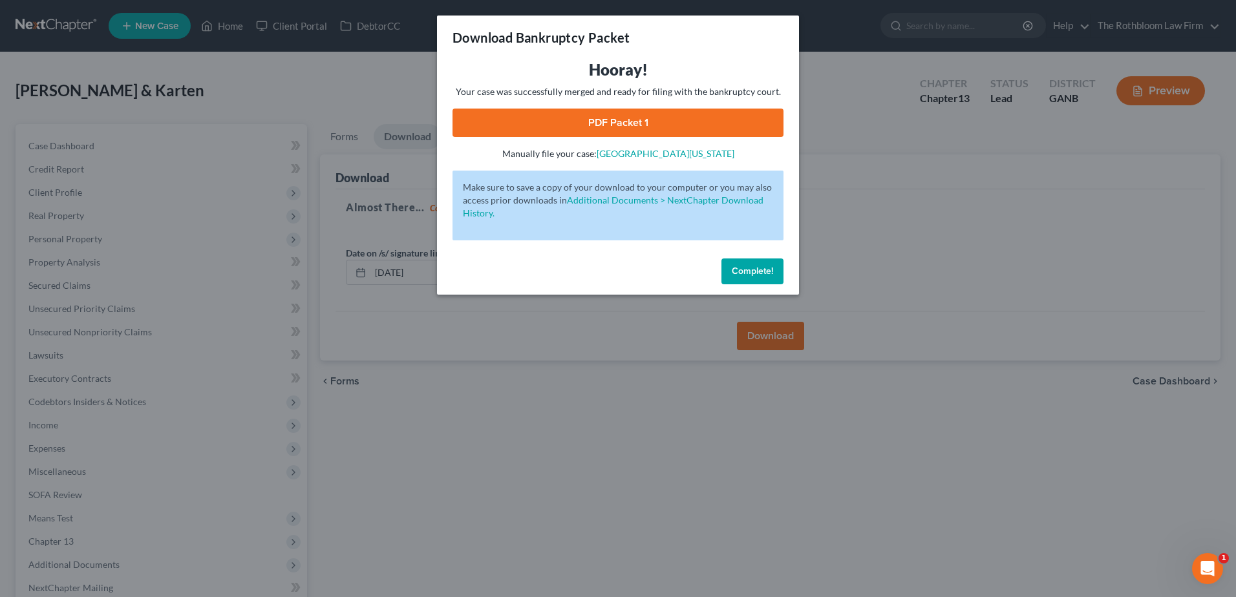
click at [628, 120] on link "PDF Packet 1" at bounding box center [617, 123] width 331 height 28
click at [781, 272] on button "Complete!" at bounding box center [752, 272] width 62 height 26
